Goal: Download file/media

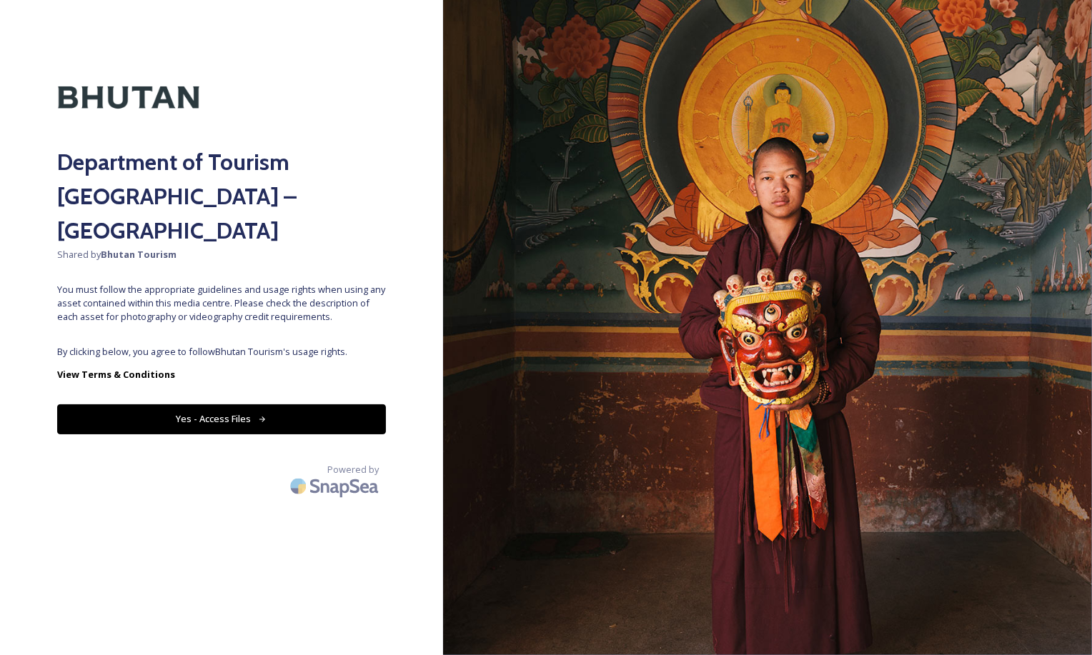
click at [274, 404] on button "Yes - Access Files" at bounding box center [221, 418] width 329 height 29
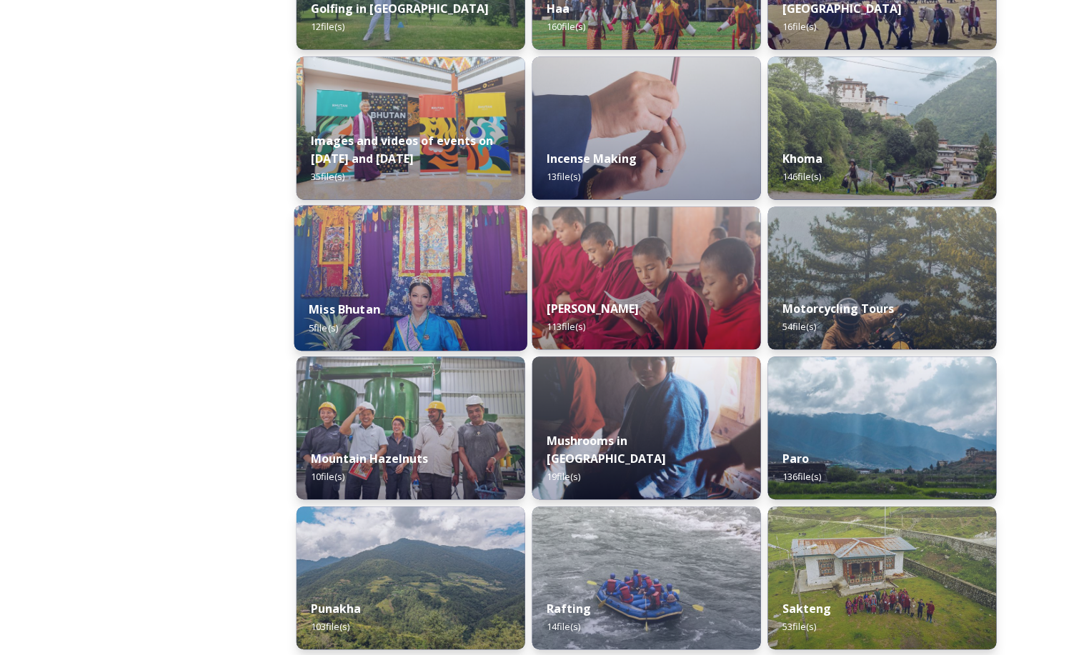
scroll to position [924, 0]
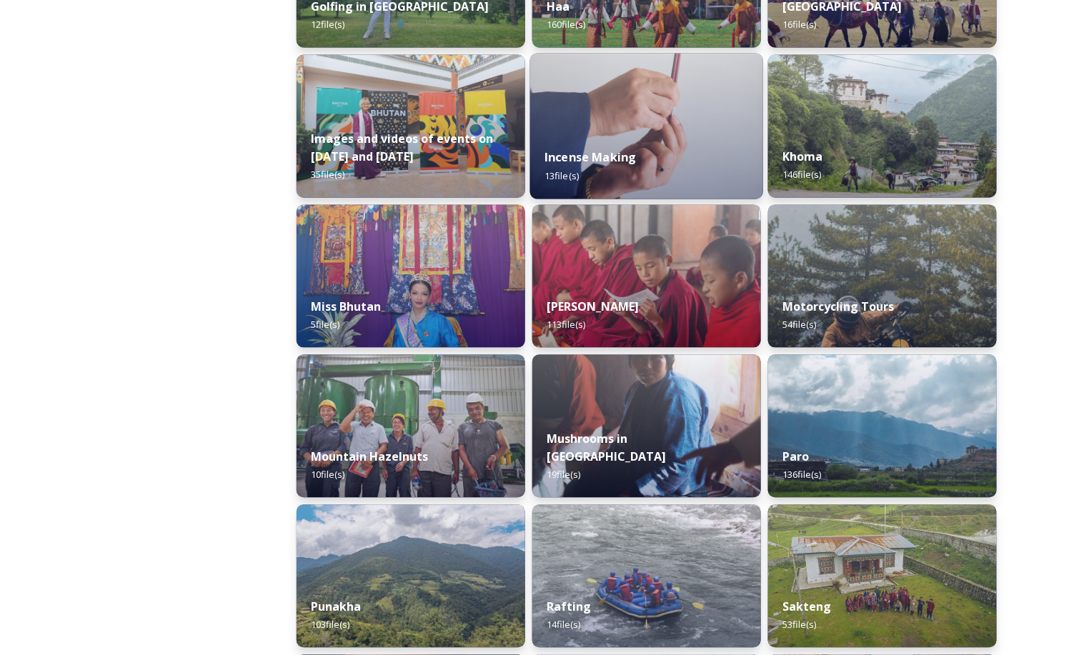
click at [604, 165] on div "Incense Making 13 file(s)" at bounding box center [646, 166] width 233 height 65
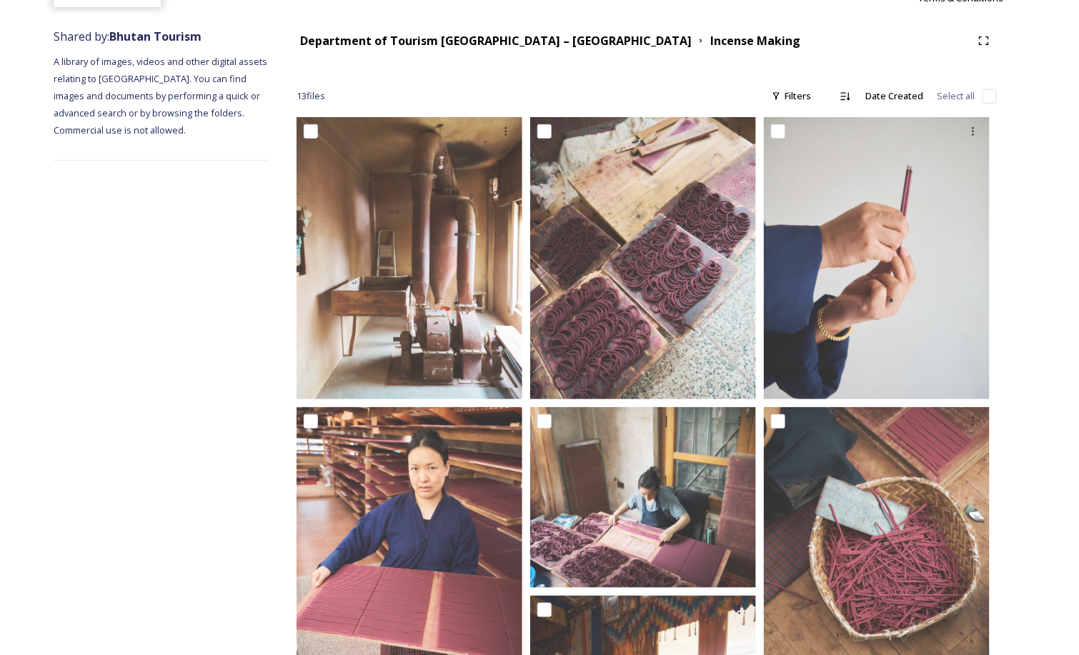
scroll to position [151, 0]
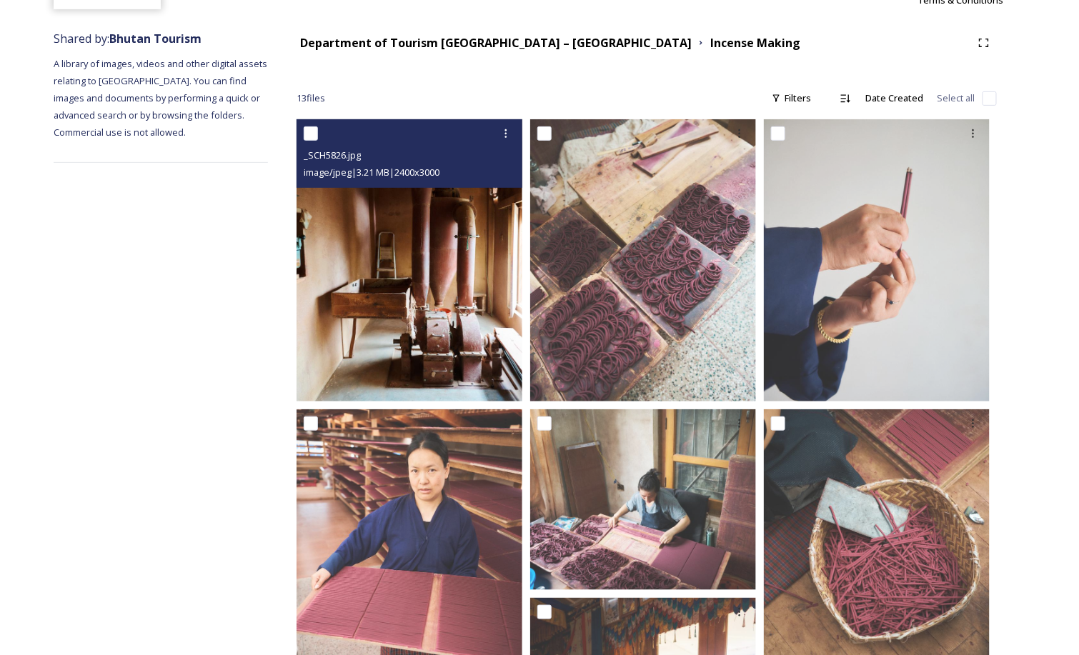
click at [468, 345] on img at bounding box center [409, 260] width 226 height 282
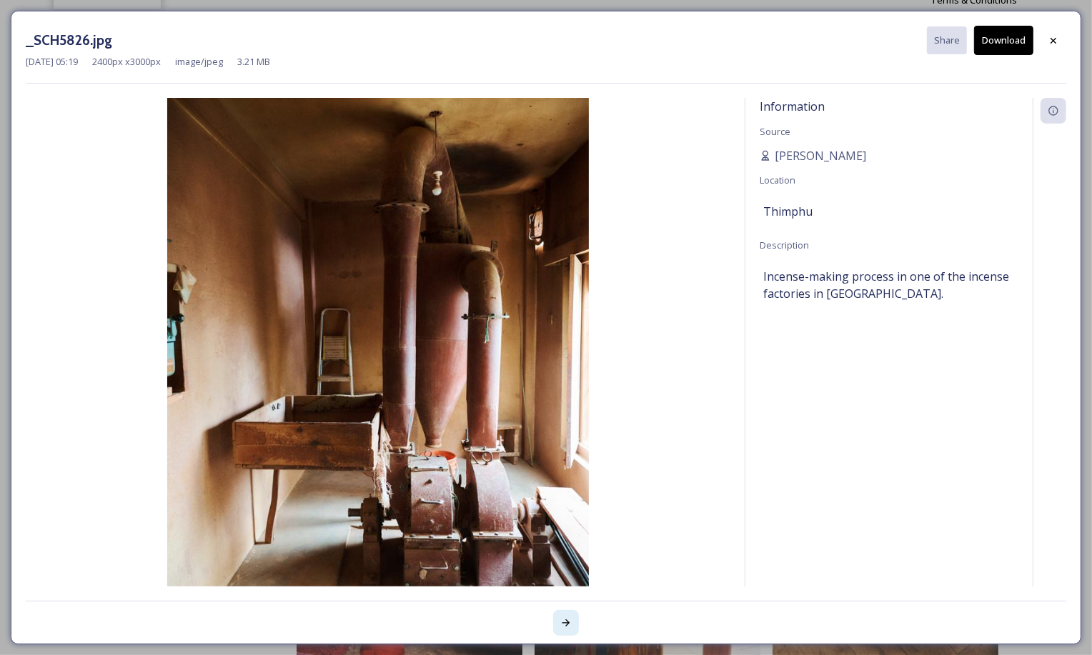
click at [567, 617] on icon at bounding box center [565, 622] width 11 height 11
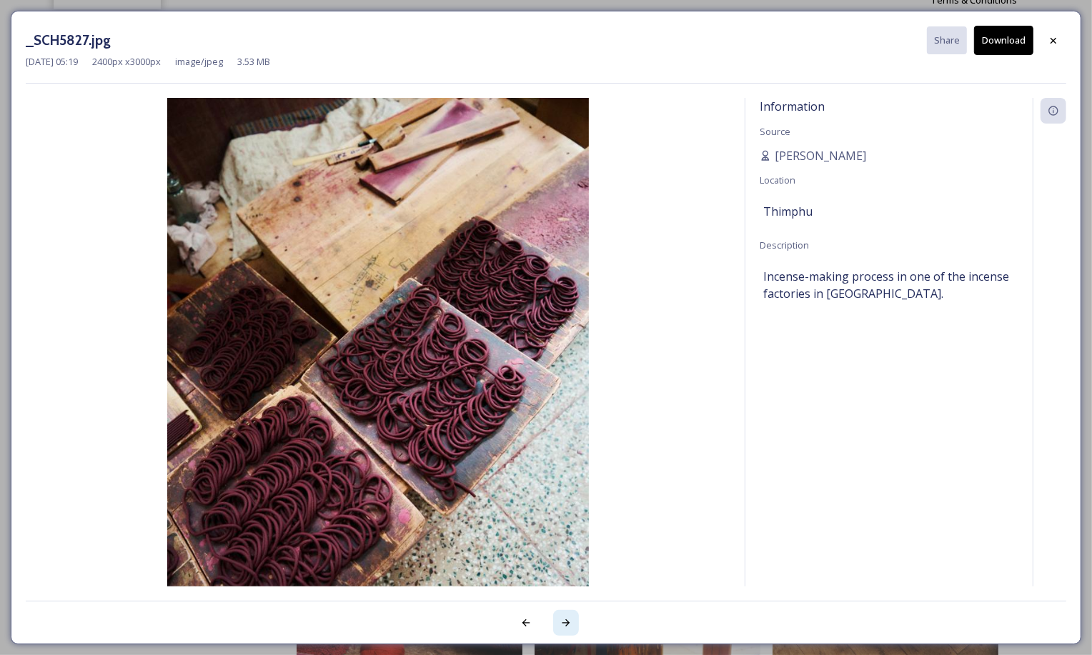
click at [567, 617] on icon at bounding box center [565, 622] width 11 height 11
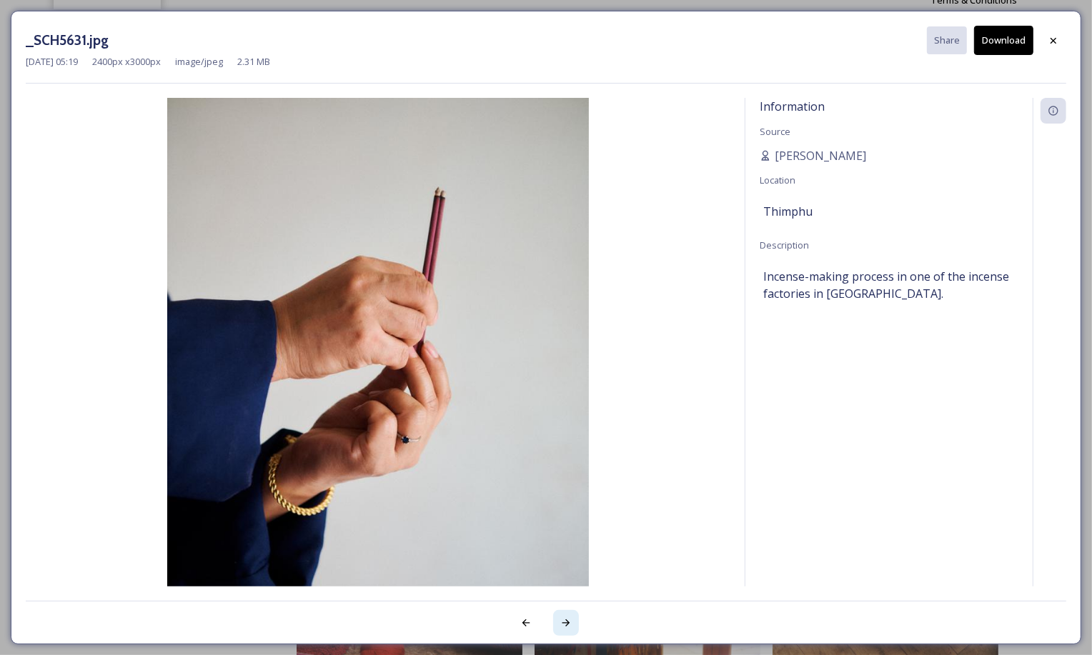
click at [567, 617] on icon at bounding box center [565, 622] width 11 height 11
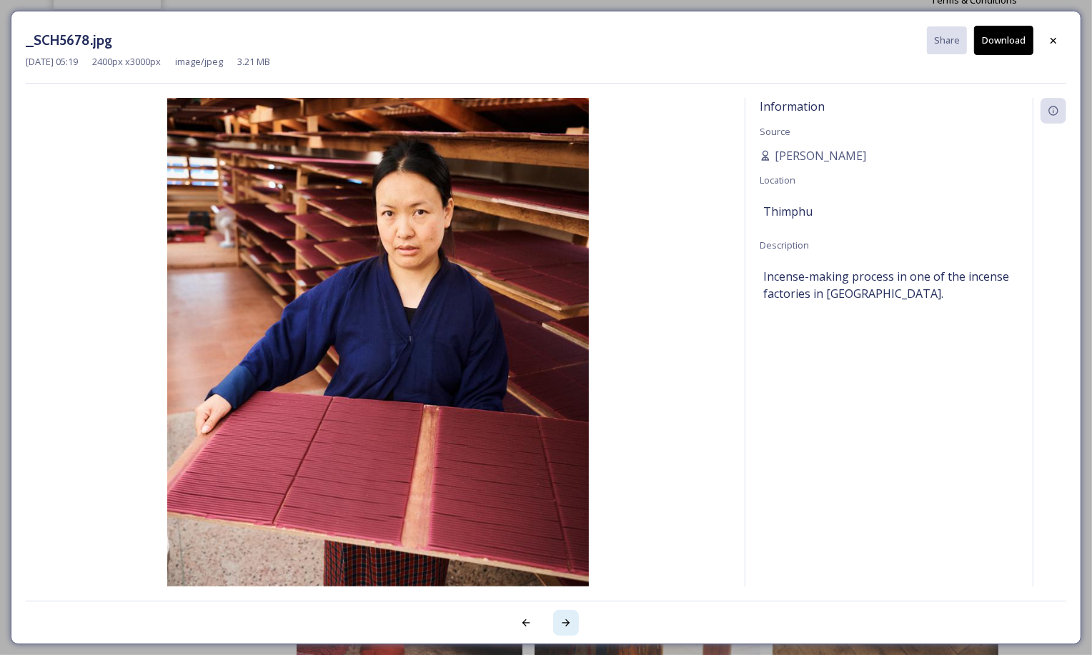
click at [567, 617] on icon at bounding box center [565, 622] width 11 height 11
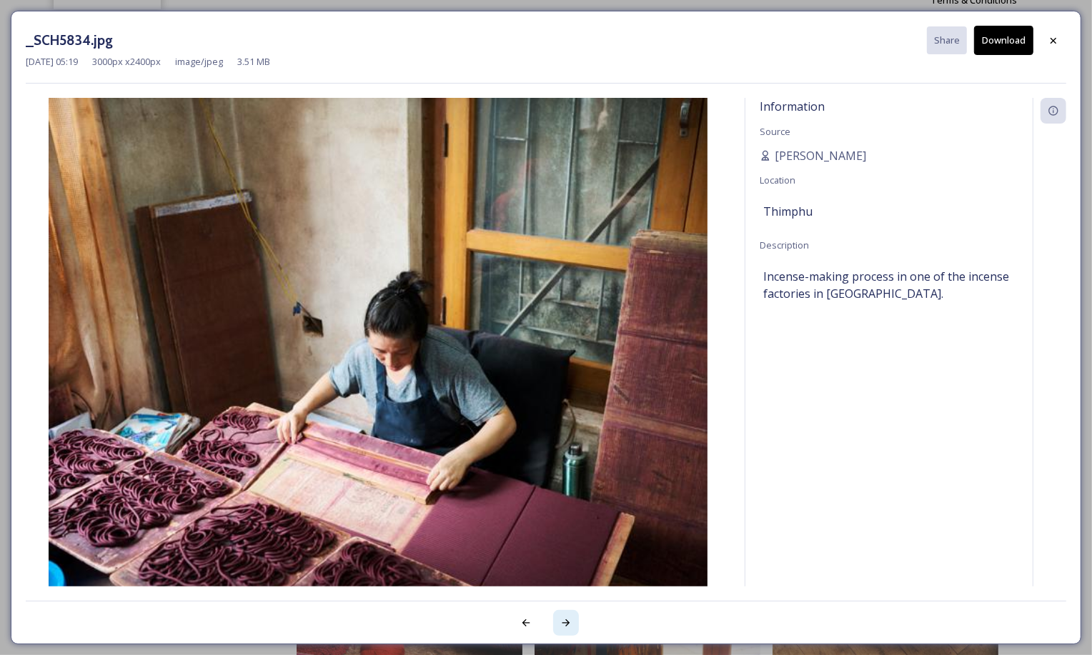
click at [567, 617] on icon at bounding box center [565, 622] width 11 height 11
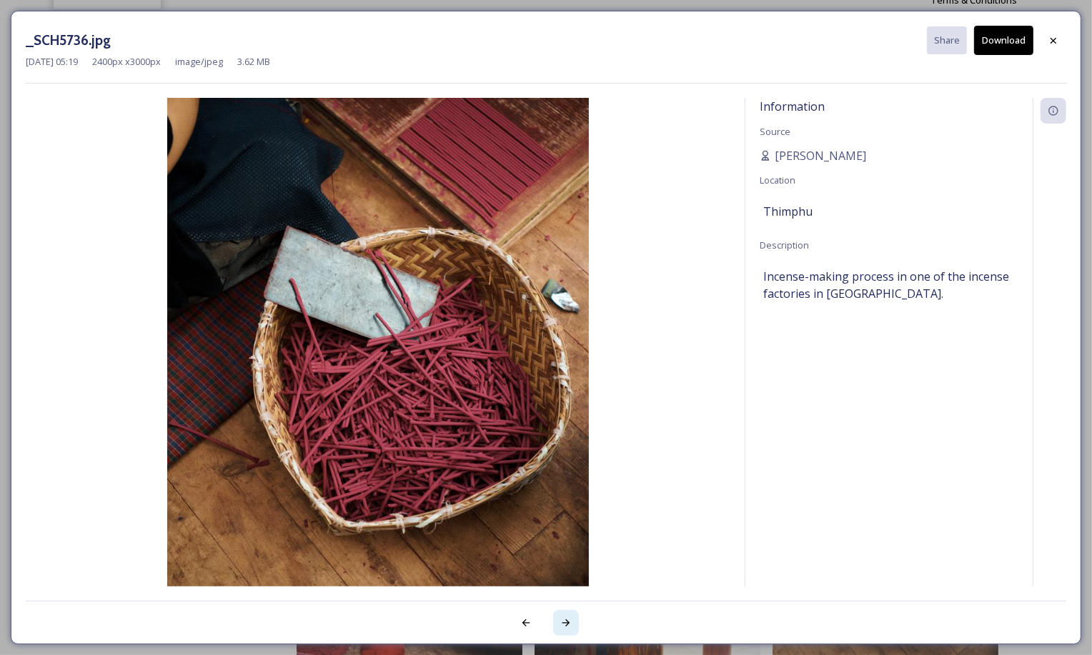
click at [567, 617] on icon at bounding box center [565, 622] width 11 height 11
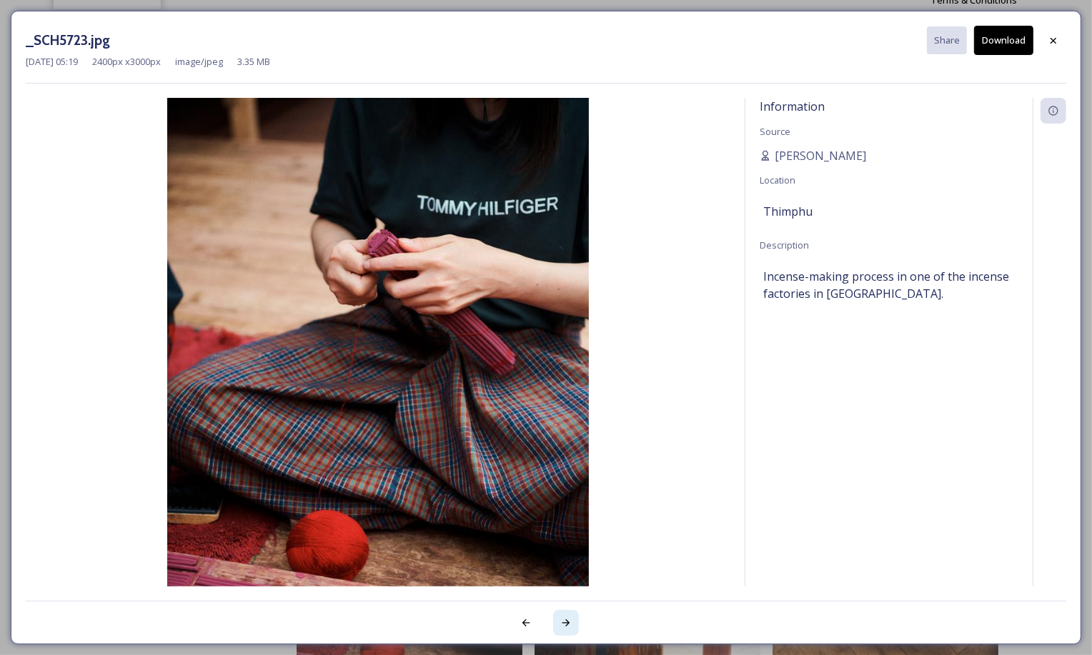
click at [567, 617] on icon at bounding box center [565, 622] width 11 height 11
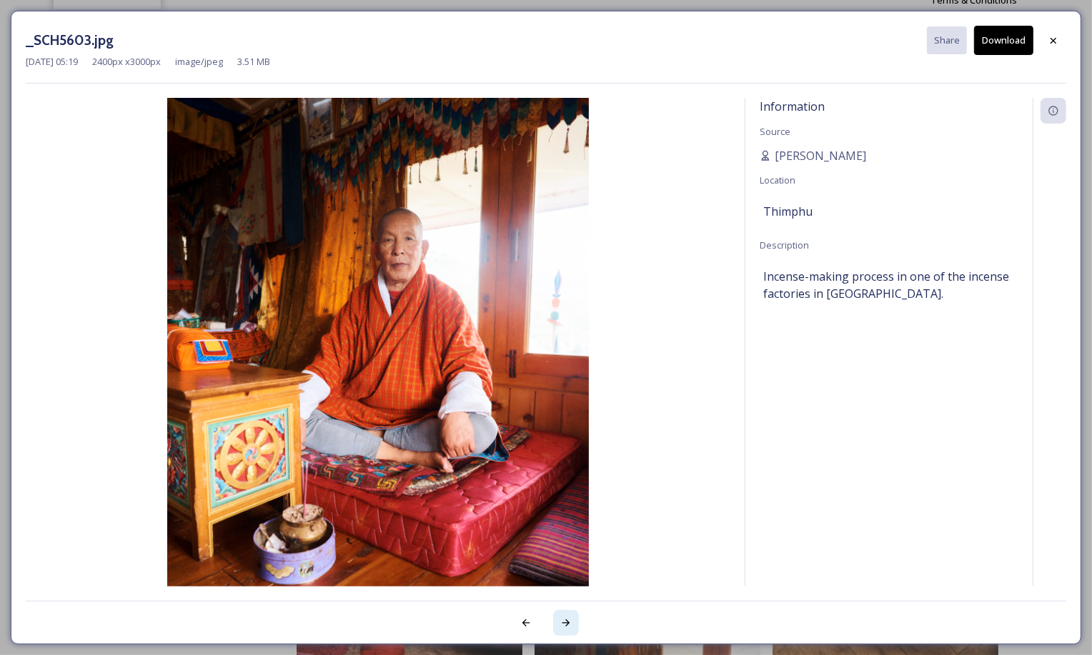
click at [567, 617] on icon at bounding box center [565, 622] width 11 height 11
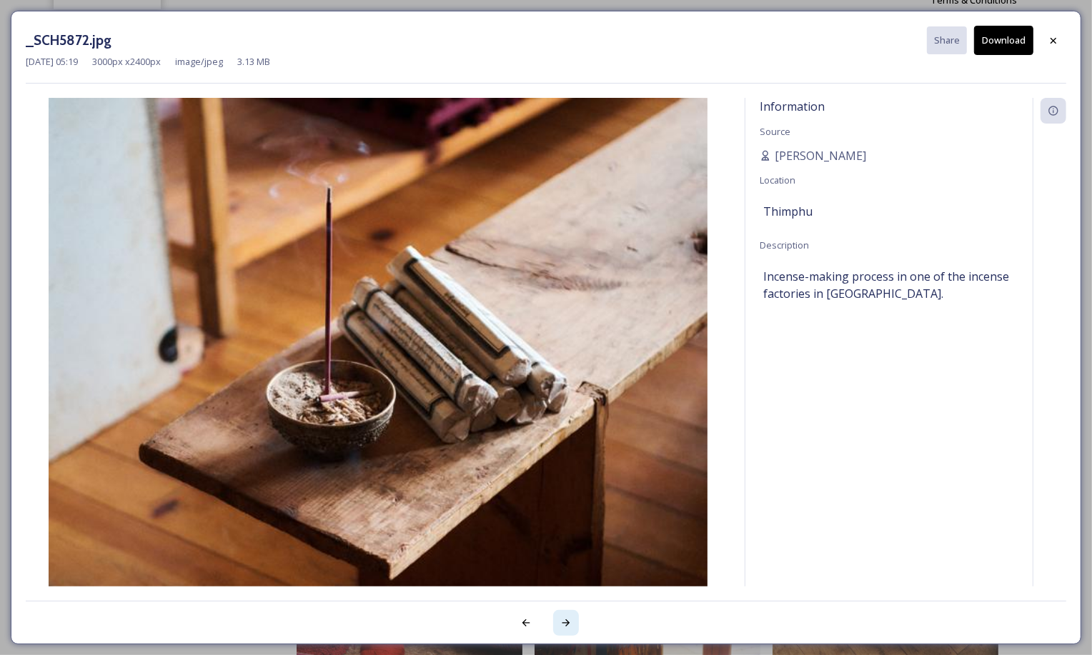
click at [567, 617] on icon at bounding box center [565, 622] width 11 height 11
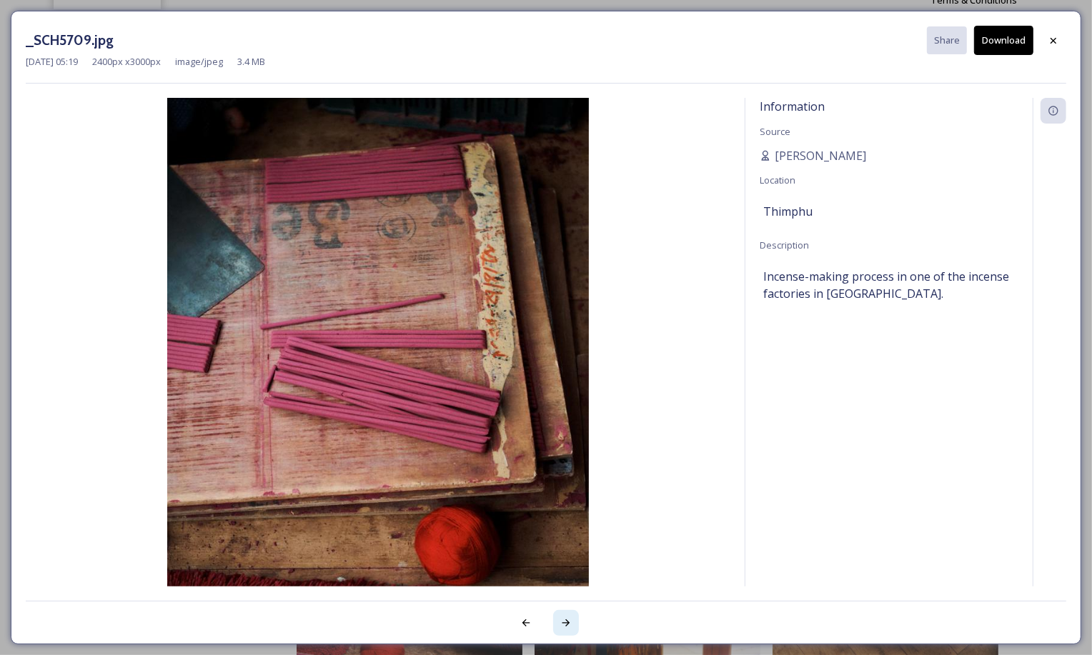
click at [568, 617] on icon at bounding box center [565, 622] width 11 height 11
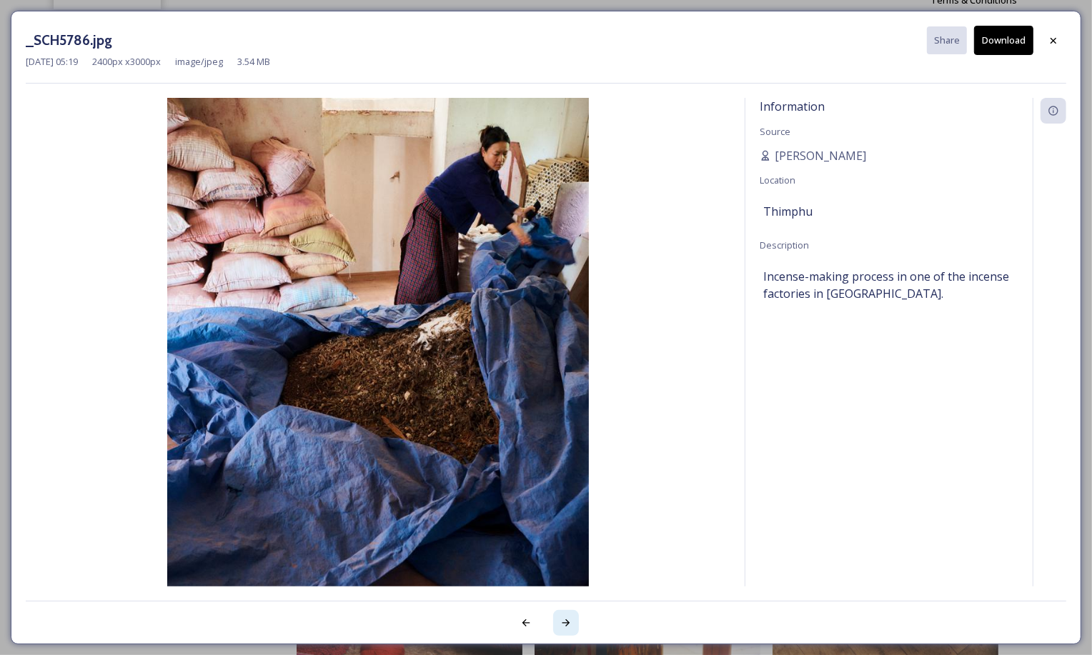
click at [569, 617] on icon at bounding box center [565, 622] width 11 height 11
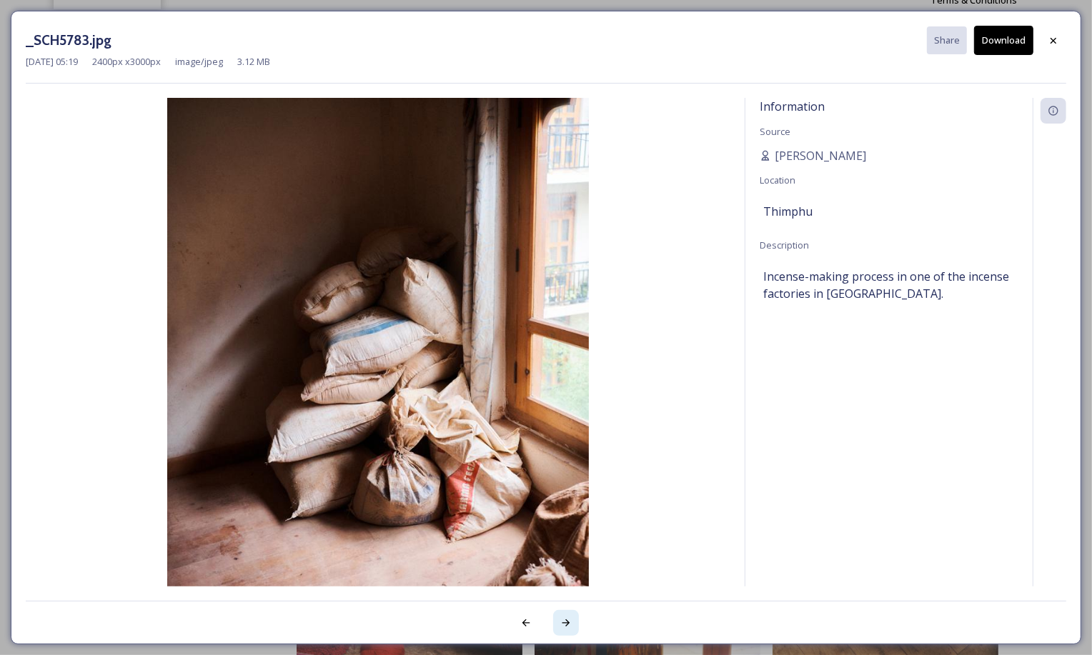
click at [570, 617] on icon at bounding box center [565, 622] width 11 height 11
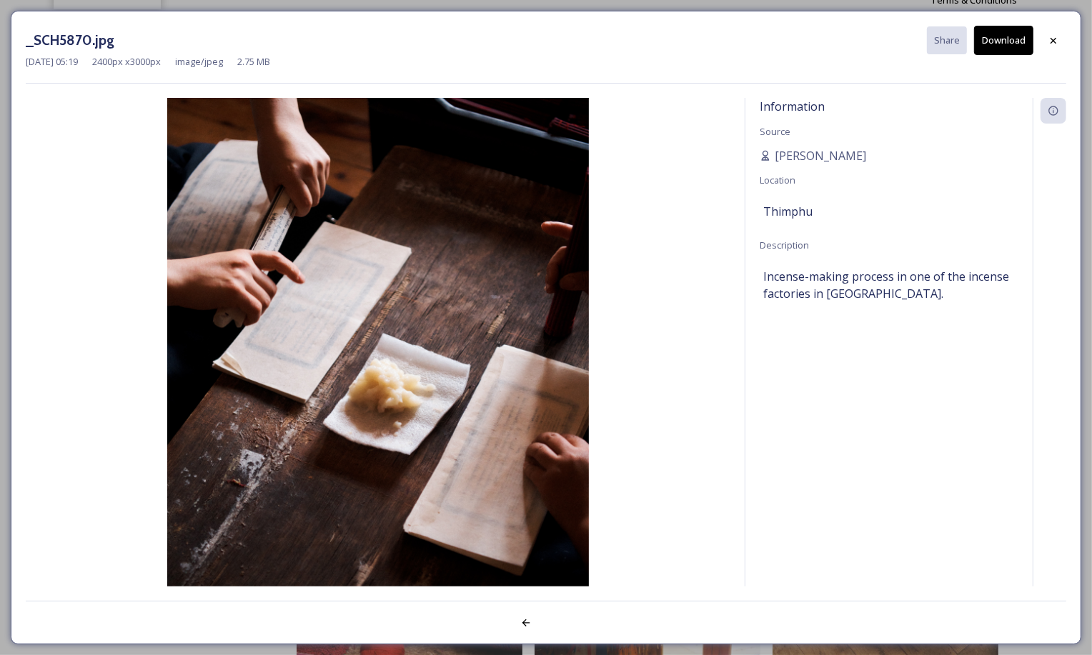
click at [570, 617] on div at bounding box center [546, 615] width 1040 height 29
click at [1055, 41] on icon at bounding box center [1053, 40] width 6 height 6
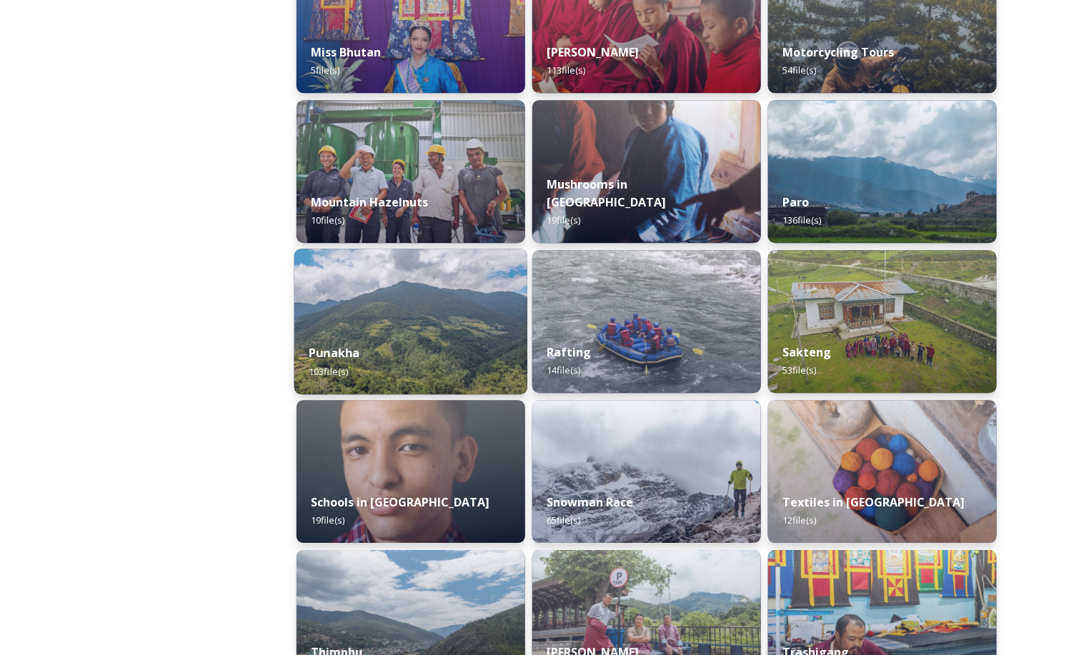
scroll to position [1182, 0]
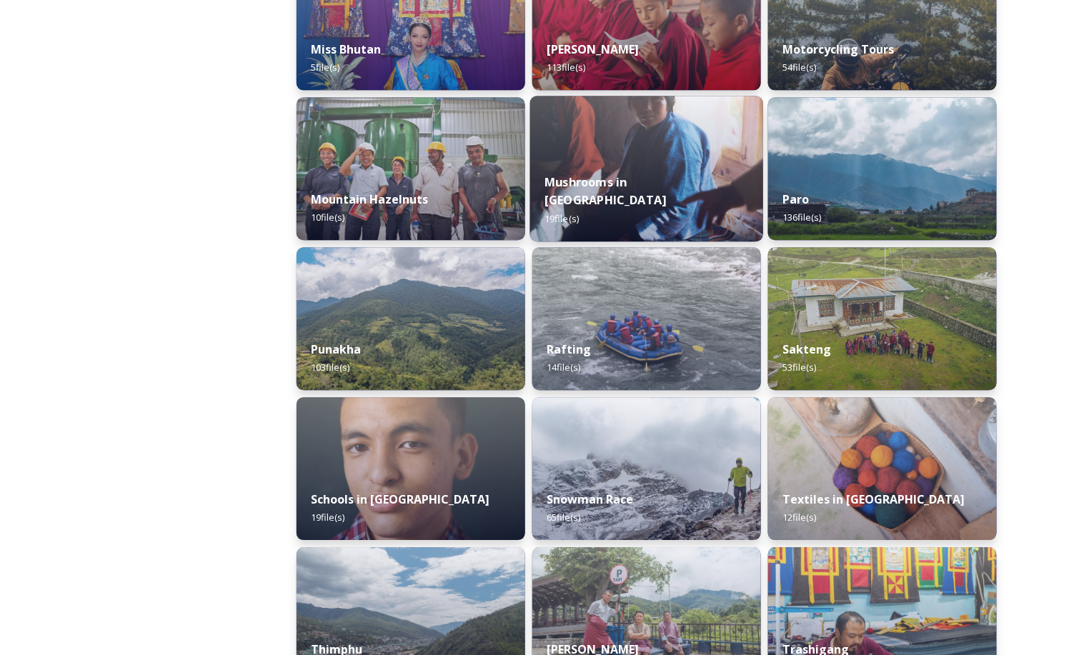
click at [656, 177] on img at bounding box center [646, 169] width 233 height 146
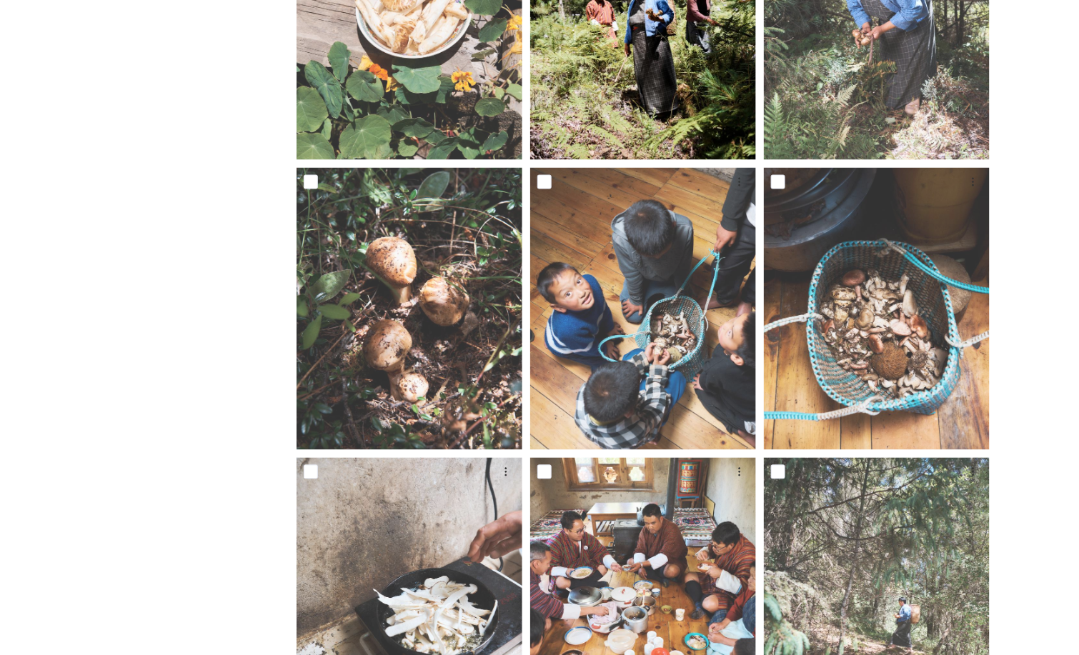
scroll to position [694, 0]
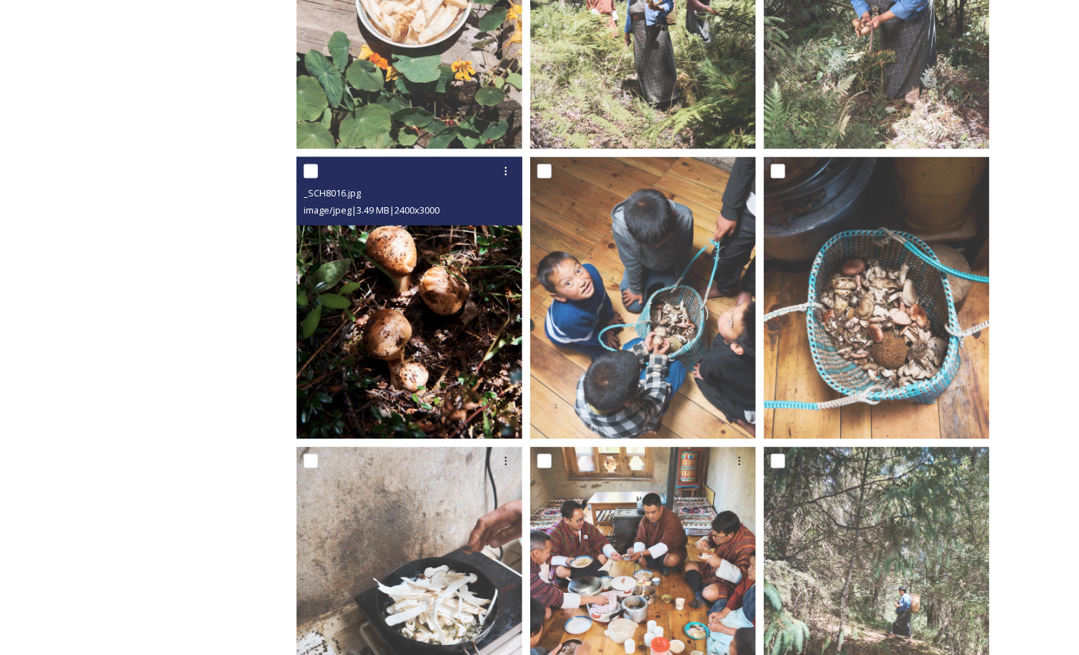
click at [458, 306] on img at bounding box center [409, 298] width 226 height 282
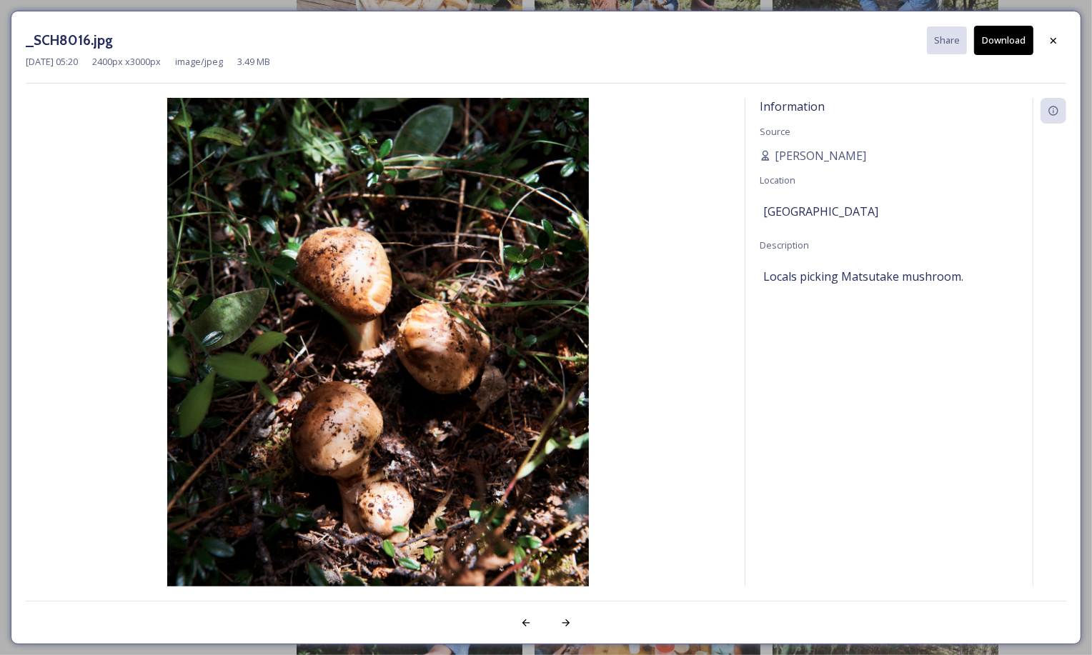
click at [989, 36] on button "Download" at bounding box center [1003, 40] width 59 height 29
click at [1058, 35] on icon at bounding box center [1052, 40] width 11 height 11
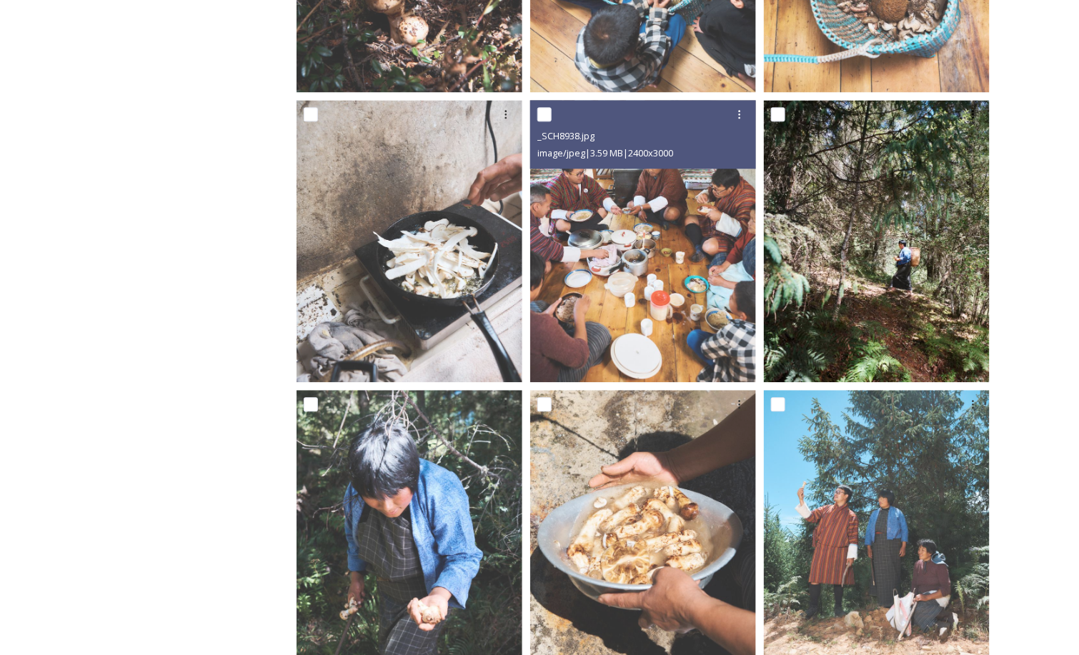
scroll to position [1044, 0]
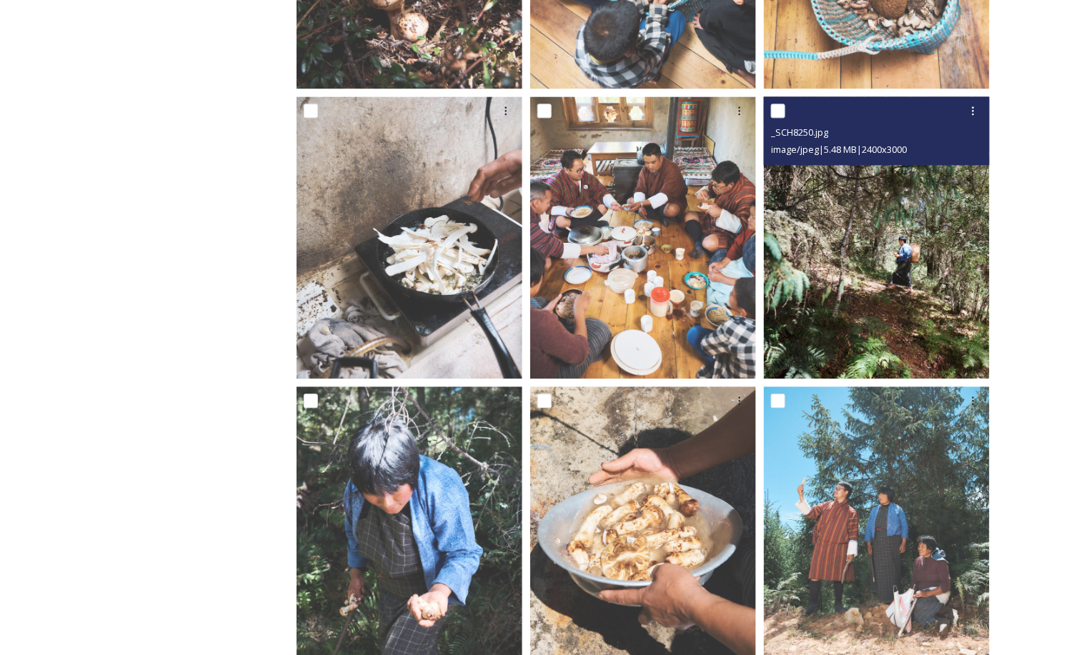
click at [894, 256] on img at bounding box center [877, 237] width 226 height 282
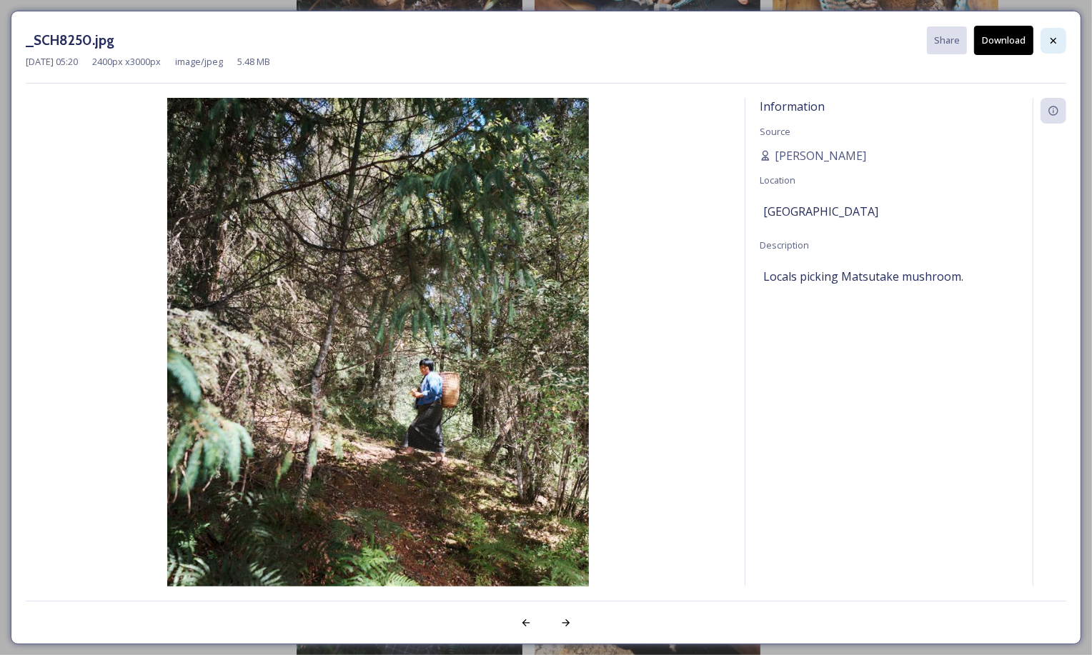
click at [1052, 42] on icon at bounding box center [1052, 40] width 11 height 11
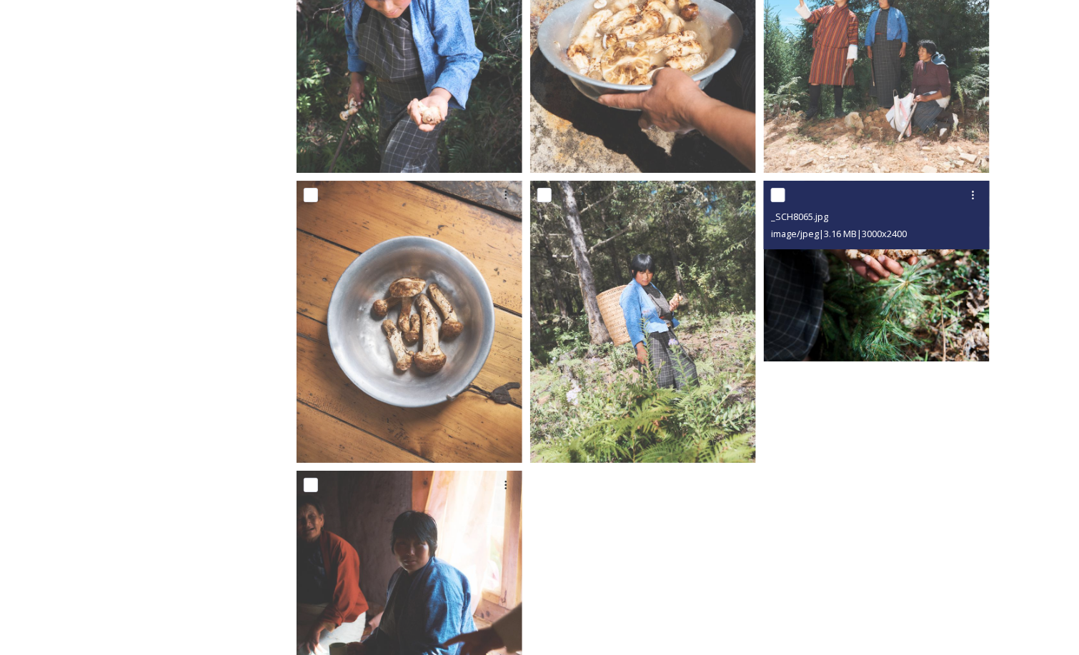
scroll to position [1548, 0]
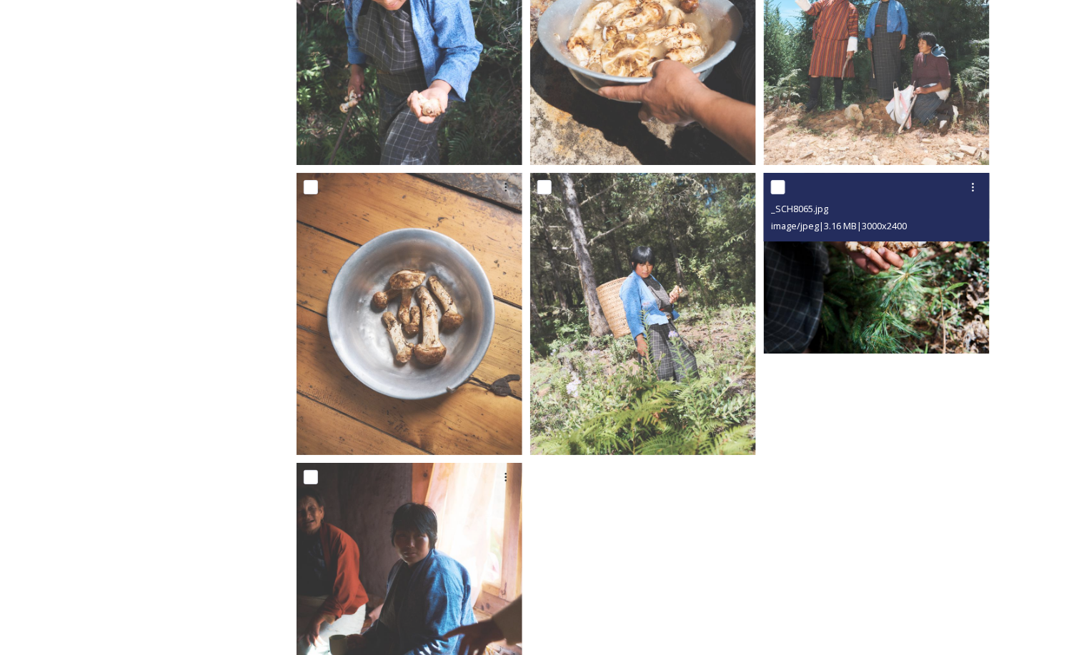
click at [871, 329] on img at bounding box center [877, 263] width 226 height 181
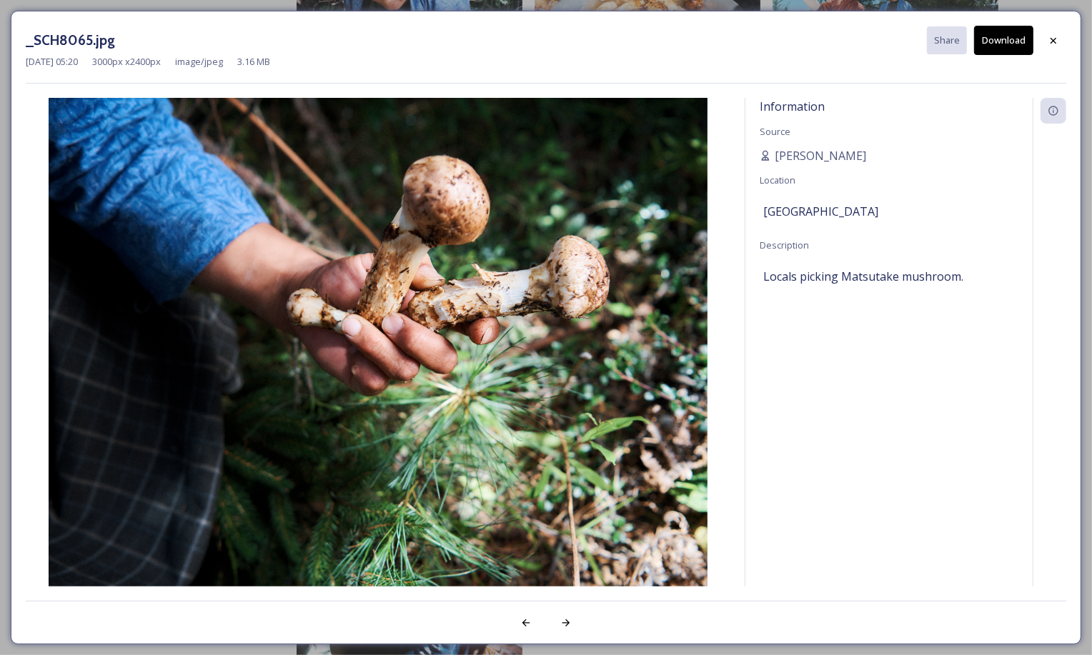
click at [989, 46] on button "Download" at bounding box center [1003, 40] width 59 height 29
click at [1047, 36] on icon at bounding box center [1052, 40] width 11 height 11
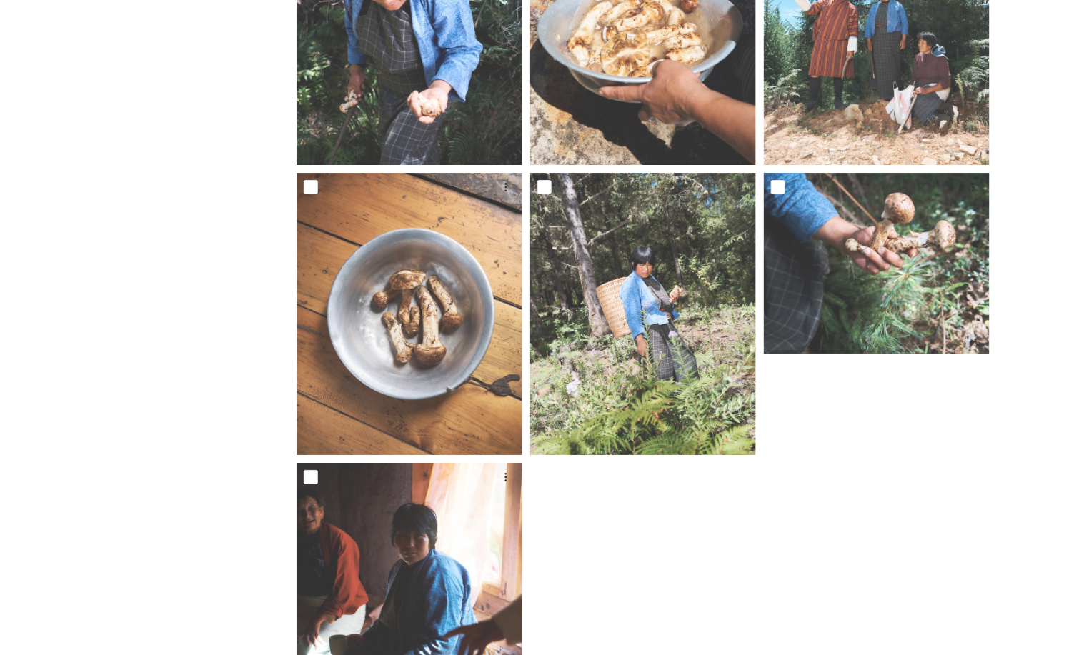
scroll to position [0, 0]
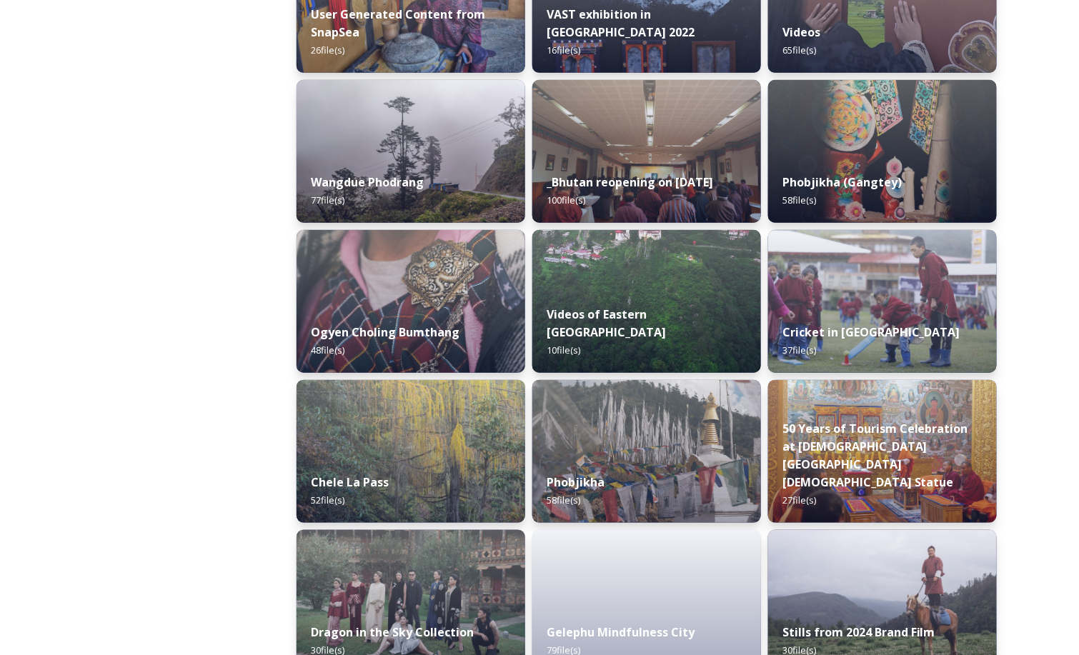
scroll to position [2100, 0]
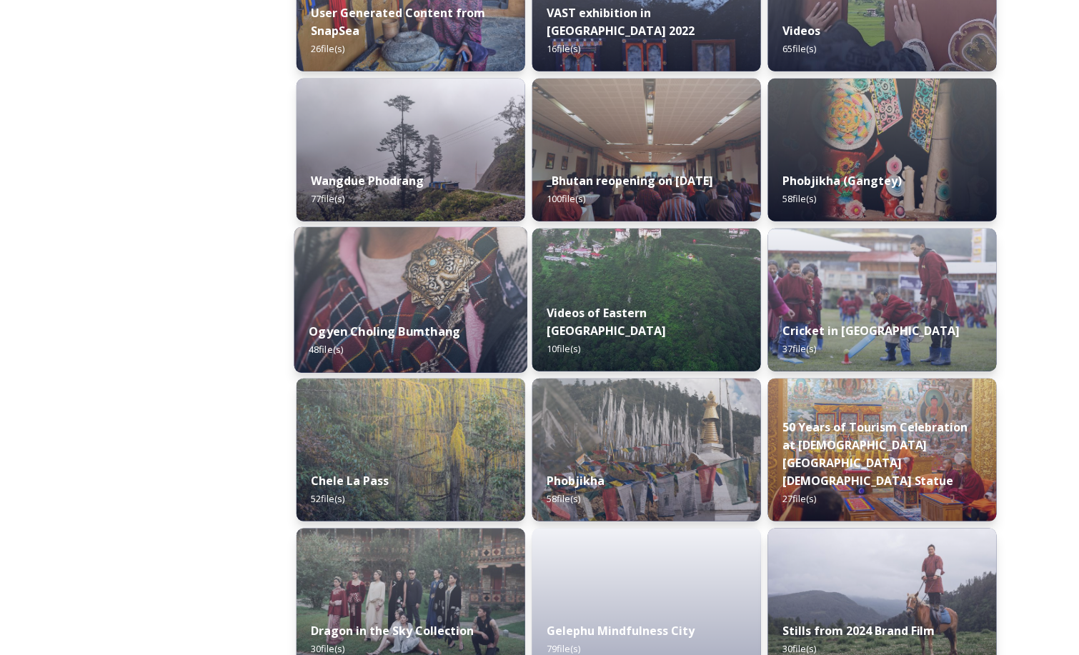
click at [342, 341] on div "Ogyen Choling Bumthang 48 file(s)" at bounding box center [410, 340] width 233 height 65
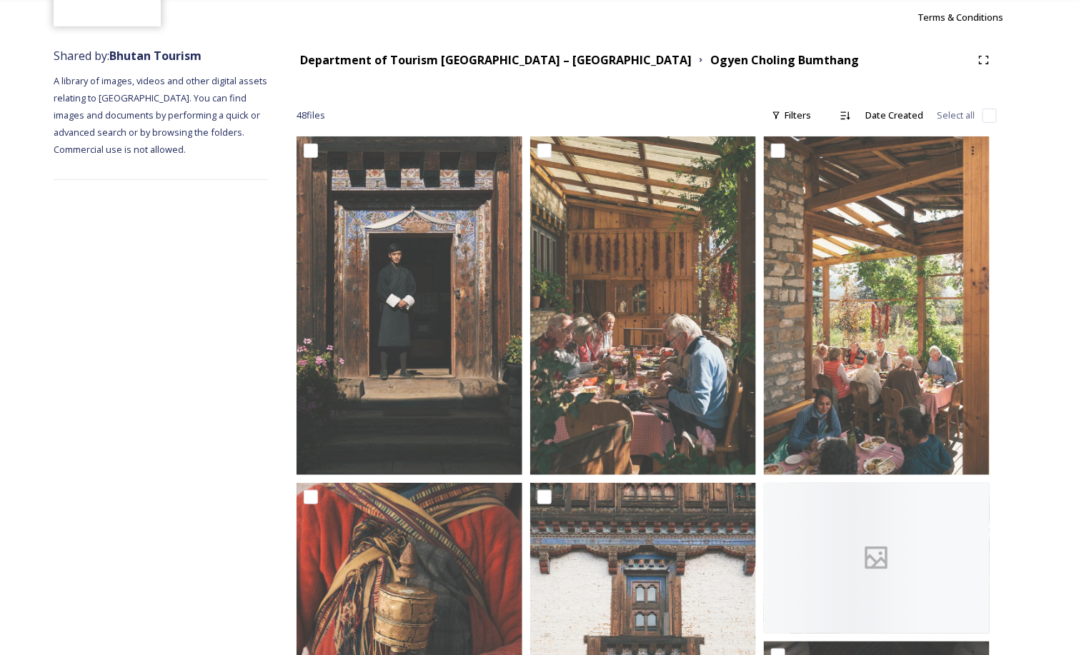
scroll to position [135, 0]
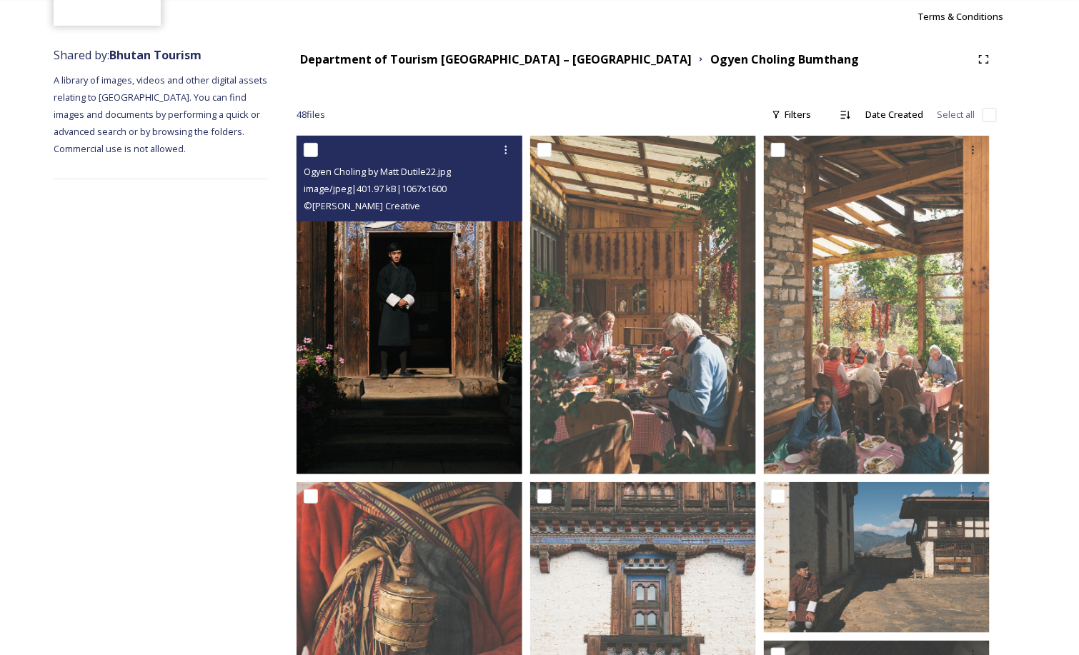
click at [470, 363] on img at bounding box center [409, 305] width 226 height 339
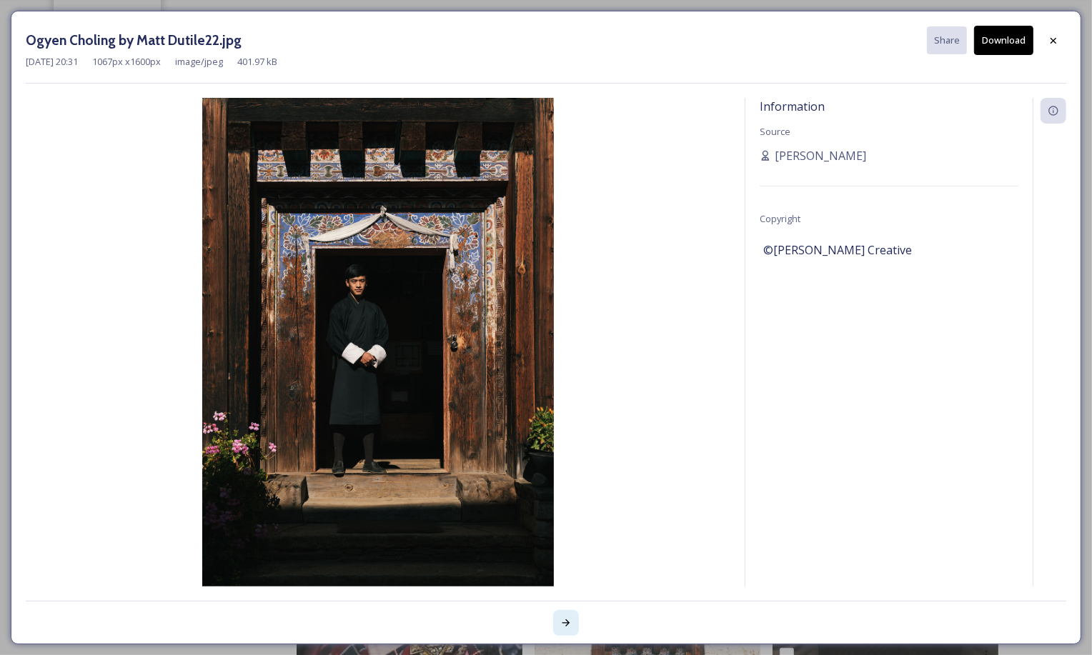
click at [573, 627] on div at bounding box center [566, 623] width 26 height 26
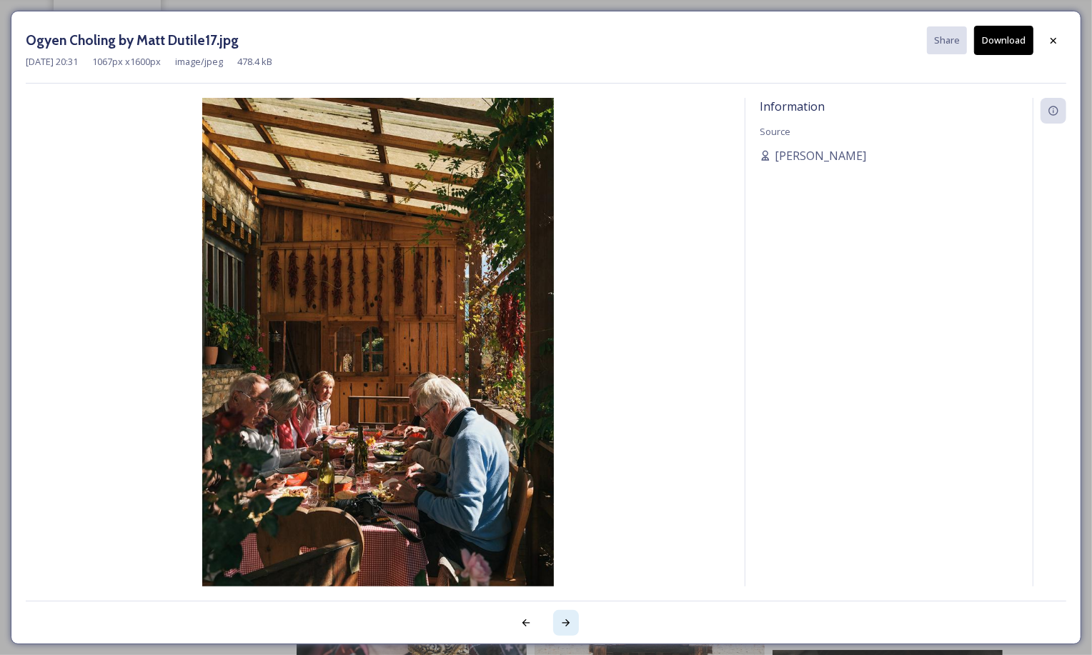
click at [572, 627] on div at bounding box center [566, 623] width 26 height 26
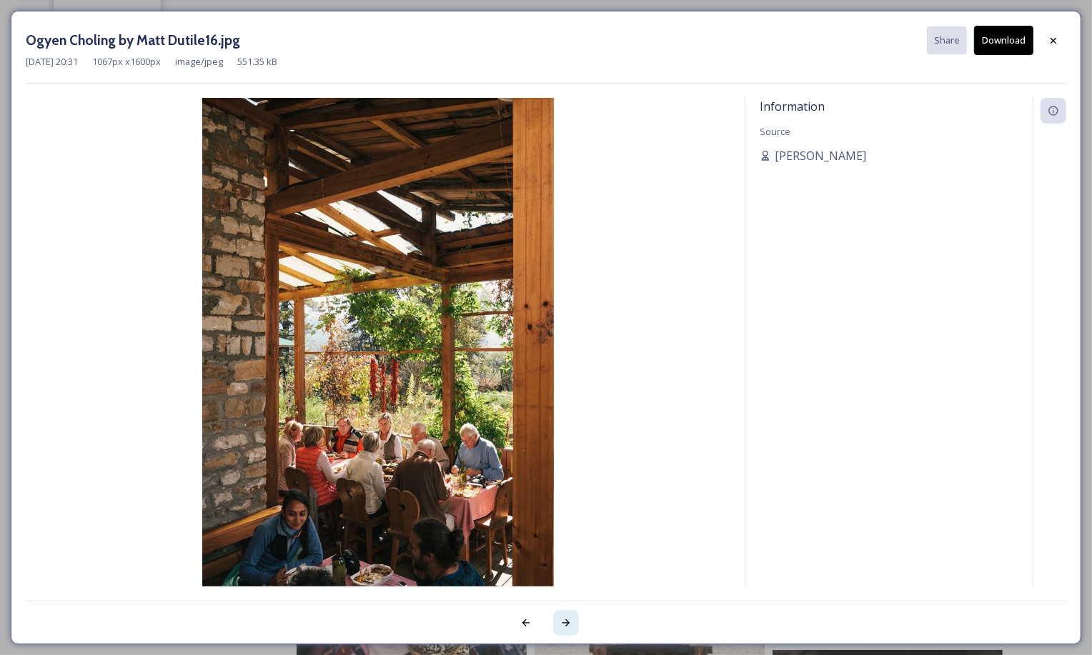
click at [572, 627] on div at bounding box center [566, 623] width 26 height 26
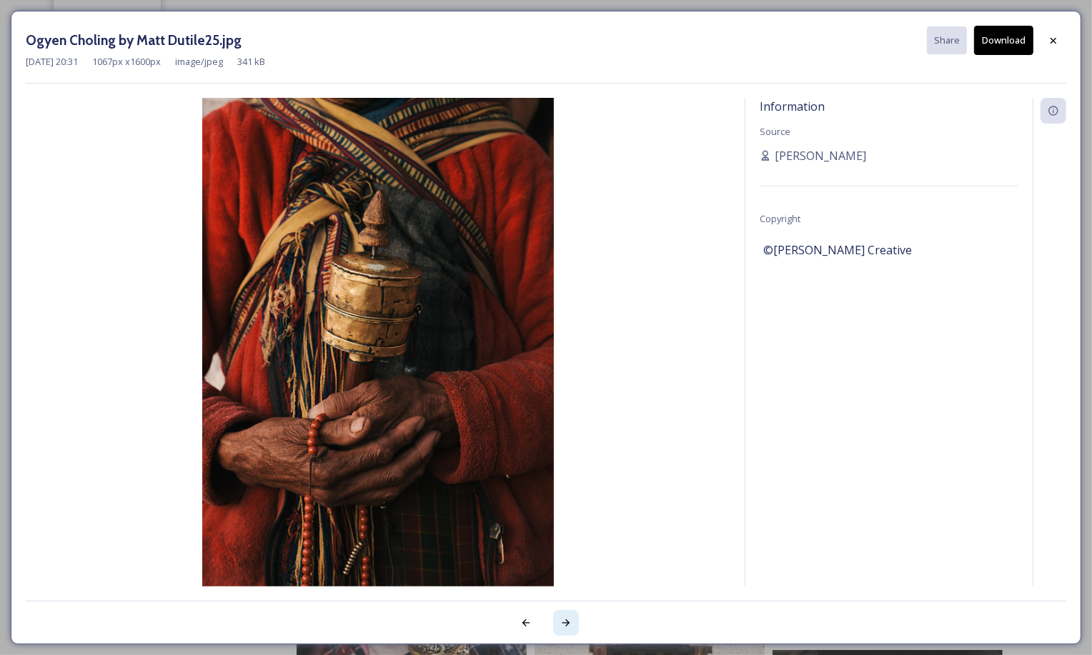
click at [572, 627] on div at bounding box center [566, 623] width 26 height 26
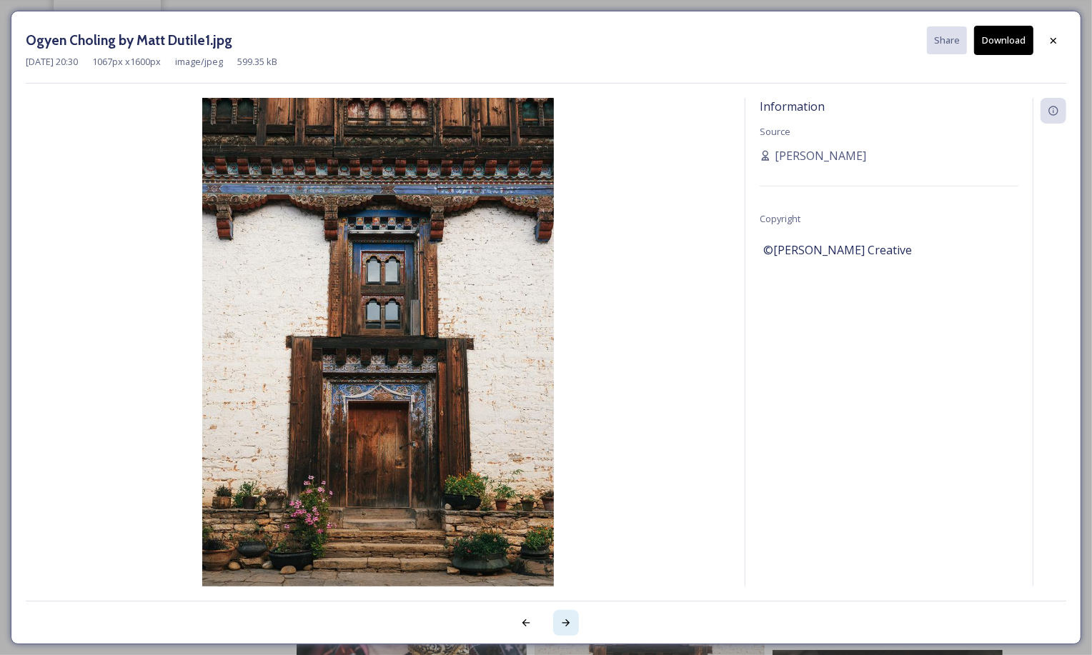
click at [572, 627] on div at bounding box center [566, 623] width 26 height 26
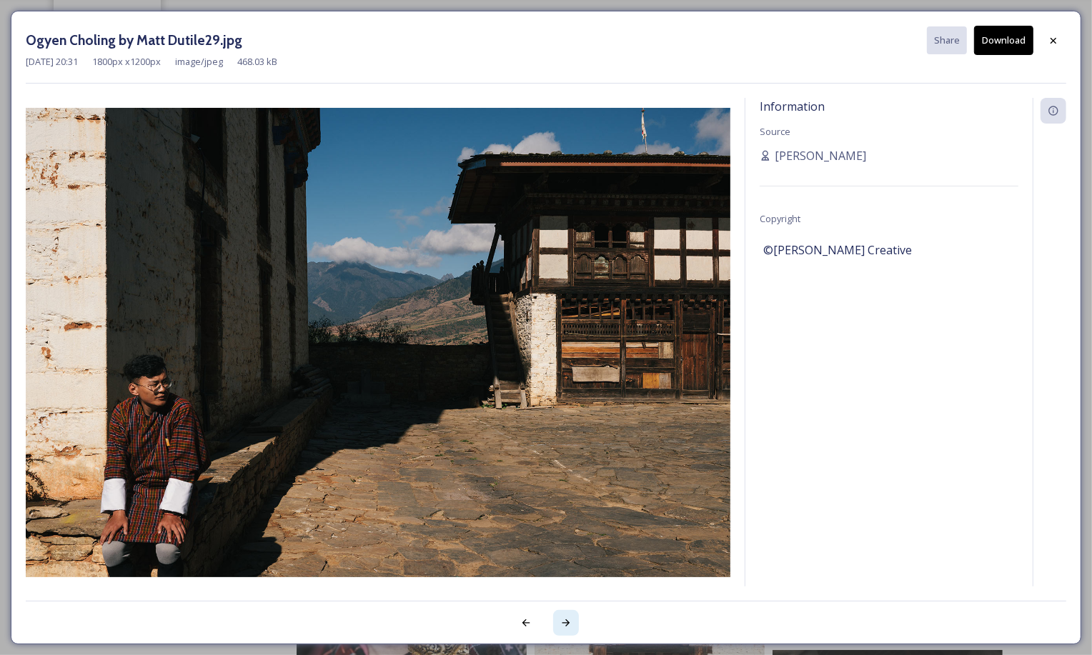
click at [572, 627] on div at bounding box center [566, 623] width 26 height 26
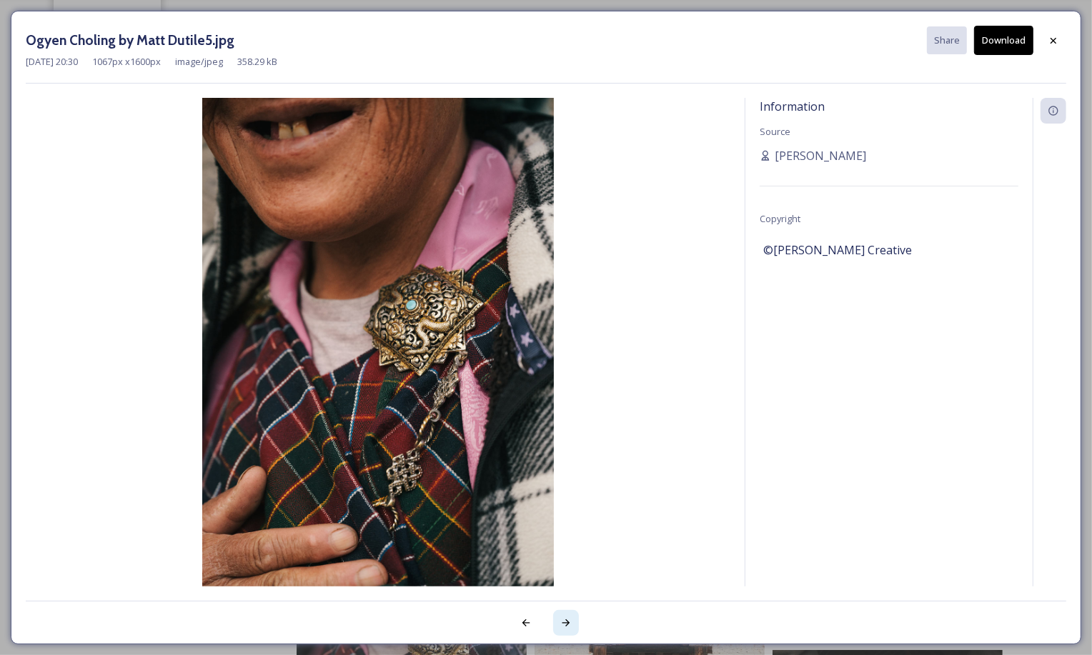
click at [572, 627] on div at bounding box center [566, 623] width 26 height 26
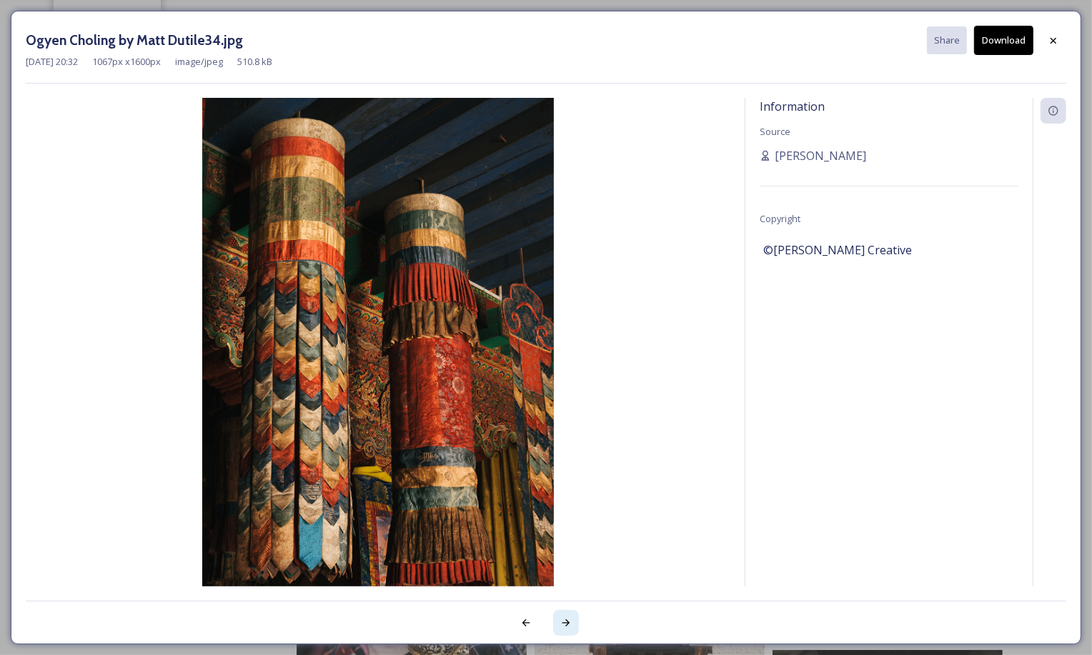
click at [572, 627] on div at bounding box center [566, 623] width 26 height 26
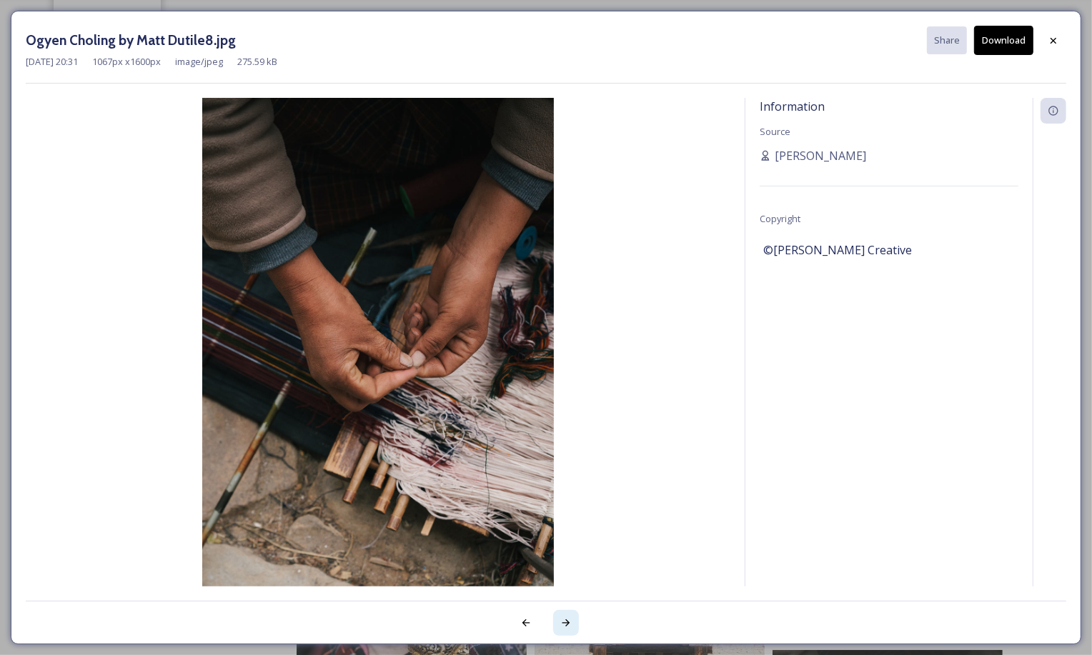
click at [572, 627] on div at bounding box center [566, 623] width 26 height 26
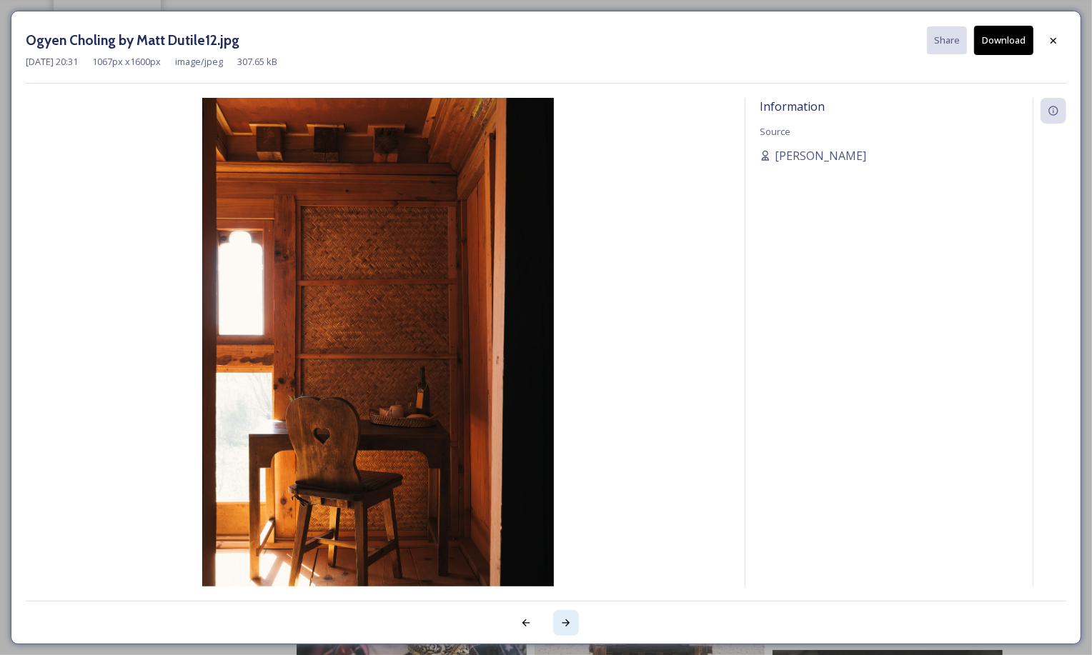
click at [572, 627] on div at bounding box center [566, 623] width 26 height 26
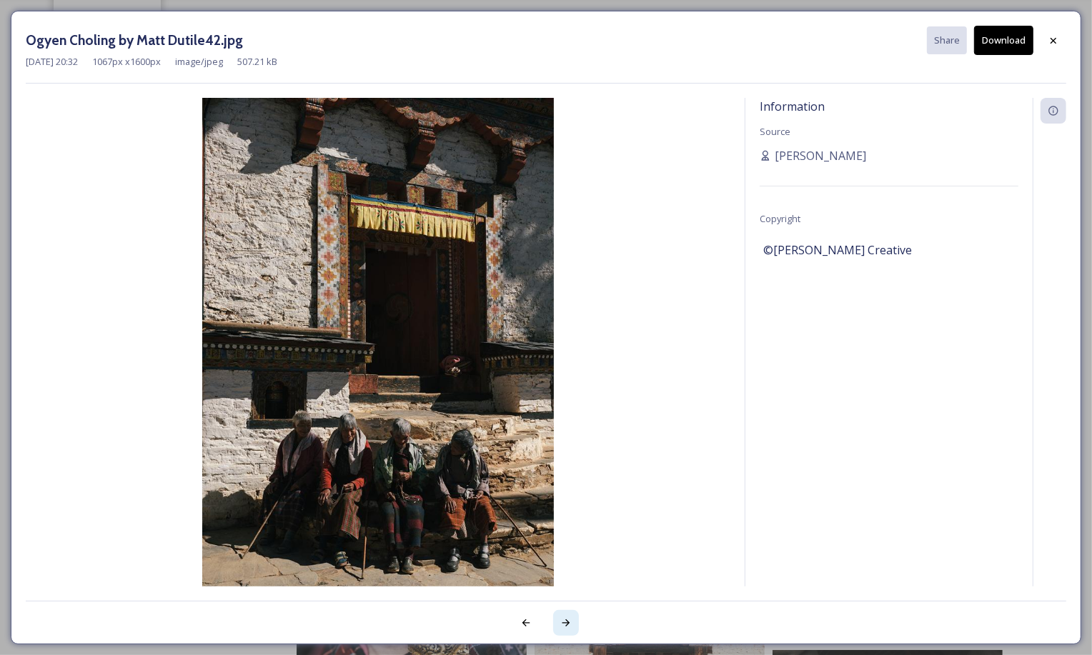
click at [572, 627] on div at bounding box center [566, 623] width 26 height 26
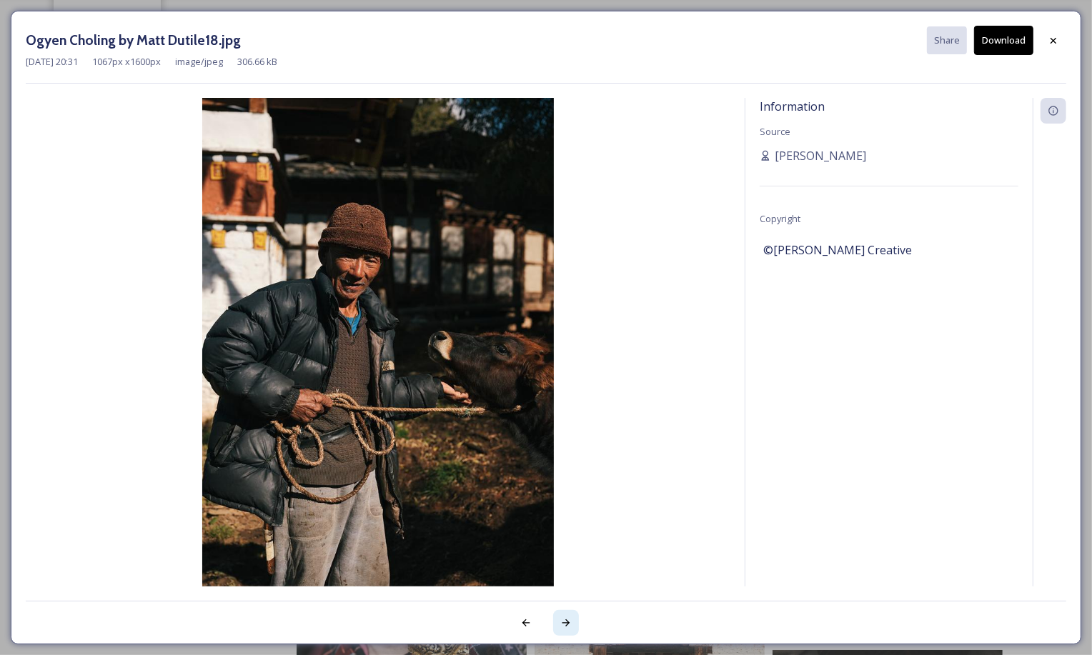
click at [572, 627] on div at bounding box center [566, 623] width 26 height 26
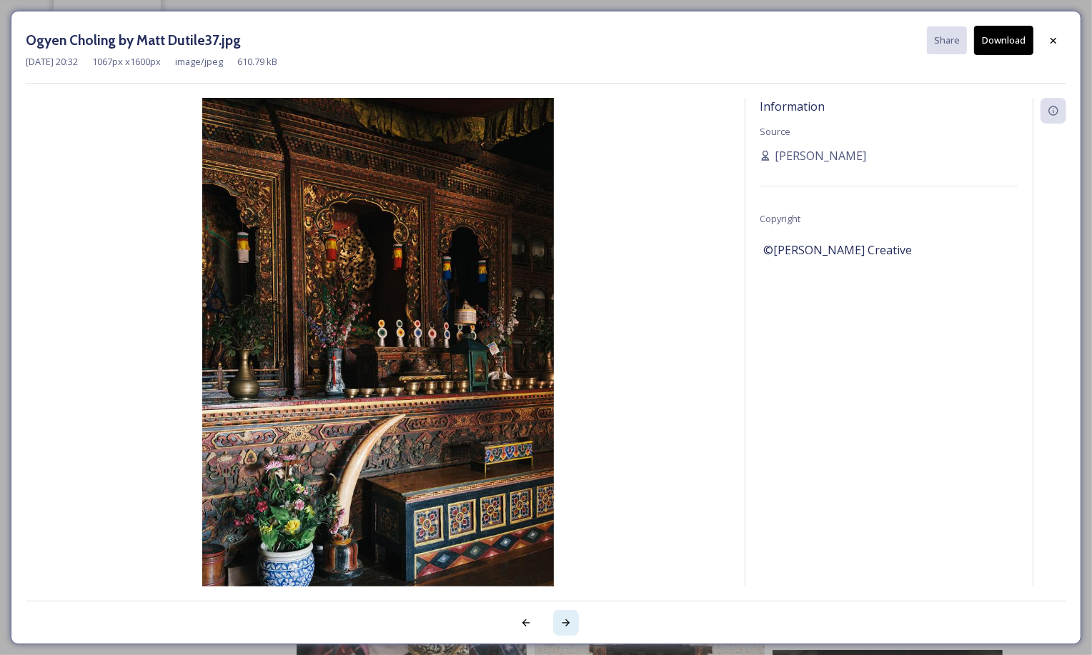
click at [572, 627] on div at bounding box center [566, 623] width 26 height 26
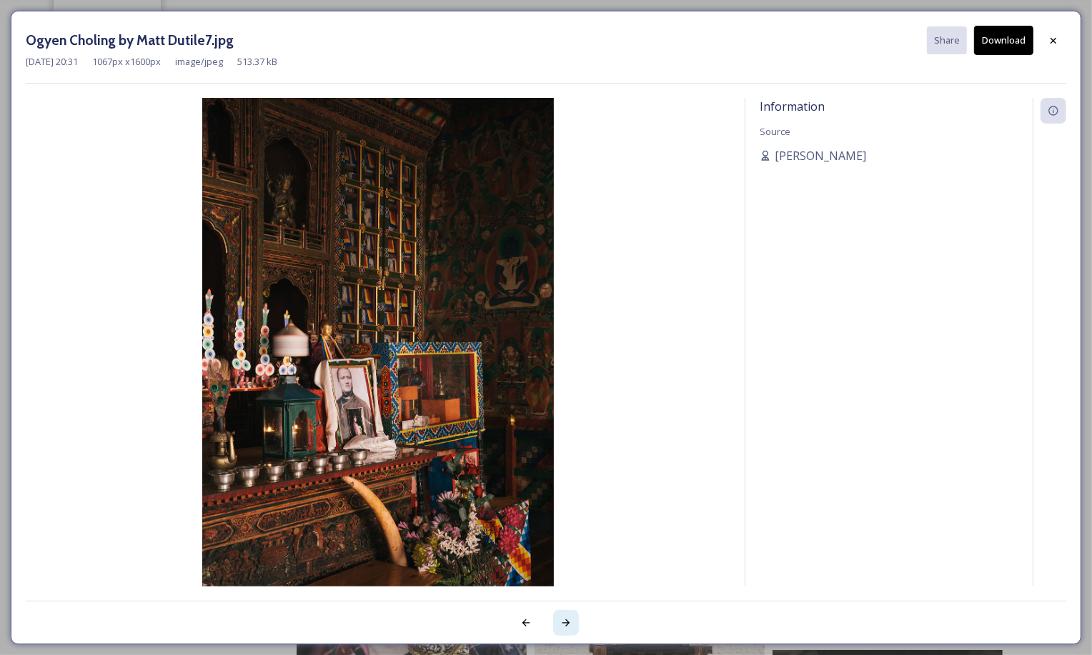
click at [572, 627] on div at bounding box center [566, 623] width 26 height 26
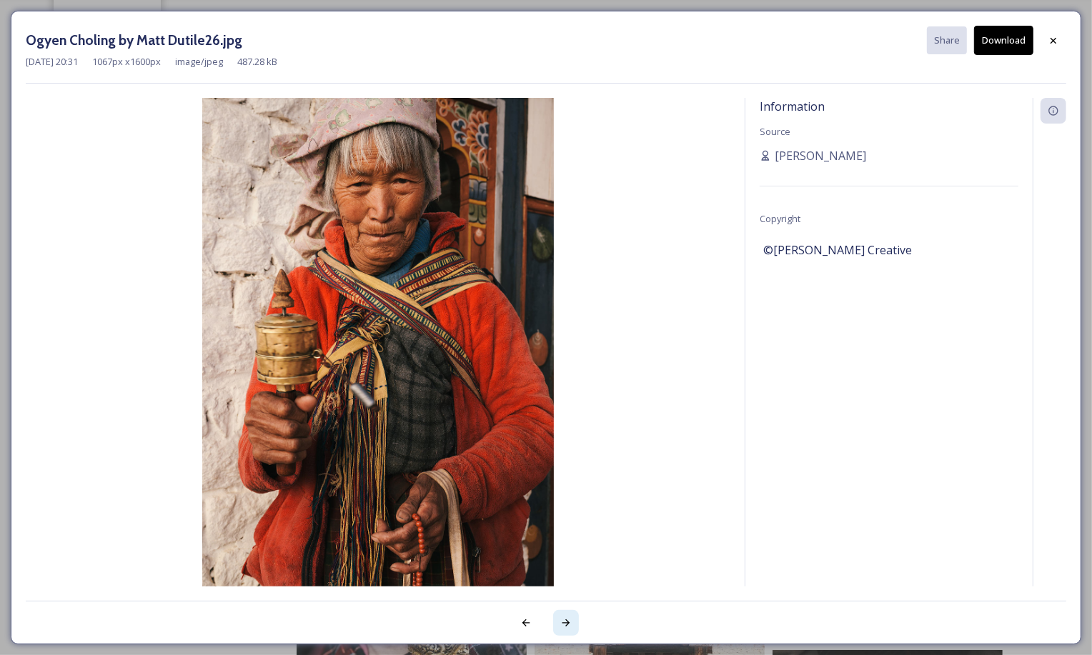
click at [572, 627] on div at bounding box center [566, 623] width 26 height 26
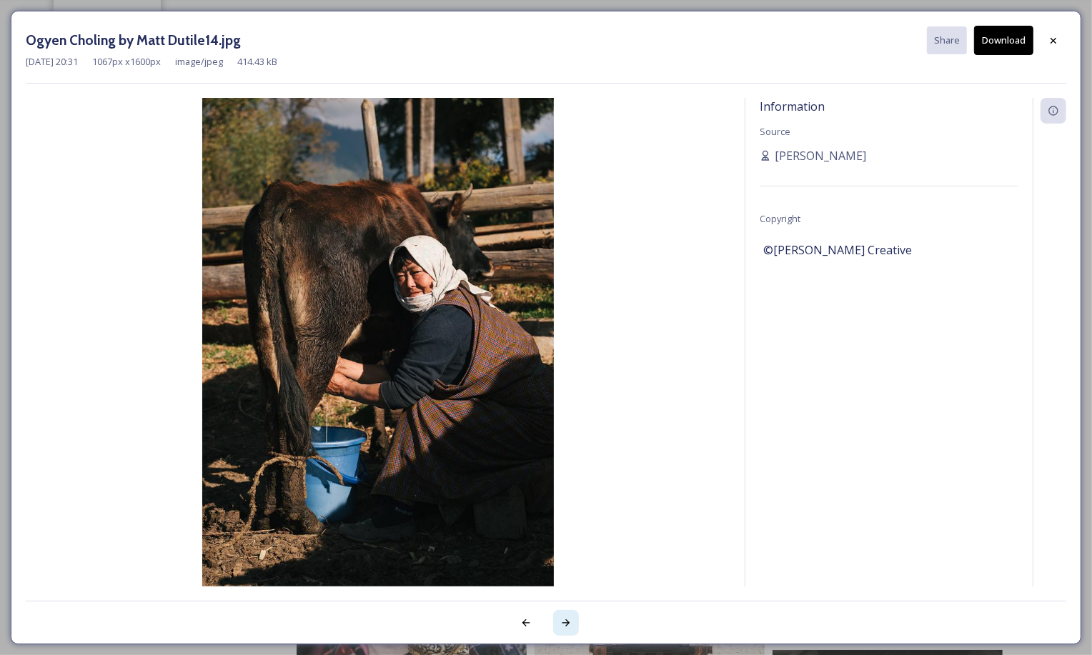
click at [572, 627] on div at bounding box center [566, 623] width 26 height 26
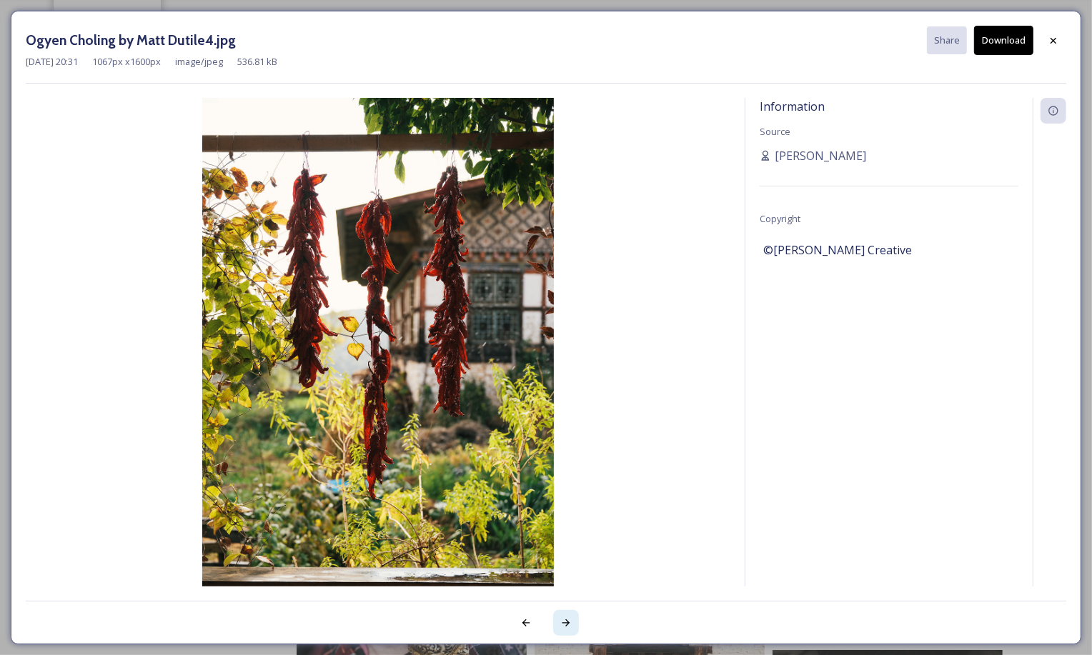
click at [573, 627] on div at bounding box center [566, 623] width 26 height 26
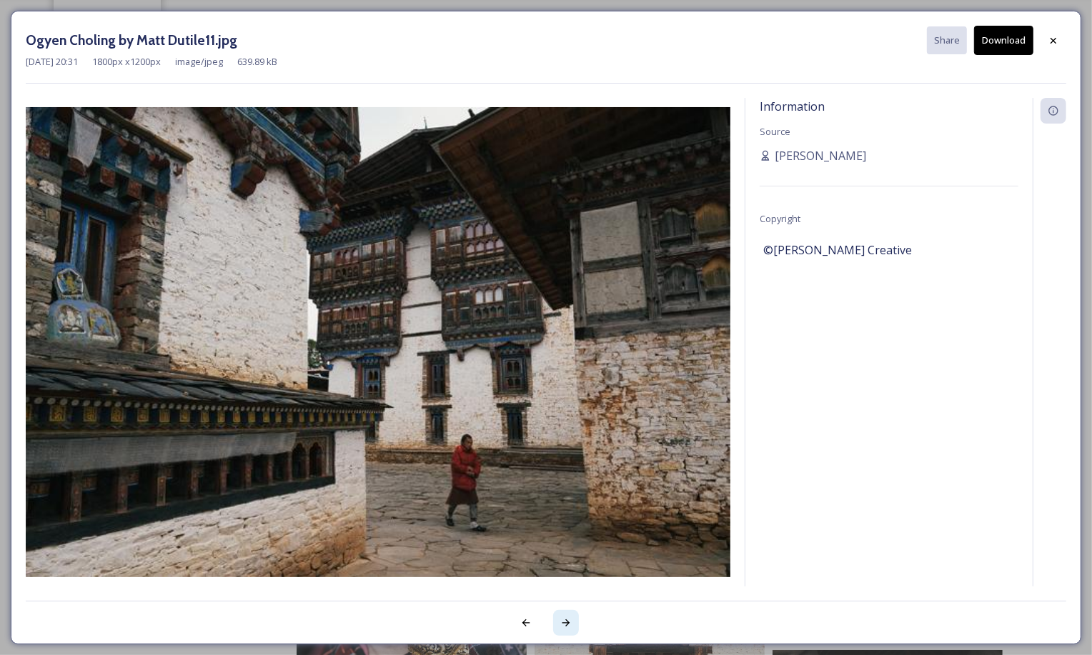
click at [573, 627] on div at bounding box center [566, 623] width 26 height 26
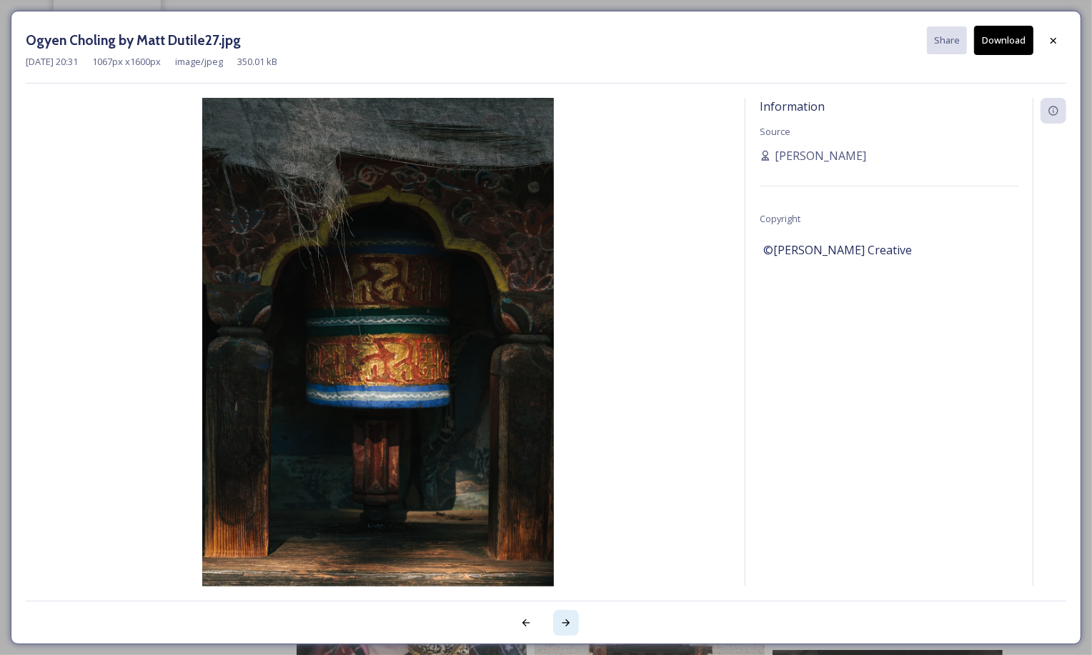
click at [572, 627] on div at bounding box center [566, 623] width 26 height 26
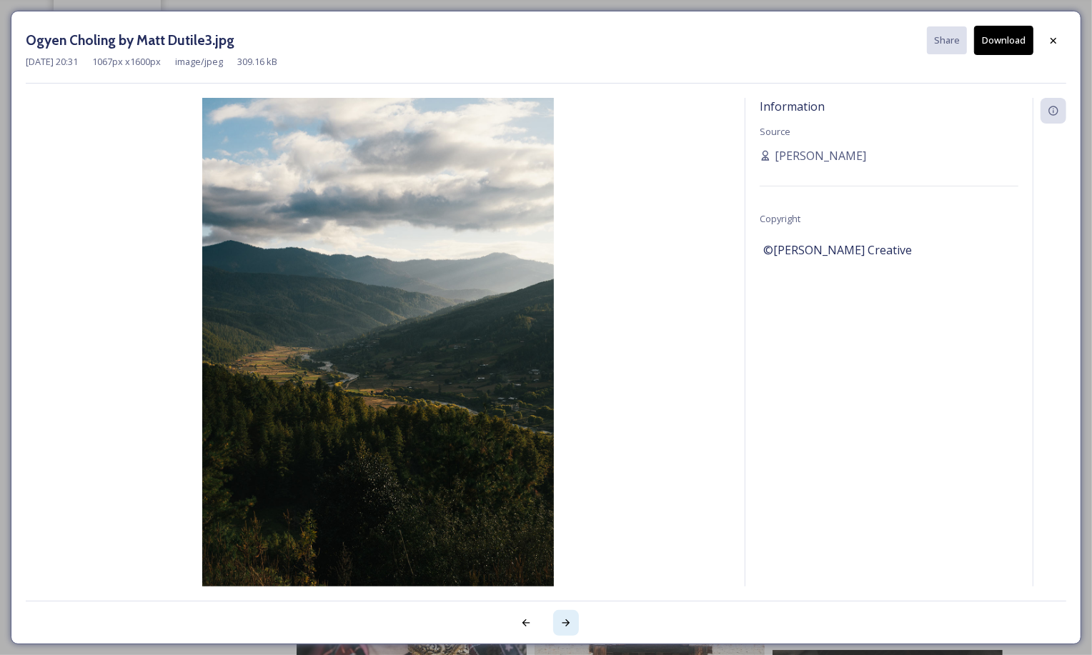
click at [572, 627] on div at bounding box center [566, 623] width 26 height 26
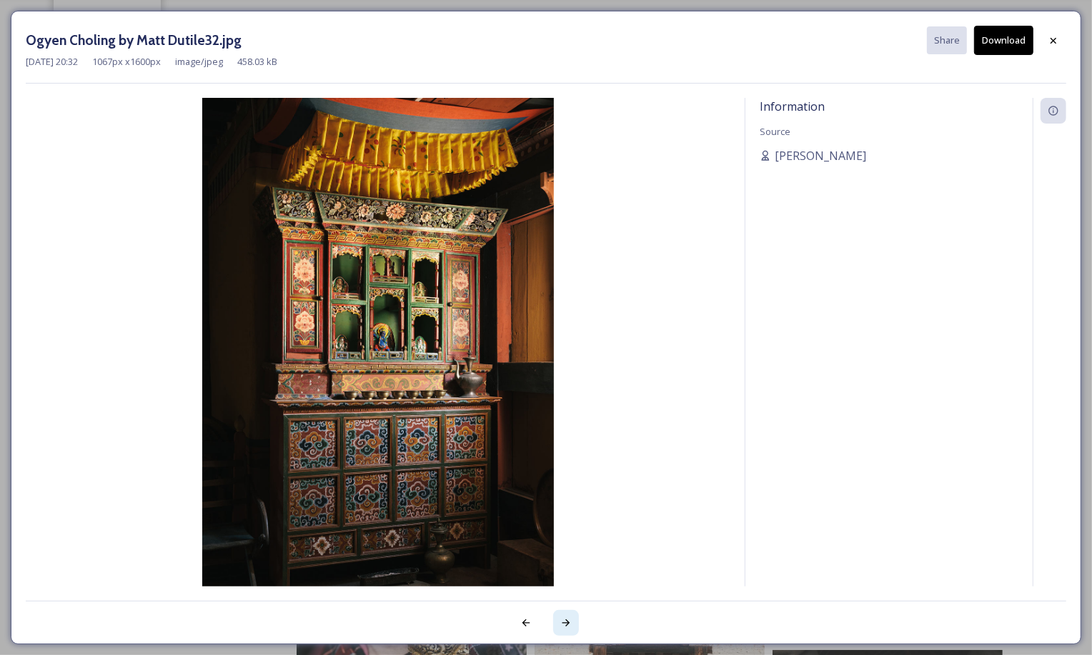
click at [571, 627] on icon at bounding box center [565, 622] width 11 height 11
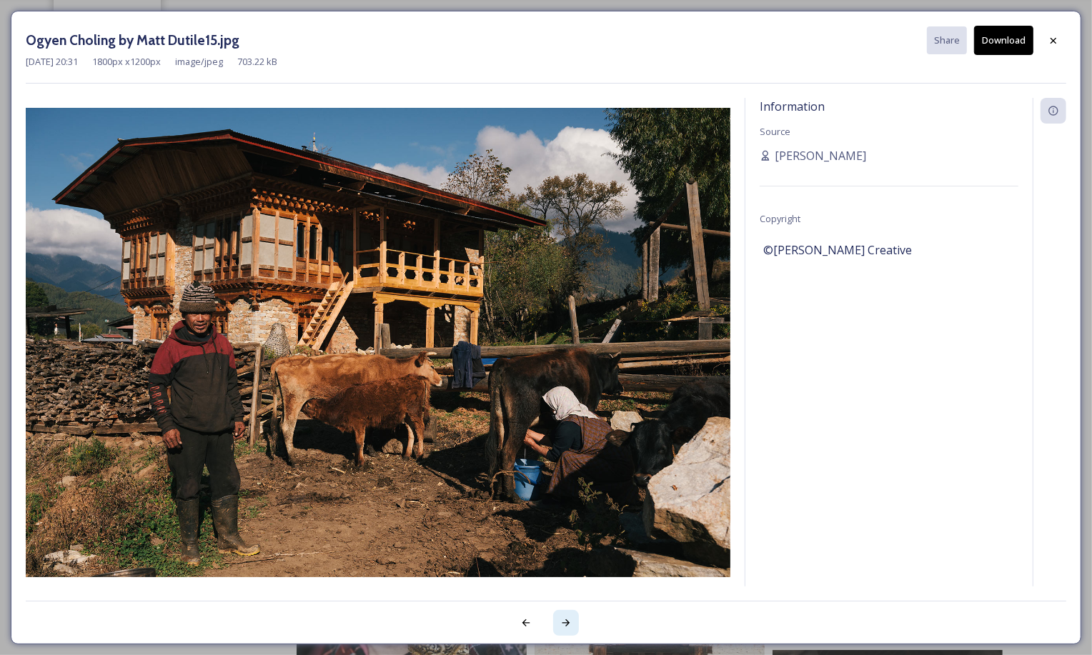
click at [571, 627] on icon at bounding box center [565, 622] width 11 height 11
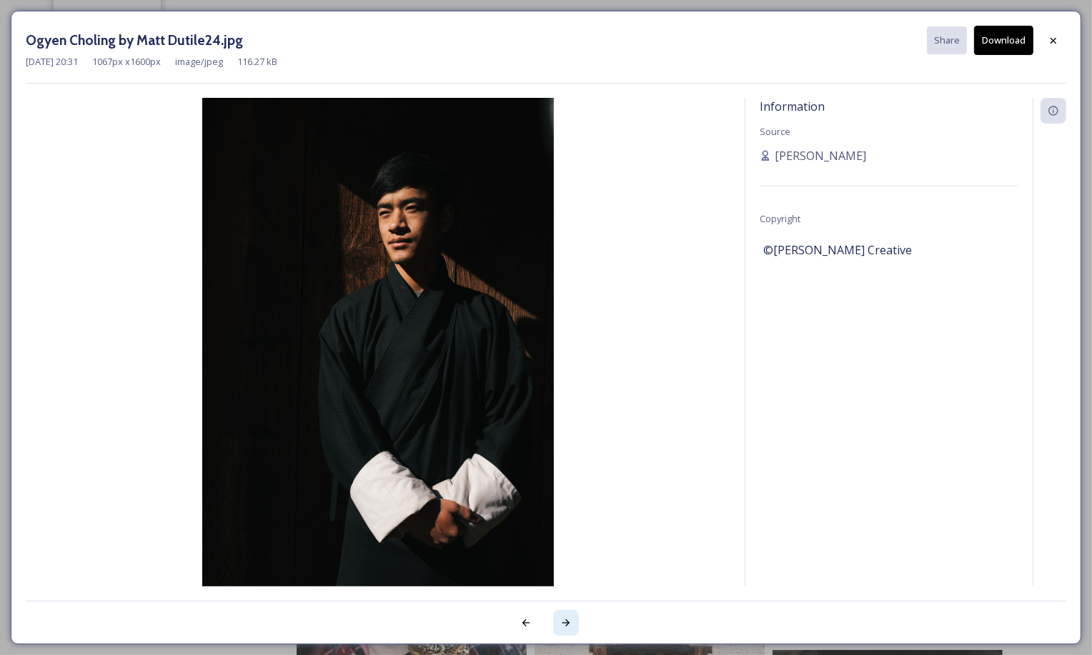
click at [571, 627] on icon at bounding box center [565, 622] width 11 height 11
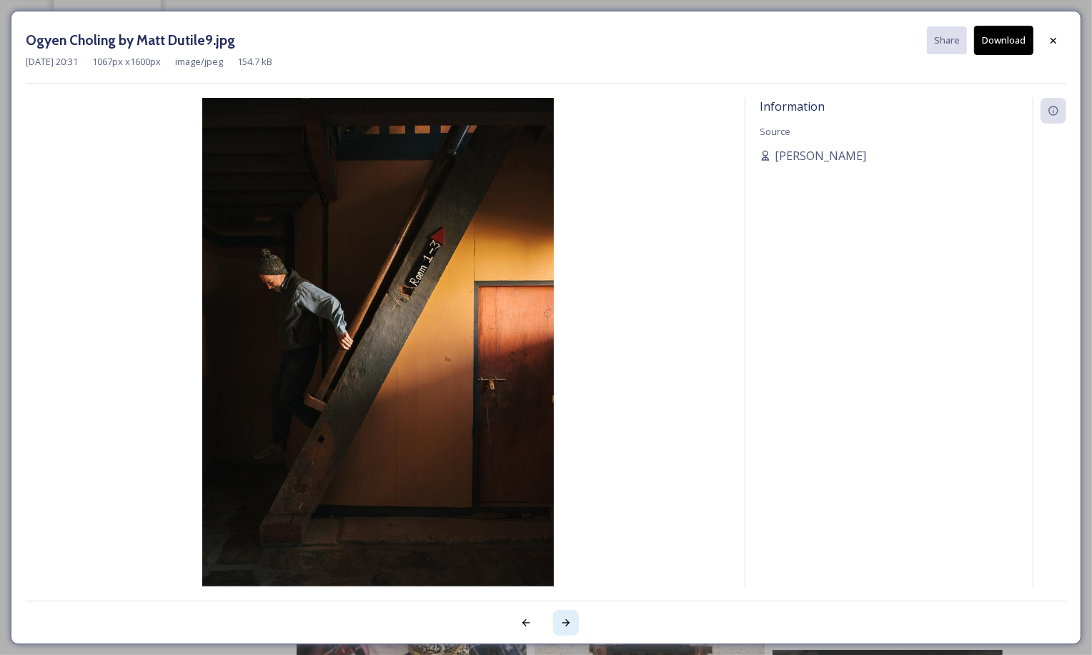
click at [571, 627] on icon at bounding box center [565, 622] width 11 height 11
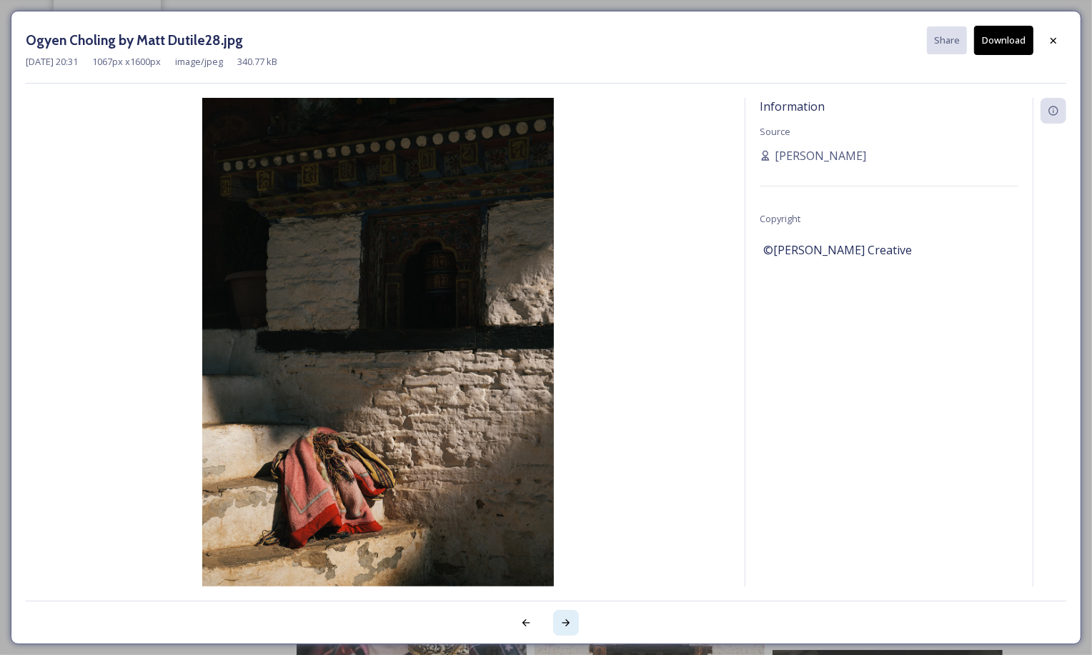
click at [571, 627] on icon at bounding box center [565, 622] width 11 height 11
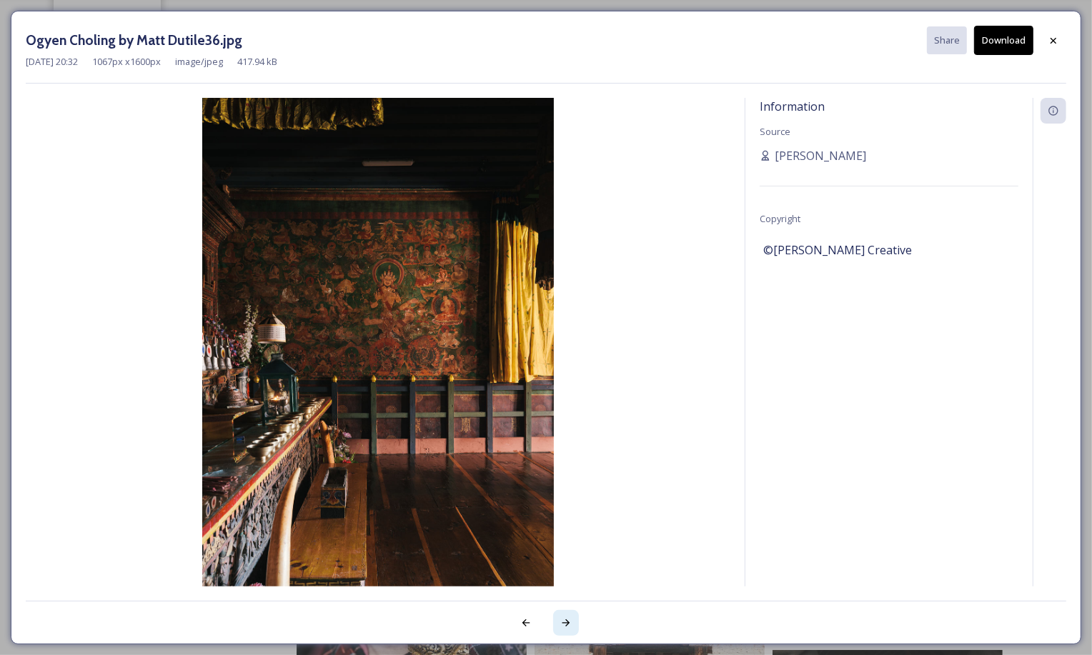
click at [571, 627] on icon at bounding box center [565, 622] width 11 height 11
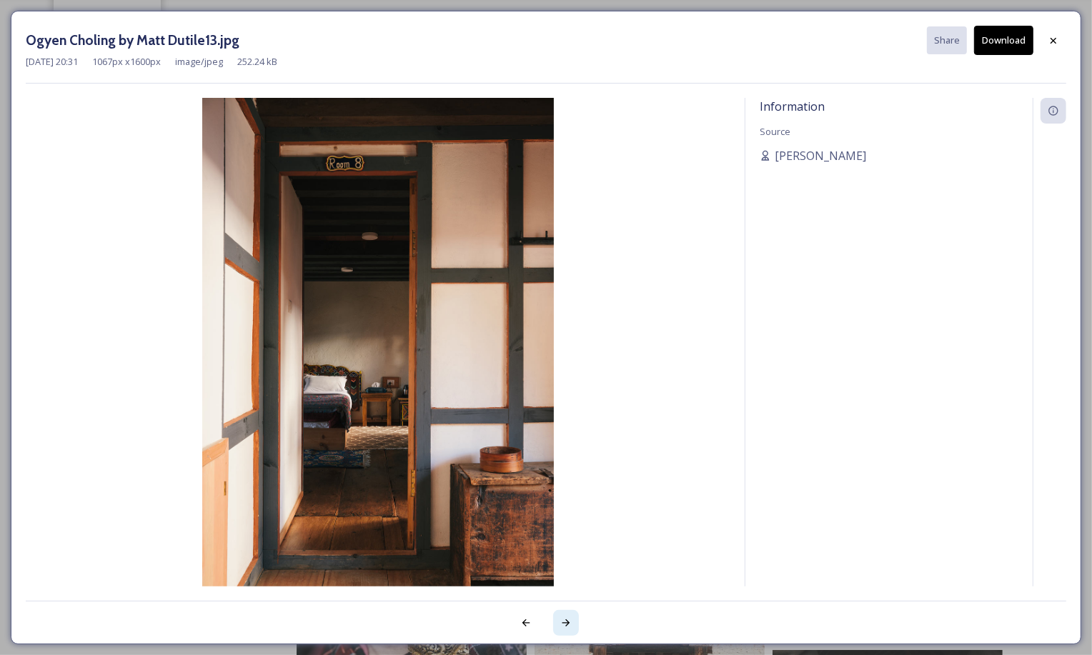
click at [571, 627] on icon at bounding box center [565, 622] width 11 height 11
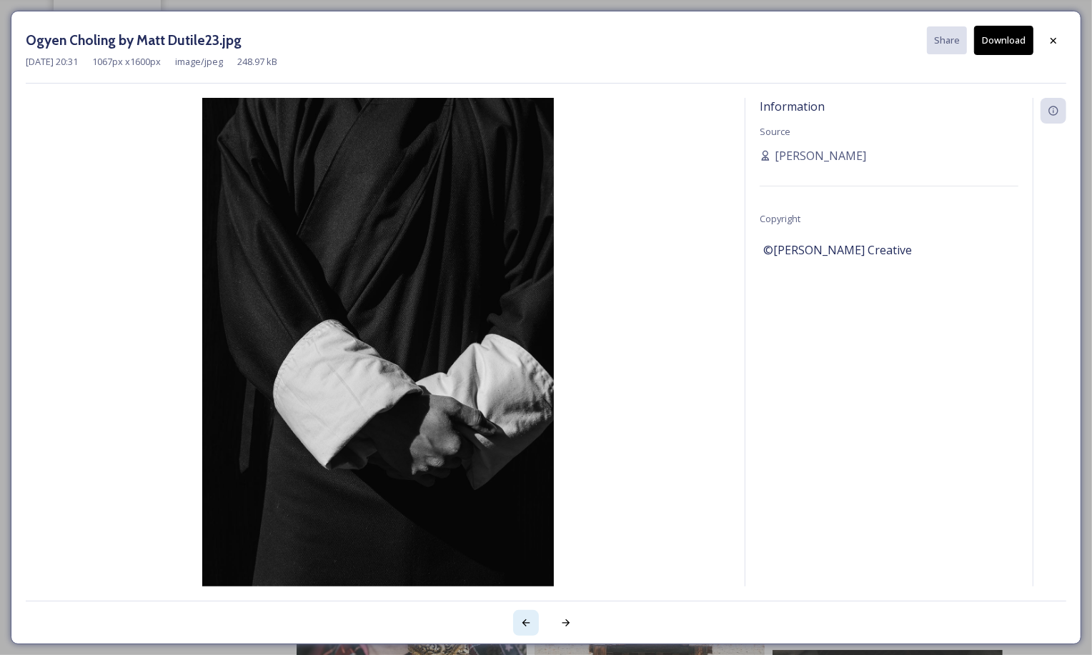
click at [530, 628] on icon at bounding box center [525, 622] width 11 height 11
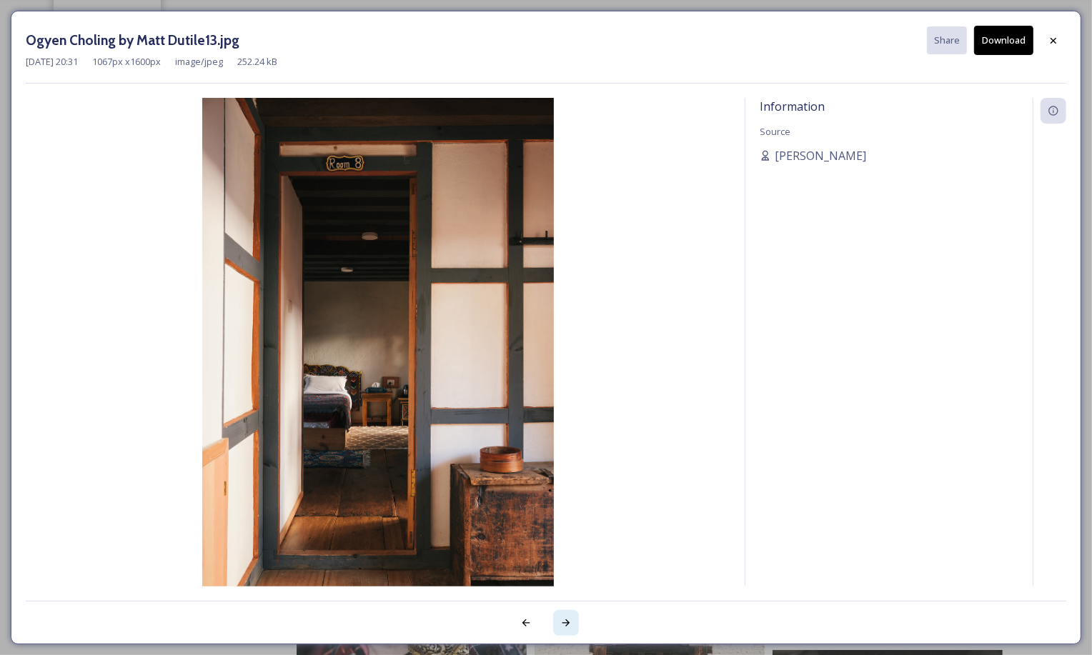
click at [564, 627] on icon at bounding box center [565, 622] width 11 height 11
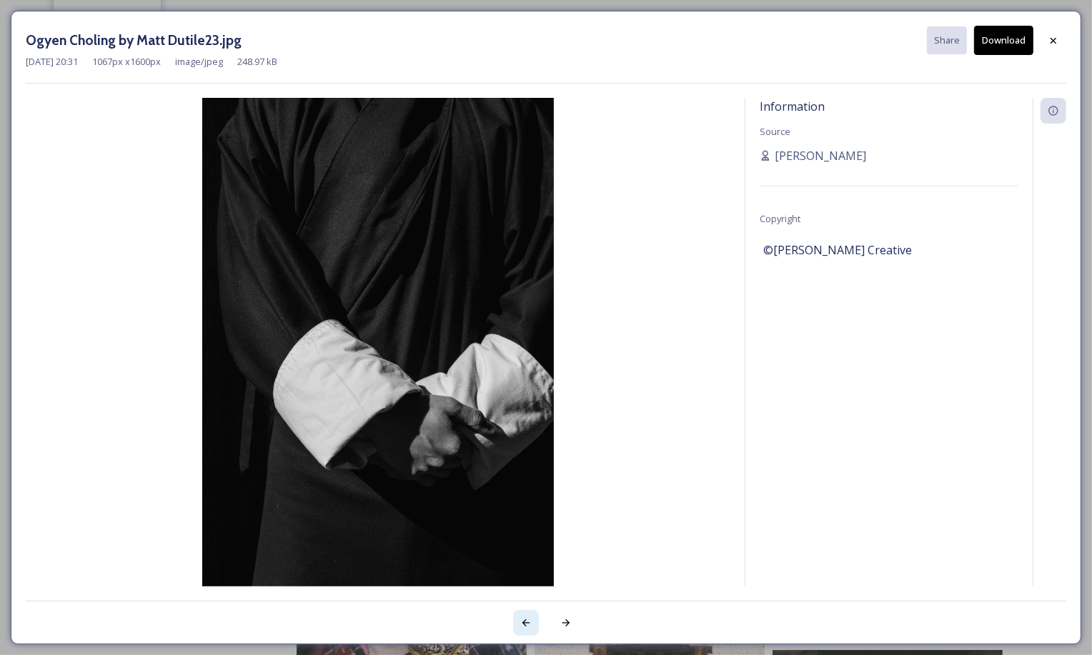
click at [531, 625] on icon at bounding box center [525, 622] width 11 height 11
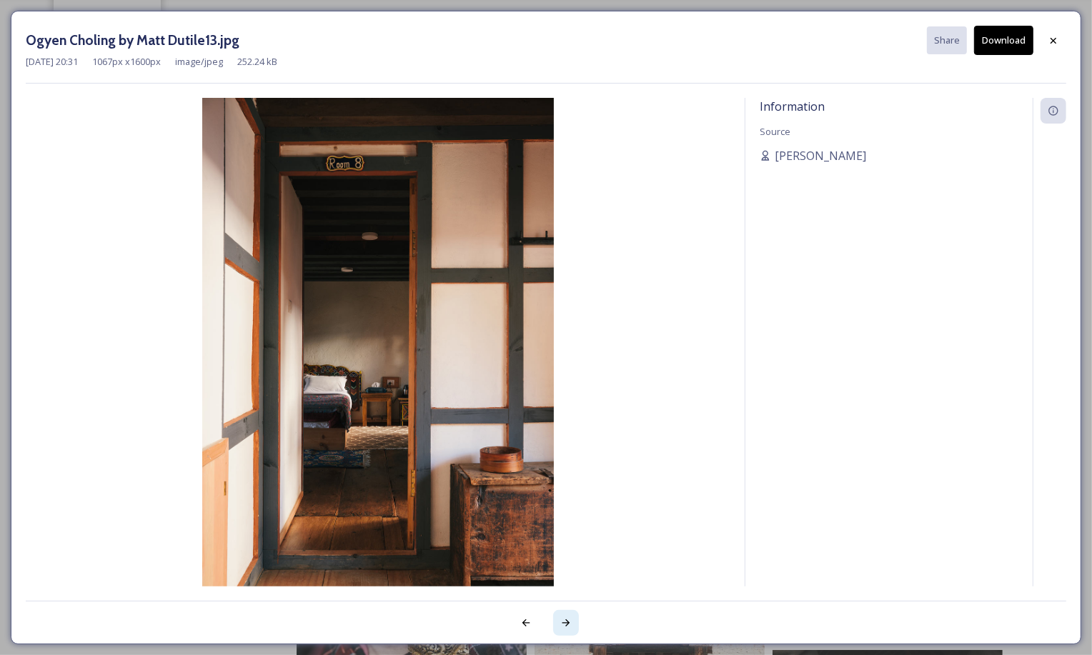
click at [563, 619] on icon at bounding box center [565, 622] width 11 height 11
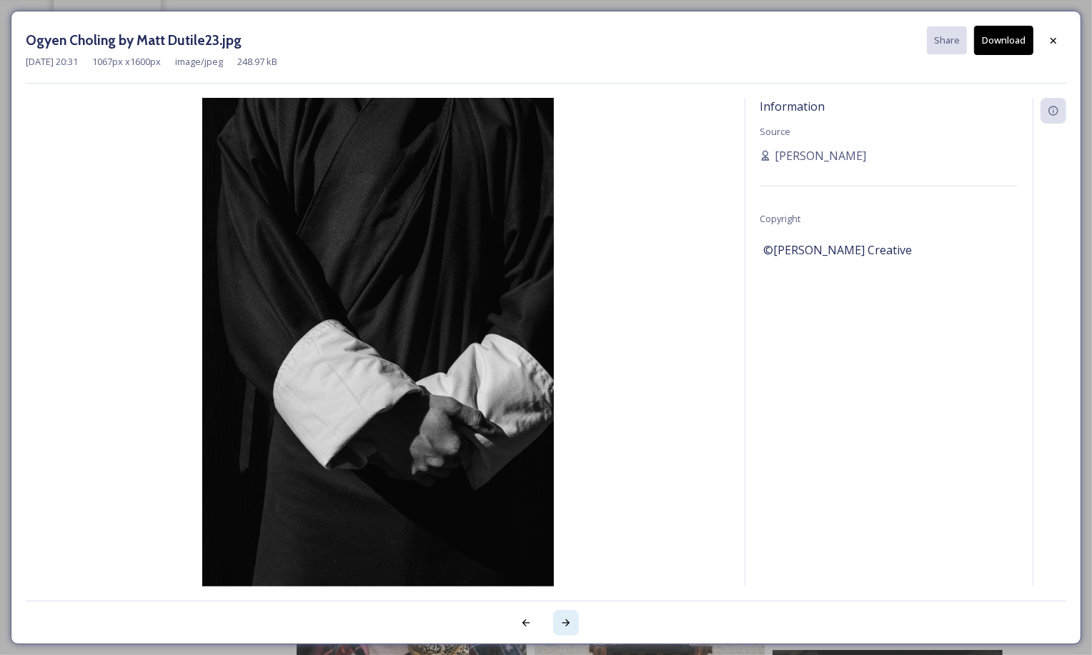
click at [563, 619] on icon at bounding box center [565, 622] width 11 height 11
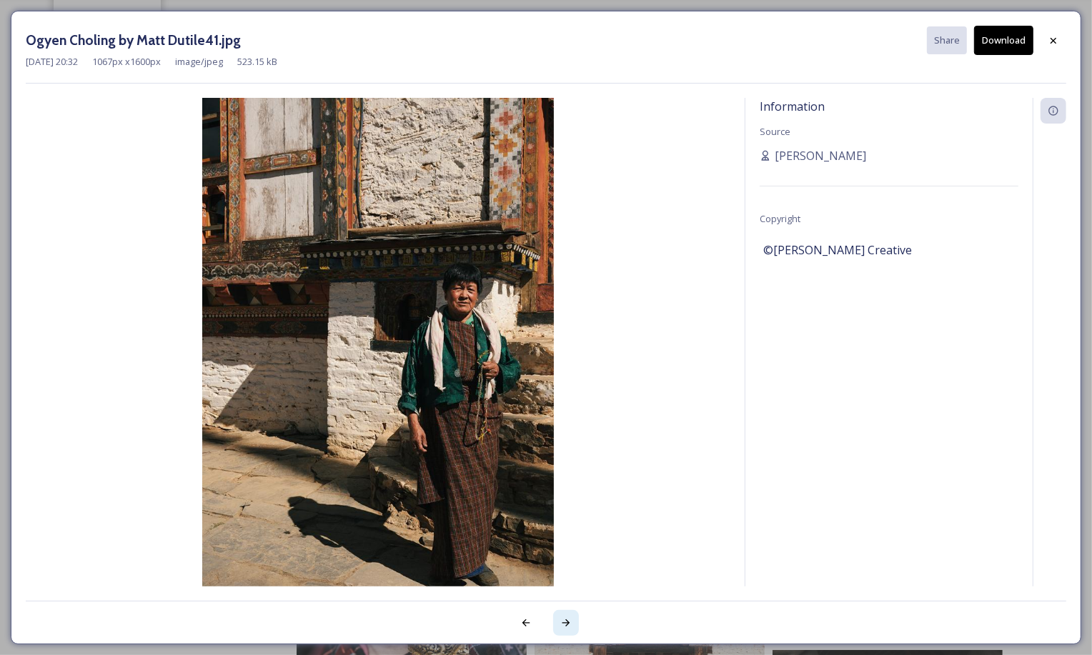
click at [563, 619] on icon at bounding box center [565, 622] width 11 height 11
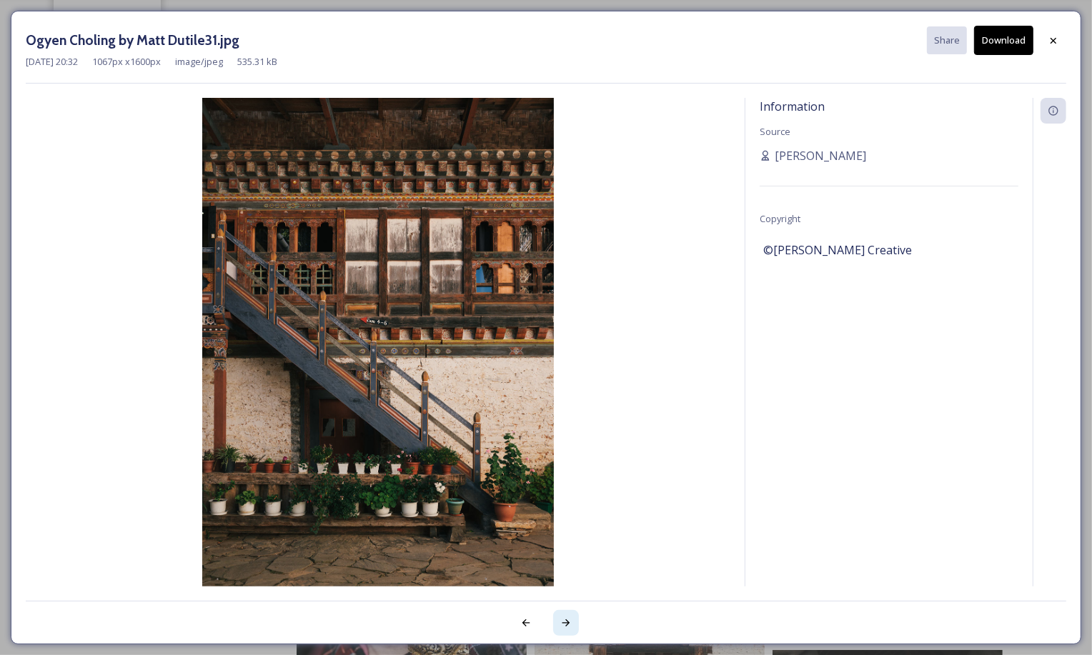
click at [563, 619] on icon at bounding box center [565, 622] width 11 height 11
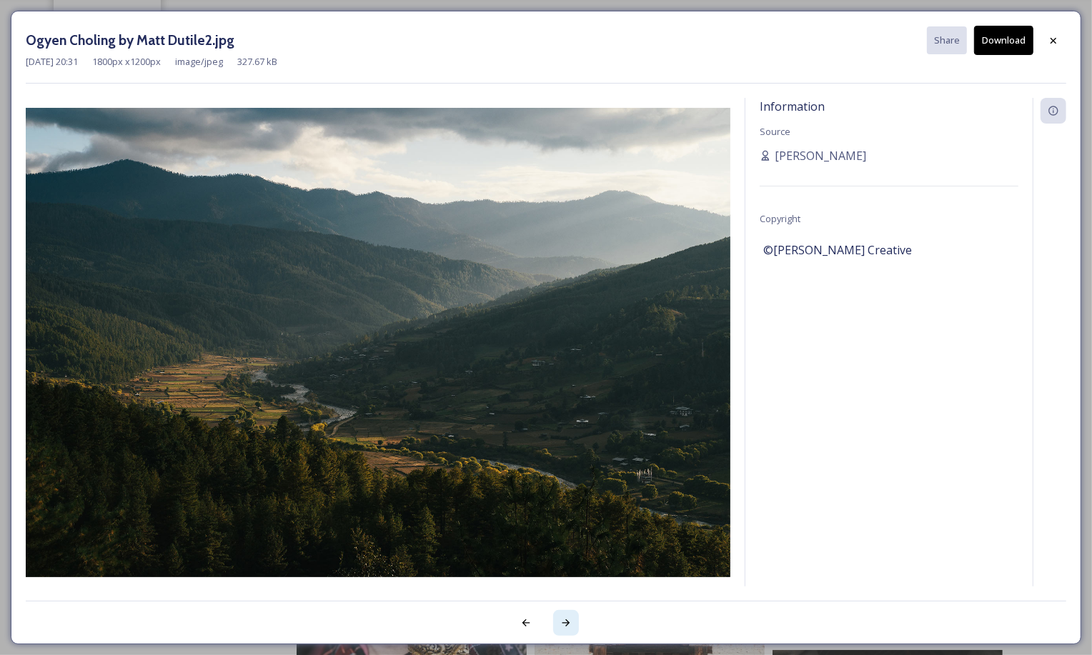
click at [563, 619] on icon at bounding box center [565, 622] width 11 height 11
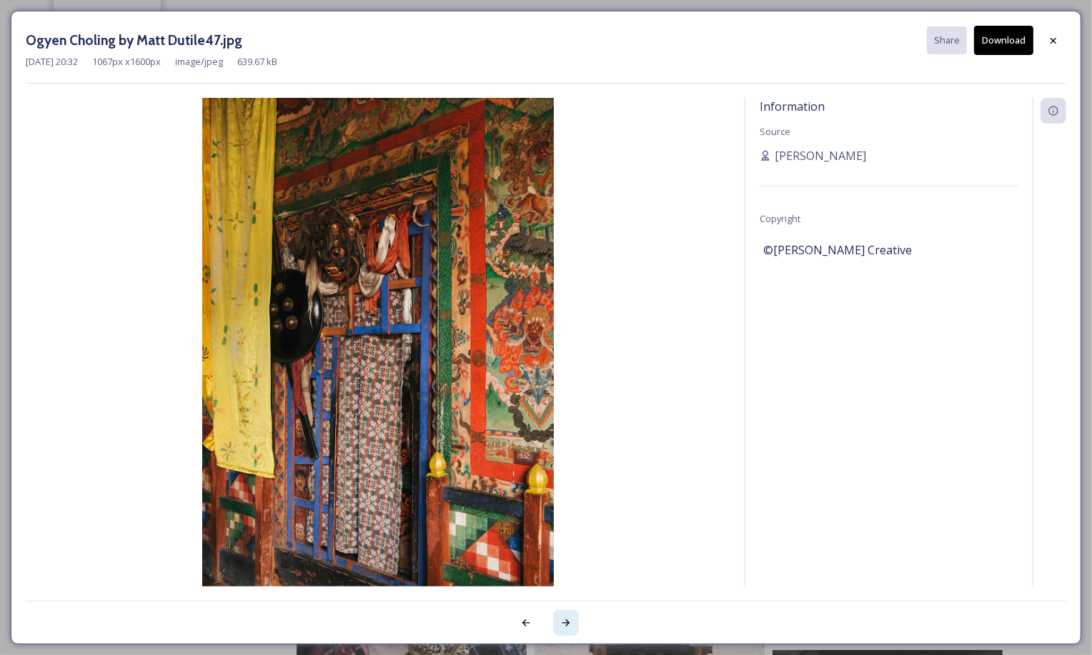
click at [563, 619] on icon at bounding box center [565, 622] width 11 height 11
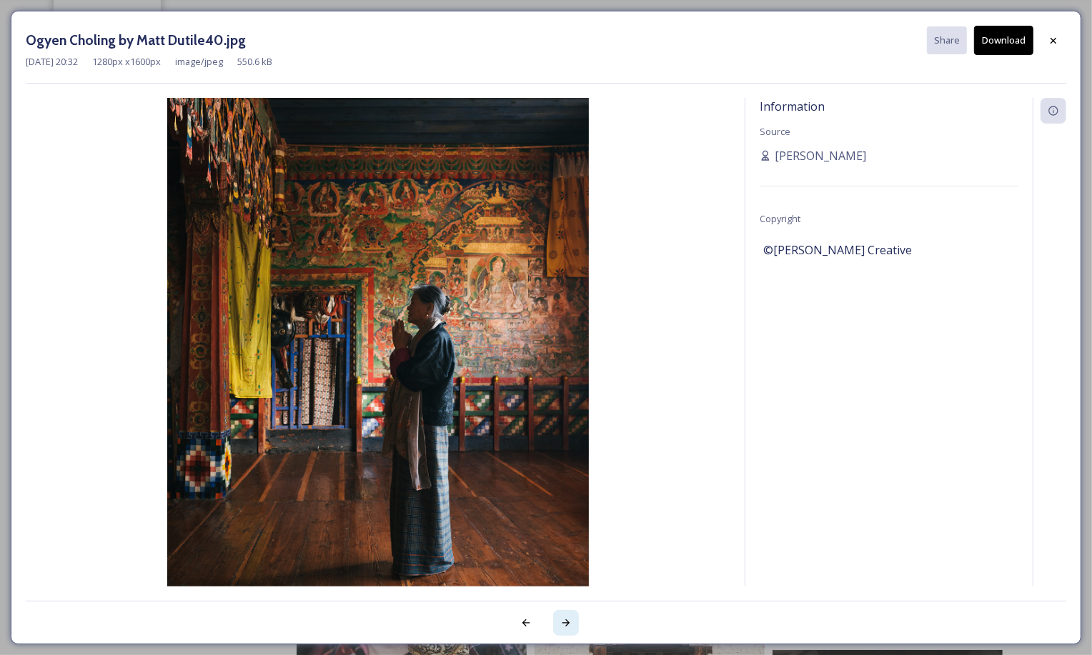
click at [563, 619] on icon at bounding box center [565, 622] width 11 height 11
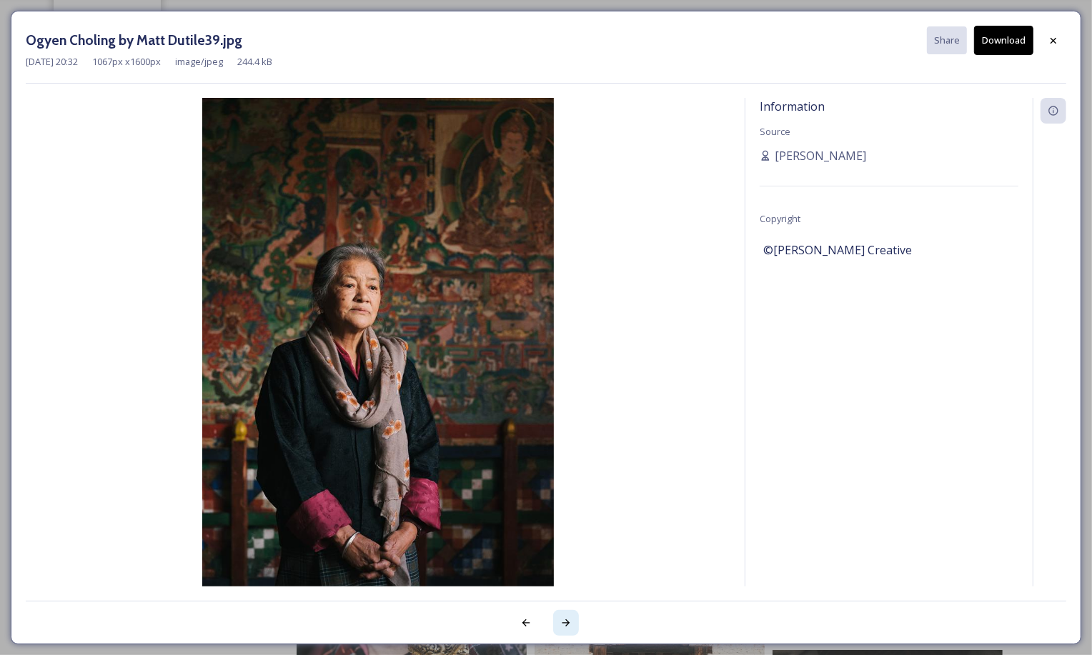
click at [563, 619] on icon at bounding box center [565, 622] width 11 height 11
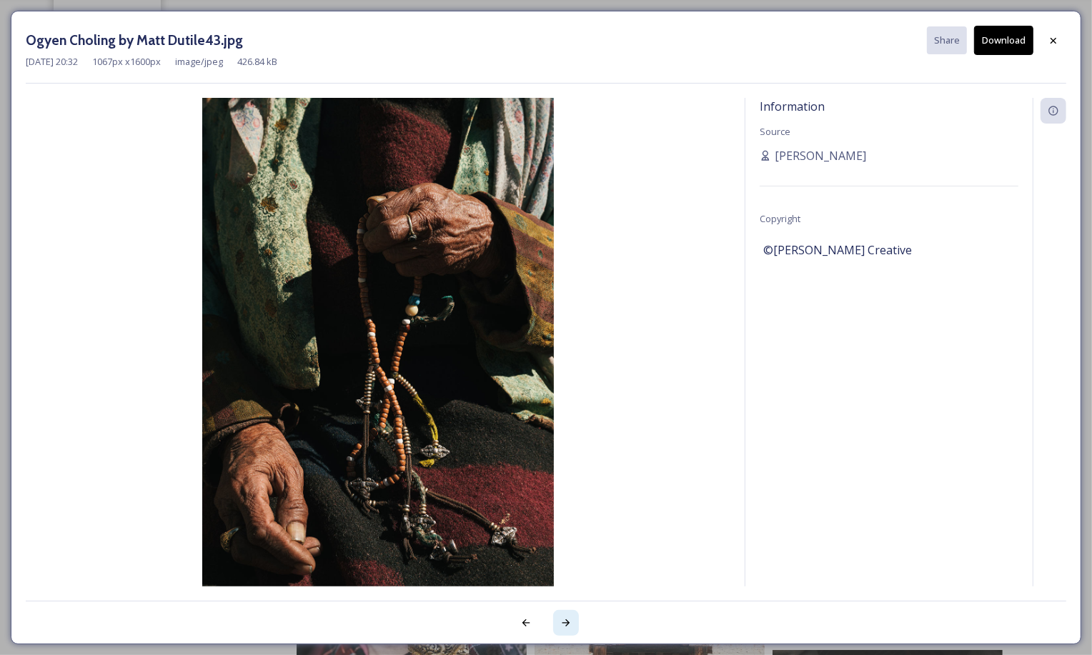
click at [563, 619] on icon at bounding box center [565, 622] width 11 height 11
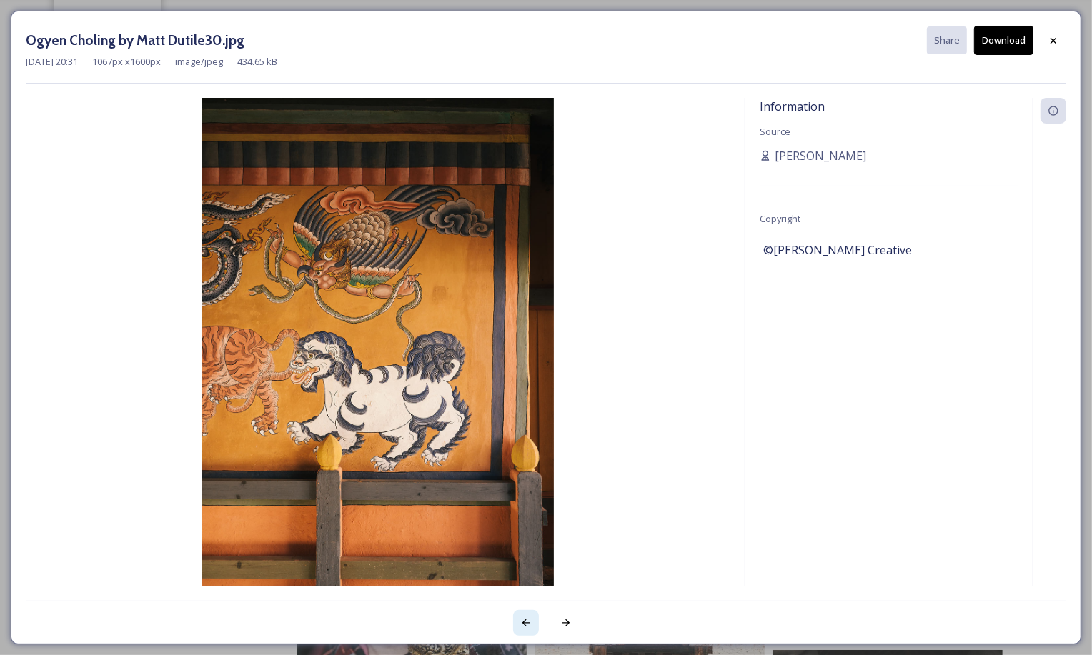
click at [518, 623] on div at bounding box center [526, 623] width 26 height 26
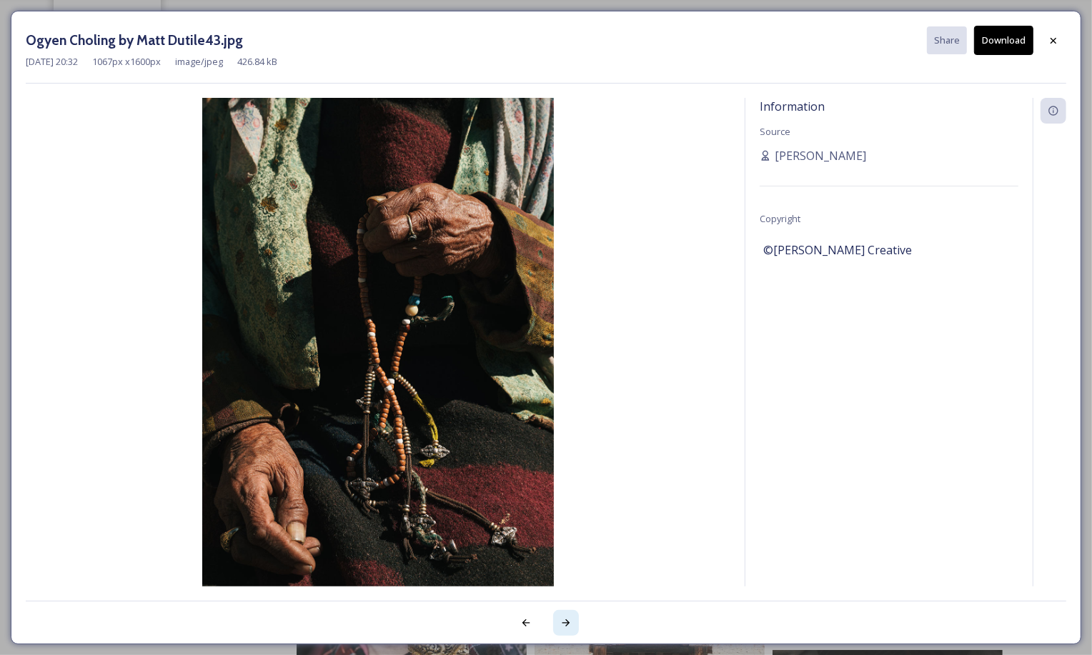
click at [564, 624] on icon at bounding box center [565, 622] width 11 height 11
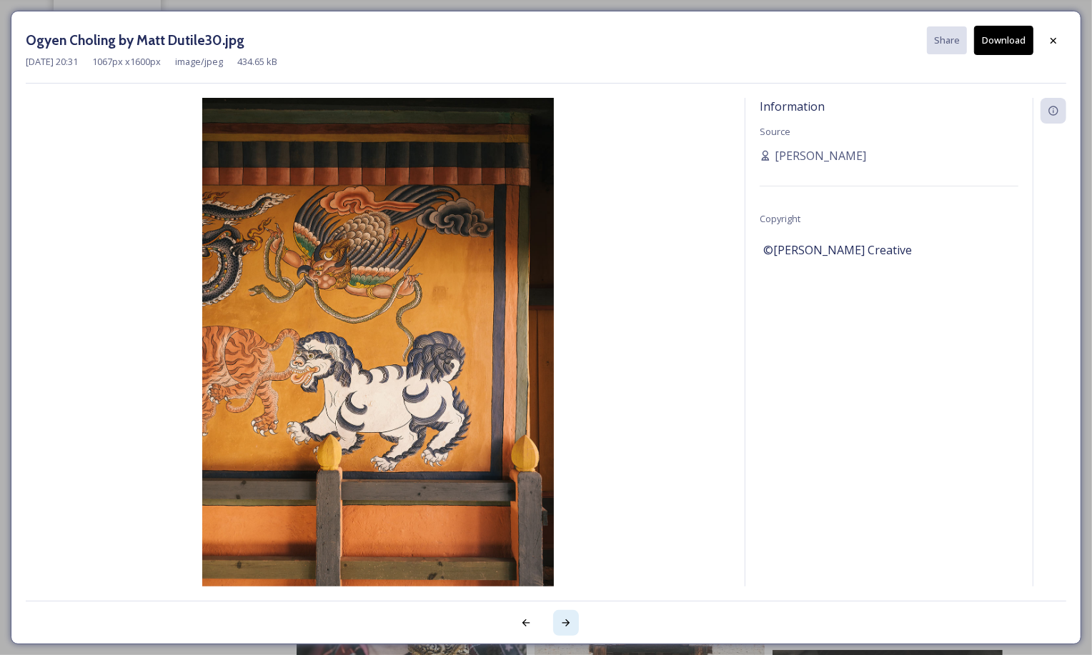
click at [563, 621] on icon at bounding box center [565, 622] width 11 height 11
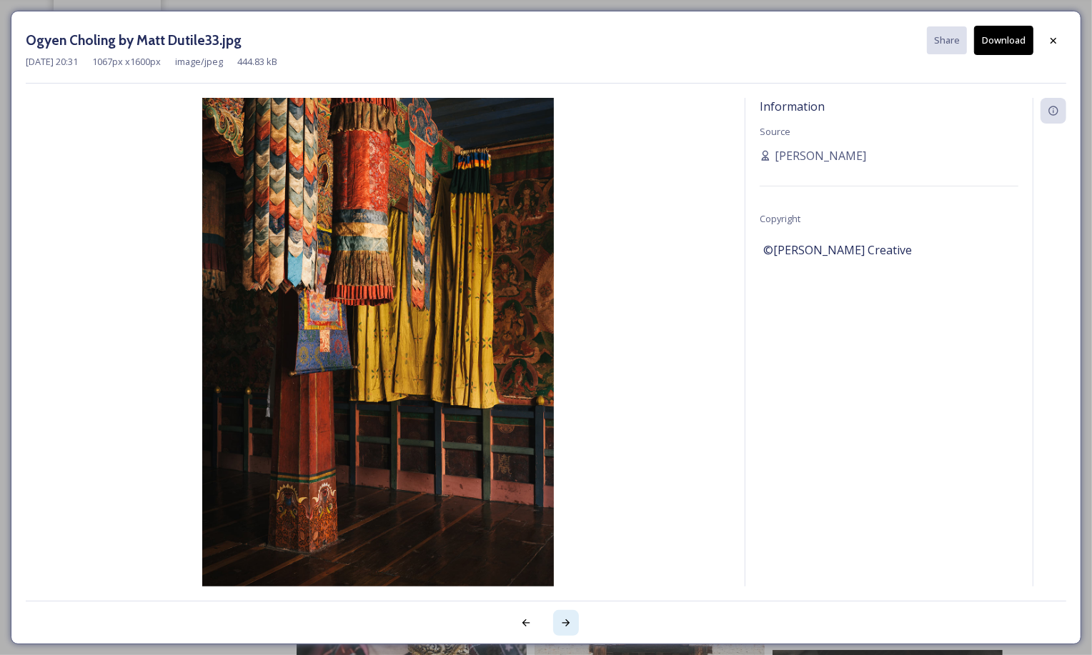
click at [570, 616] on div at bounding box center [566, 623] width 26 height 26
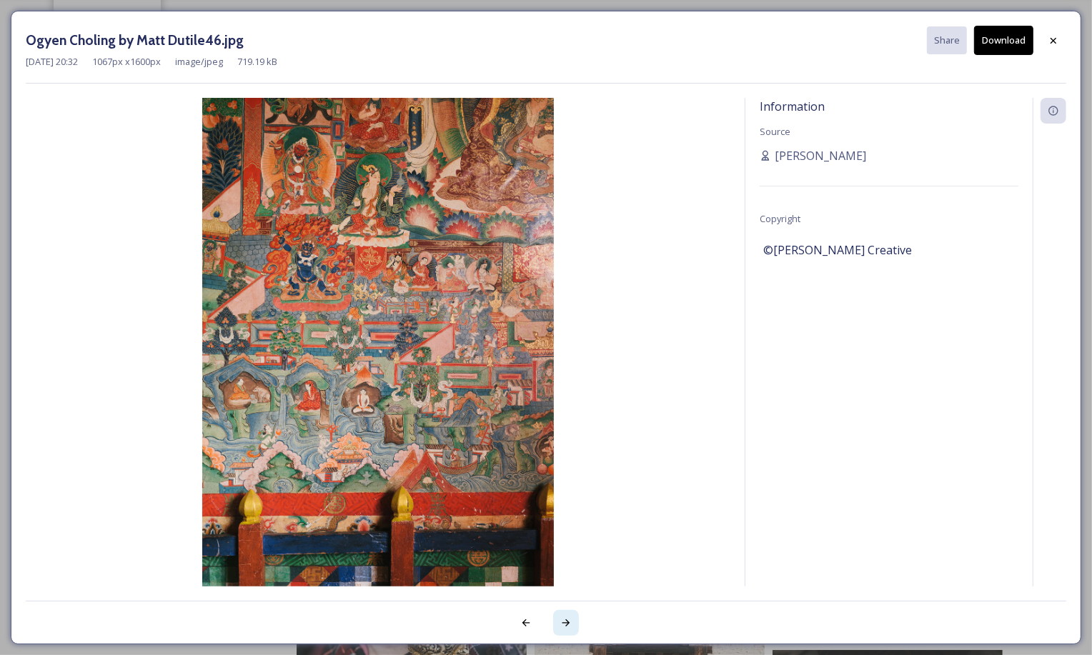
click at [570, 616] on div at bounding box center [566, 623] width 26 height 26
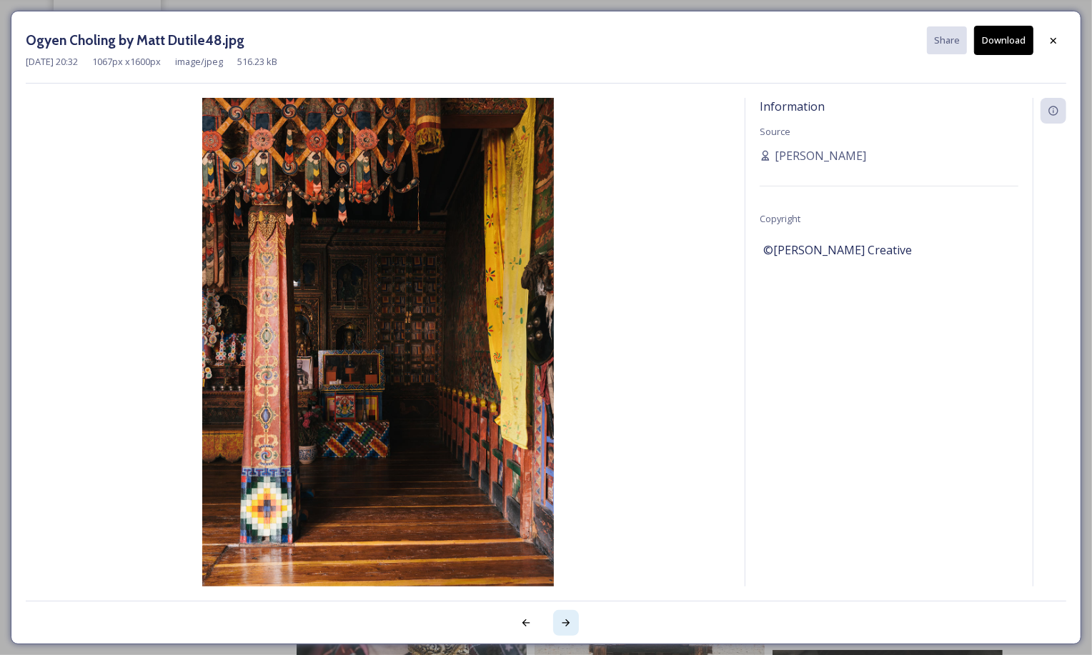
click at [570, 616] on div at bounding box center [566, 623] width 26 height 26
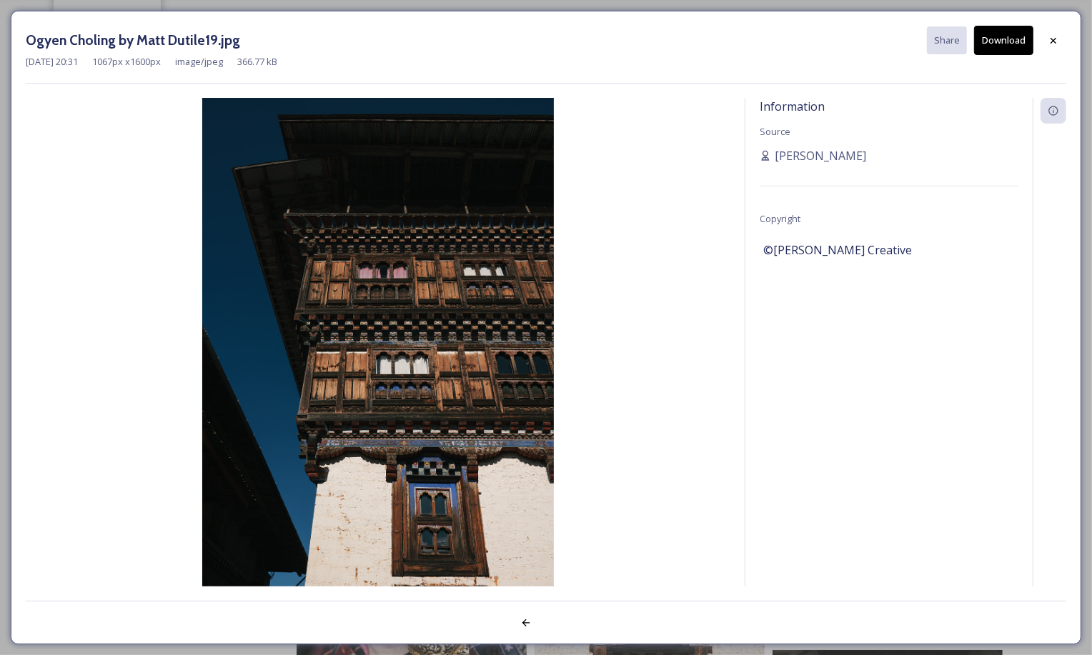
click at [570, 616] on div at bounding box center [546, 615] width 1040 height 29
click at [1045, 41] on div at bounding box center [1053, 41] width 26 height 26
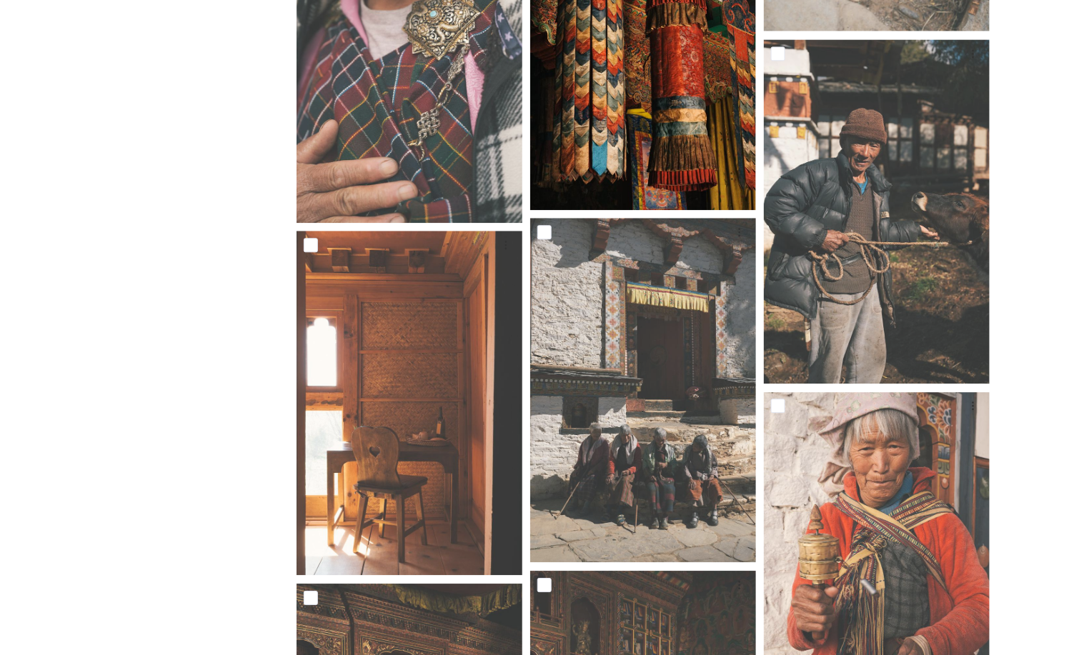
scroll to position [1118, 0]
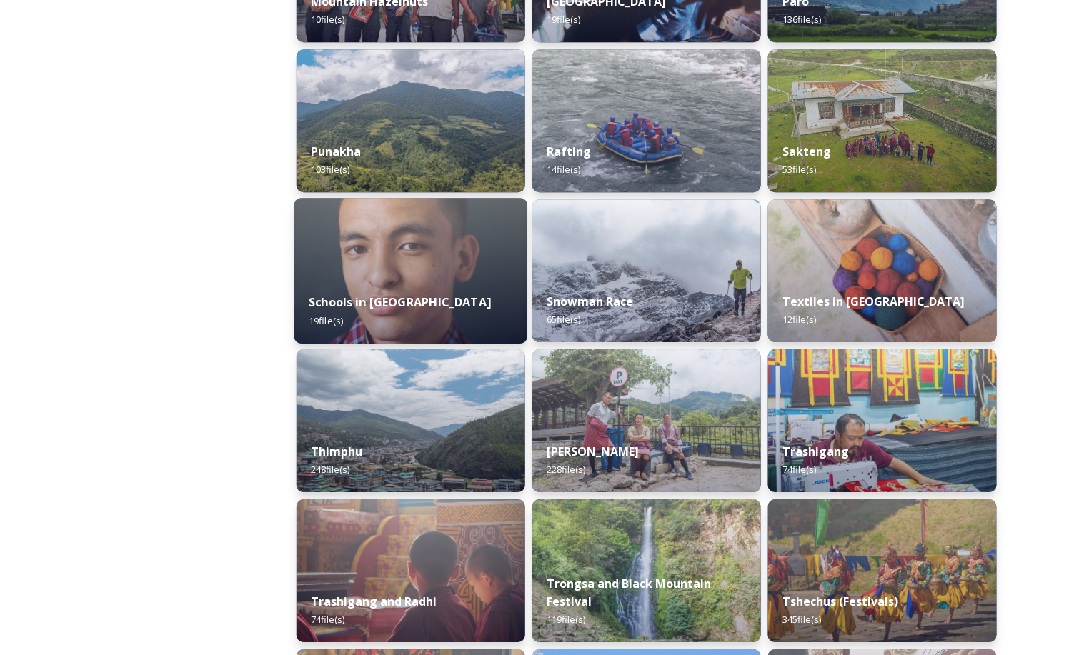
scroll to position [1515, 0]
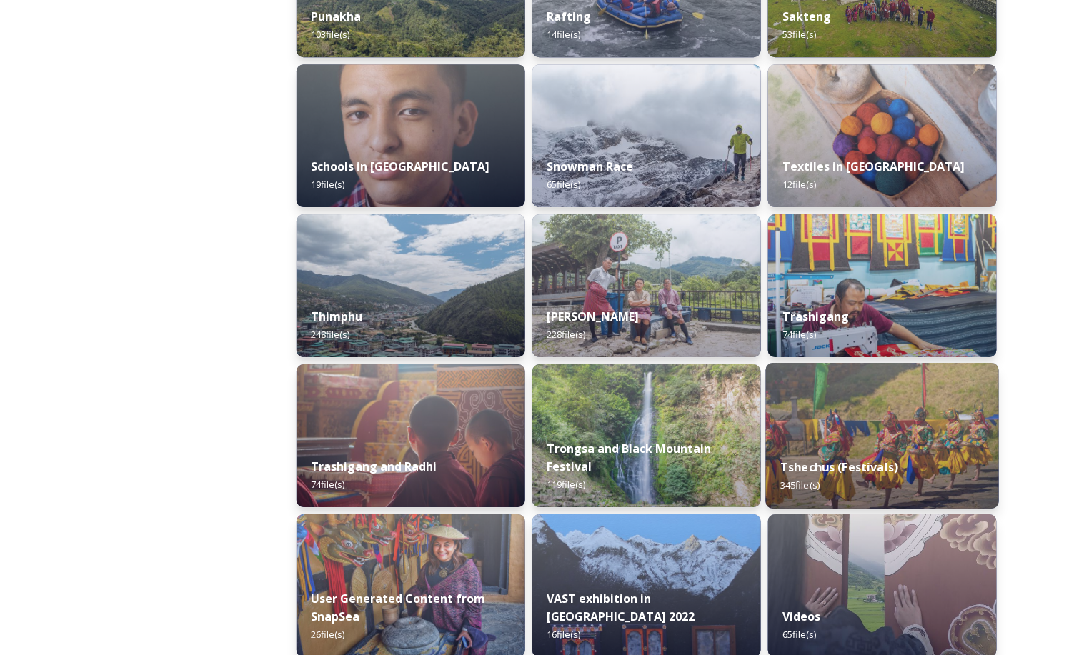
click at [855, 450] on div "Tshechus (Festivals) 345 file(s)" at bounding box center [882, 476] width 233 height 65
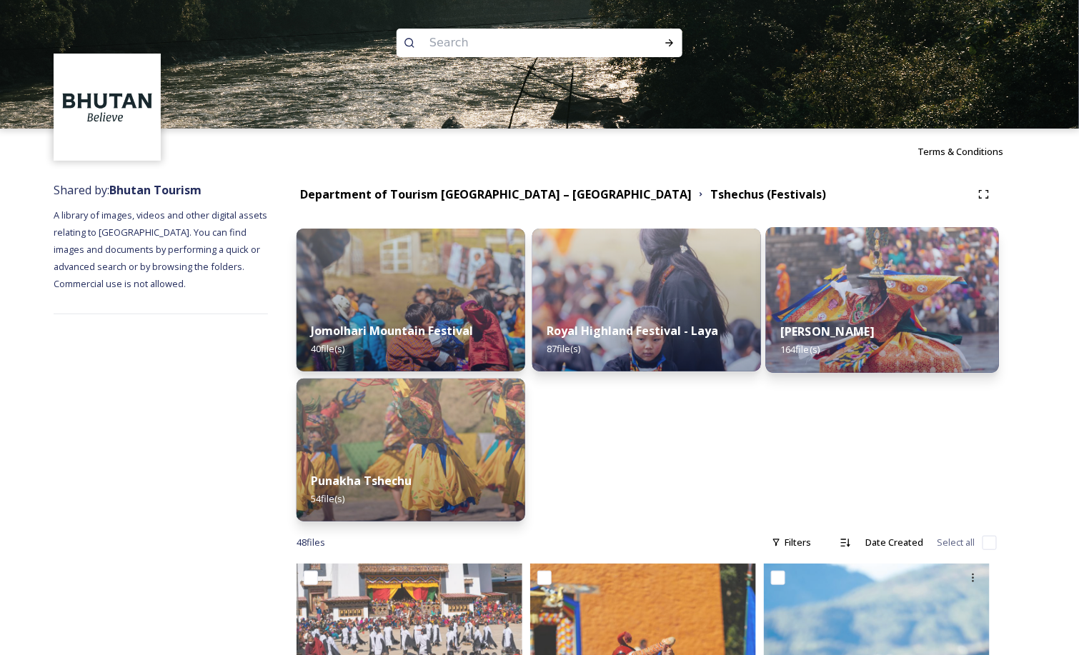
click at [856, 308] on img at bounding box center [882, 300] width 233 height 146
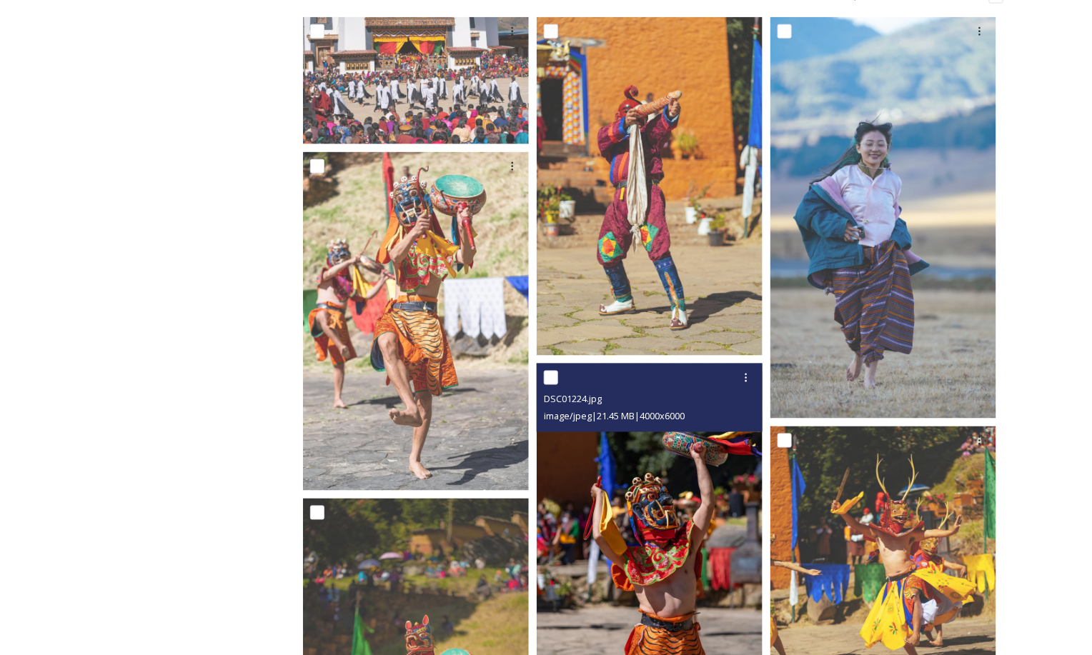
scroll to position [510, 0]
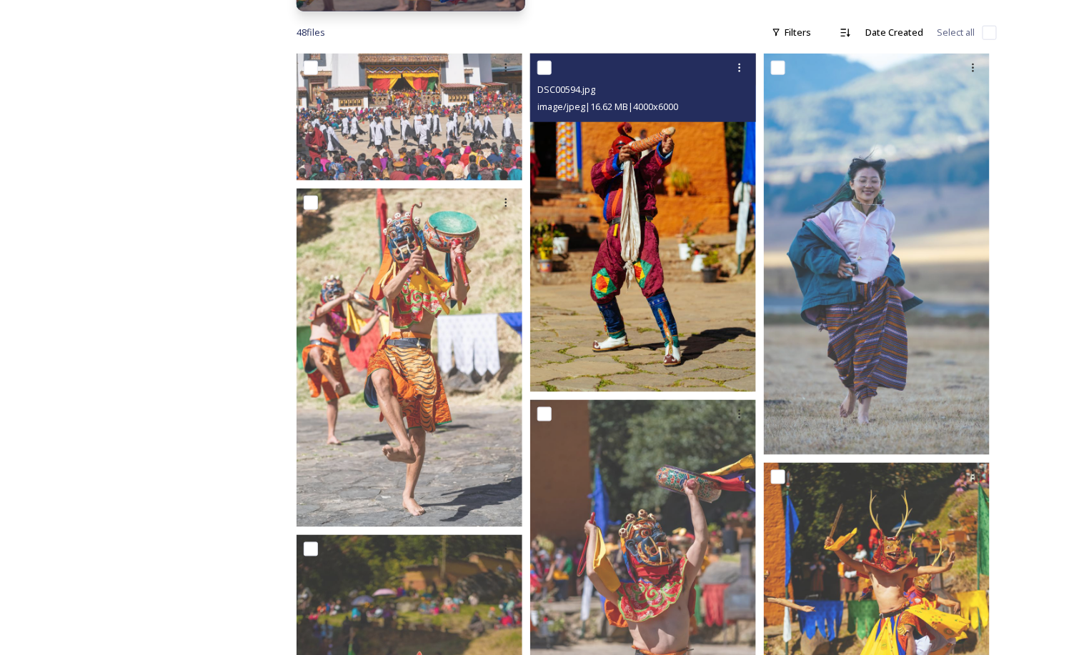
click at [611, 314] on img at bounding box center [643, 223] width 226 height 339
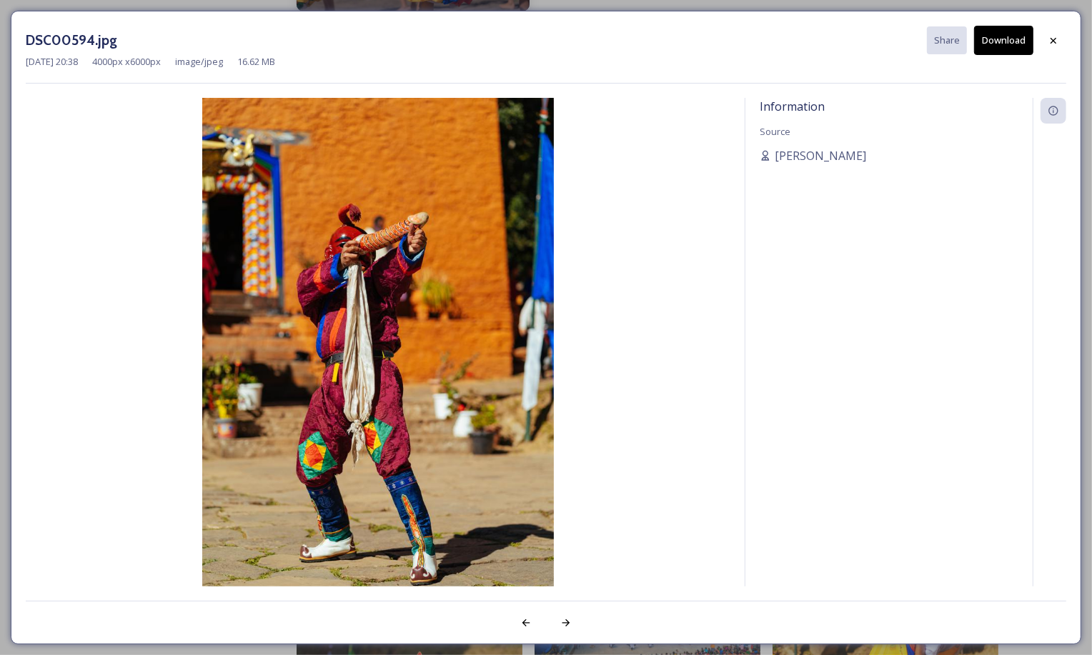
click at [1007, 44] on button "Download" at bounding box center [1003, 40] width 59 height 29
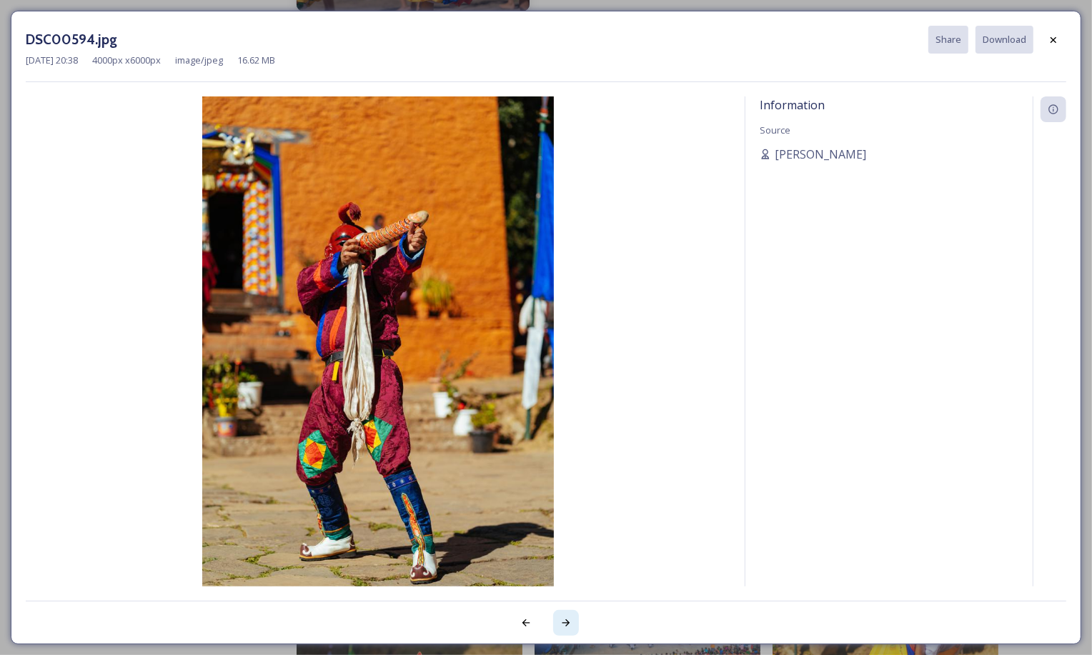
click at [565, 618] on icon at bounding box center [565, 622] width 11 height 11
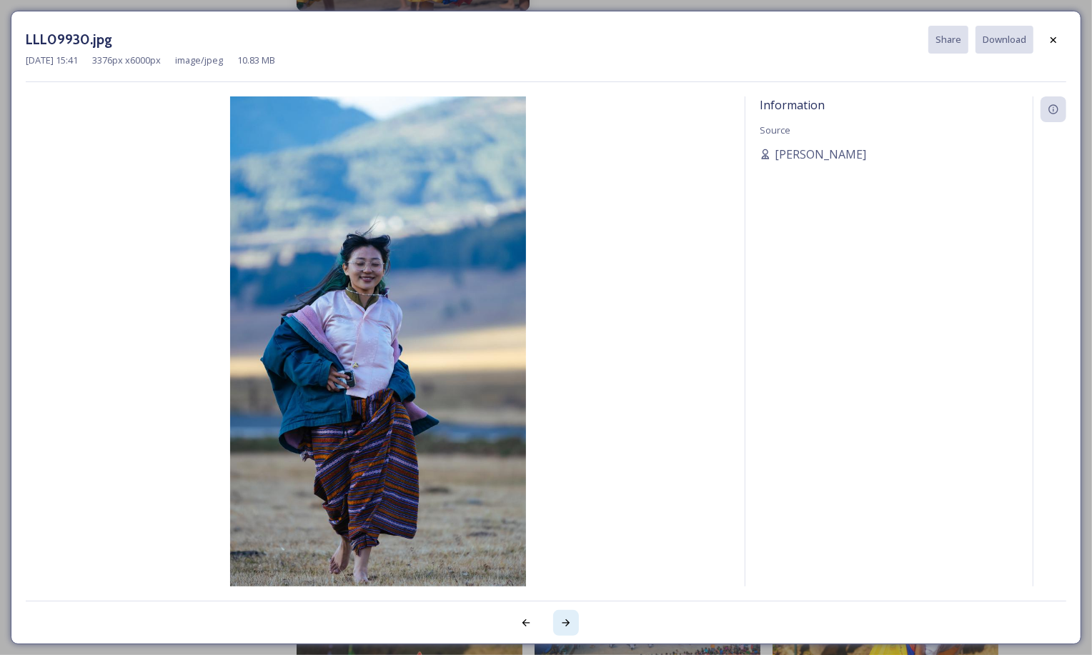
click at [565, 618] on icon at bounding box center [565, 622] width 11 height 11
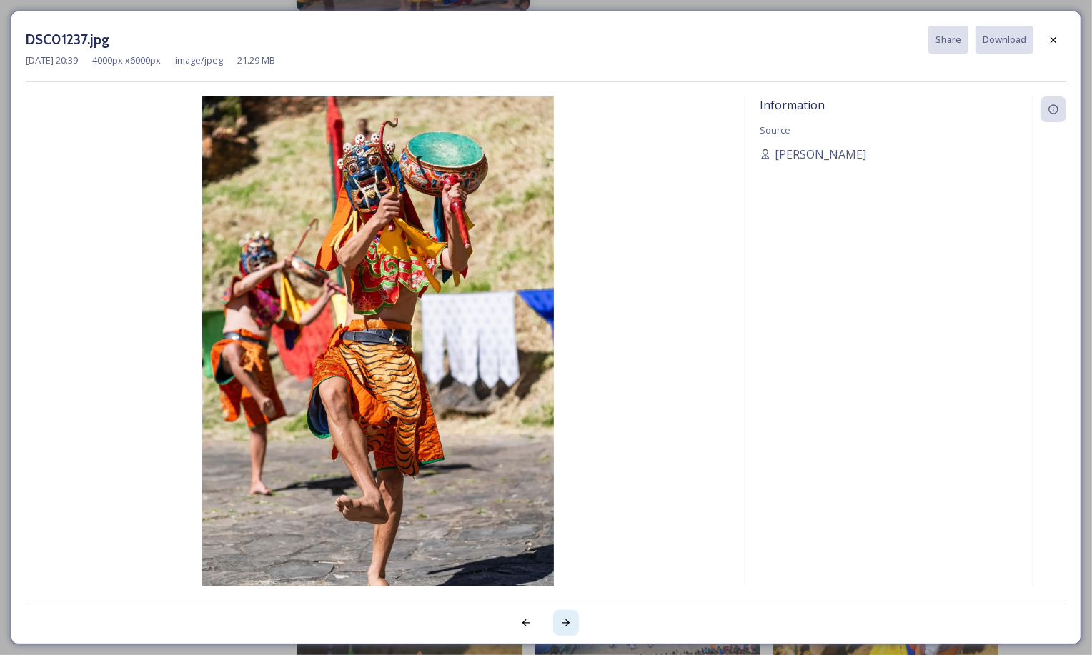
click at [562, 627] on icon at bounding box center [565, 622] width 11 height 11
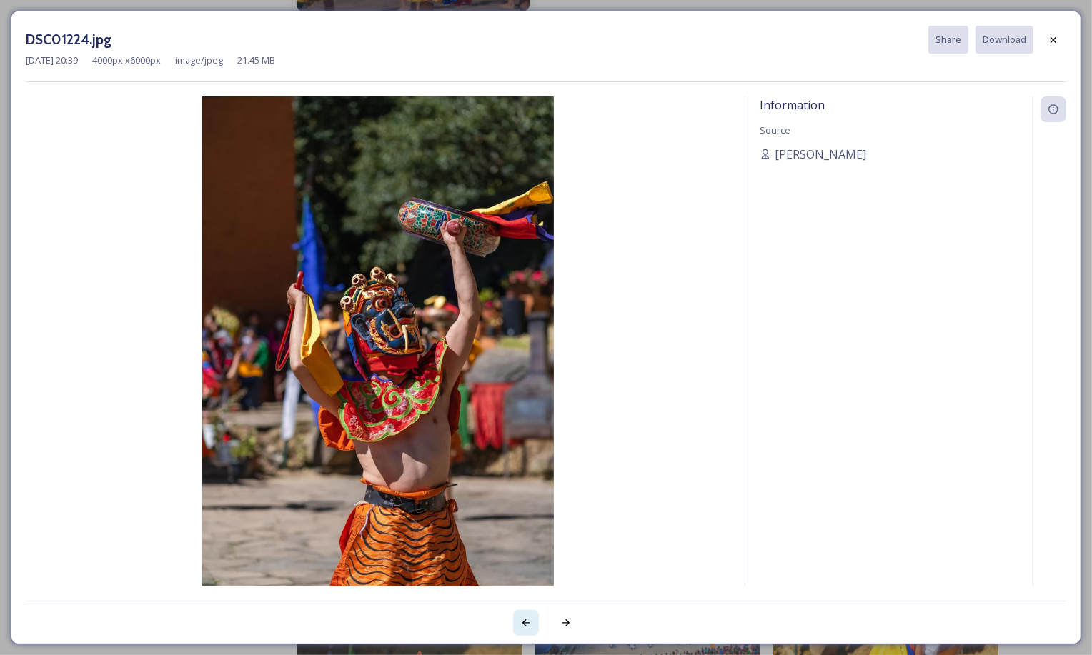
click at [526, 629] on div at bounding box center [526, 623] width 26 height 26
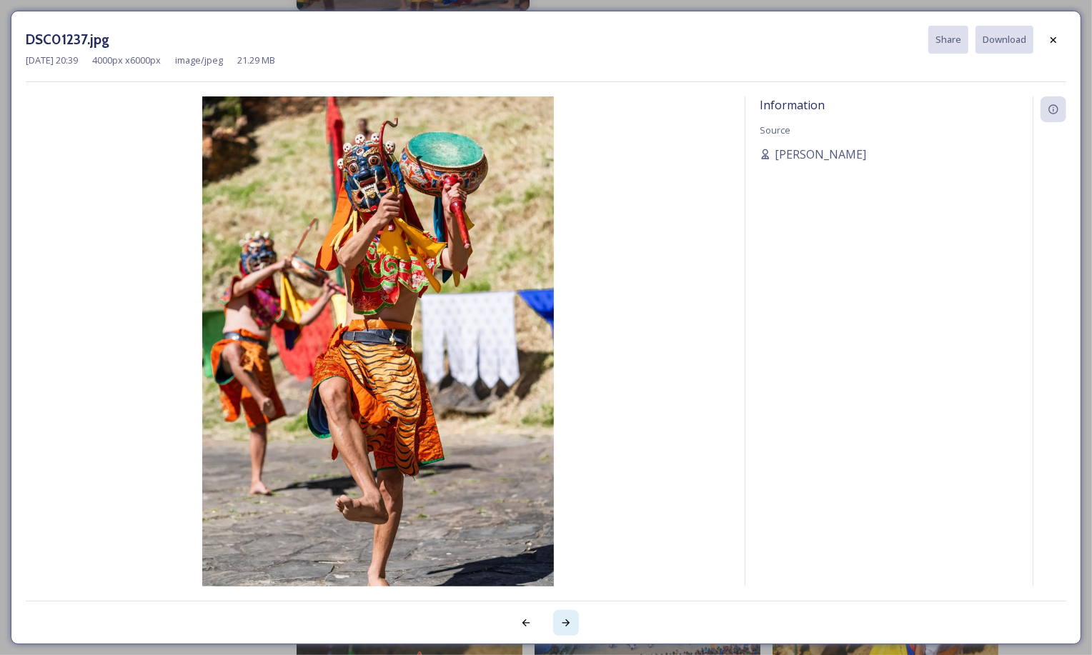
click at [565, 619] on icon at bounding box center [565, 622] width 11 height 11
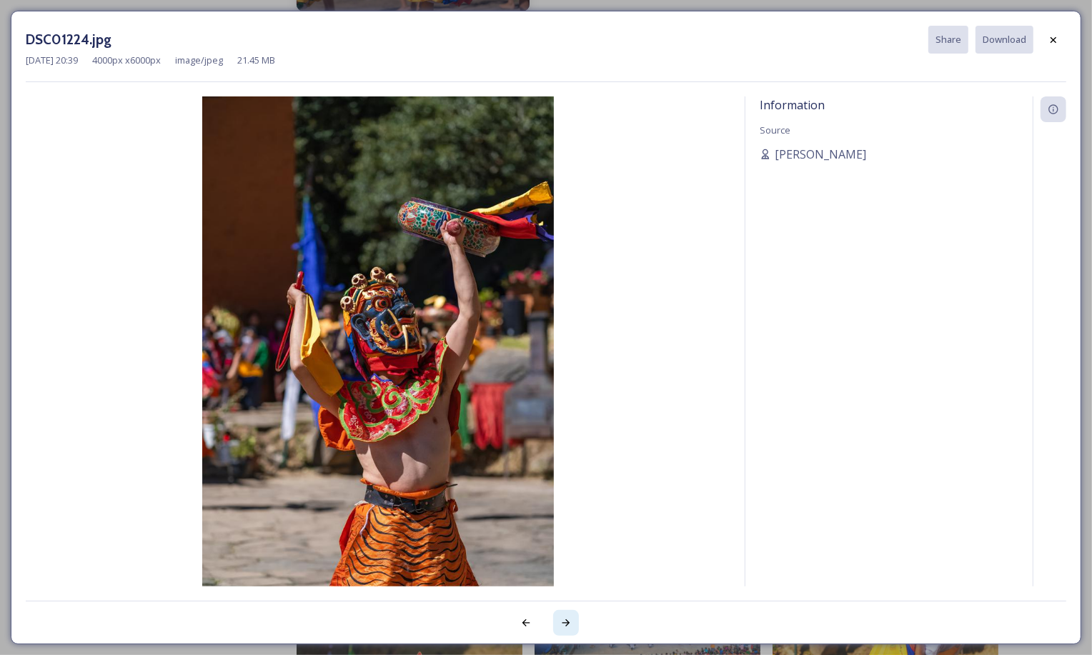
click at [565, 619] on icon at bounding box center [565, 622] width 11 height 11
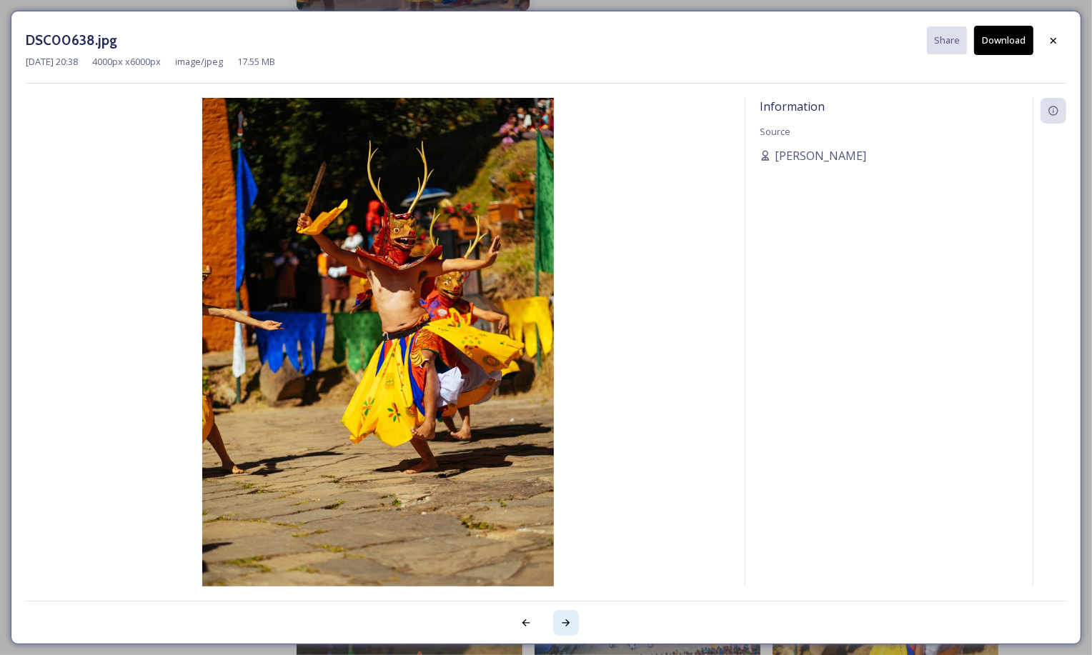
click at [565, 619] on icon at bounding box center [565, 622] width 11 height 11
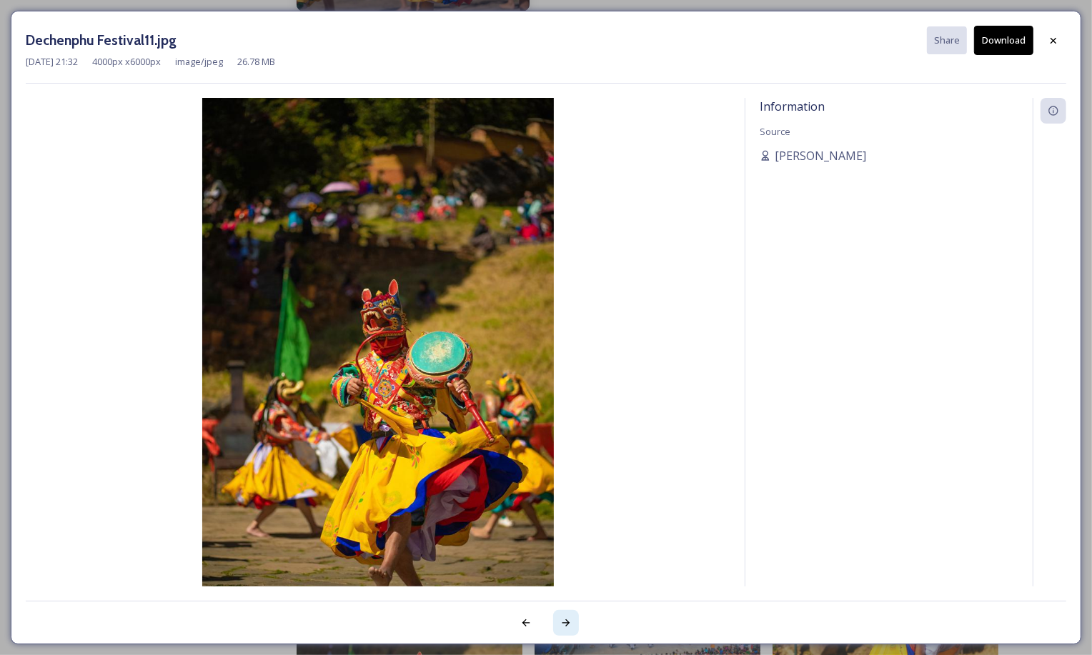
click at [560, 615] on div at bounding box center [566, 623] width 26 height 26
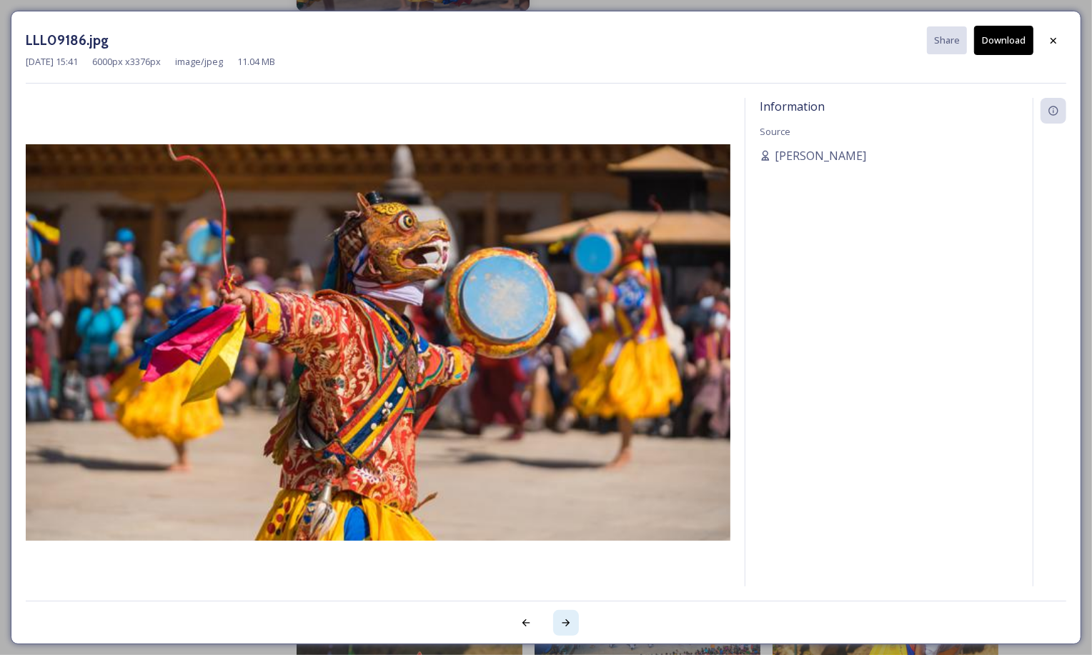
click at [560, 615] on div at bounding box center [566, 623] width 26 height 26
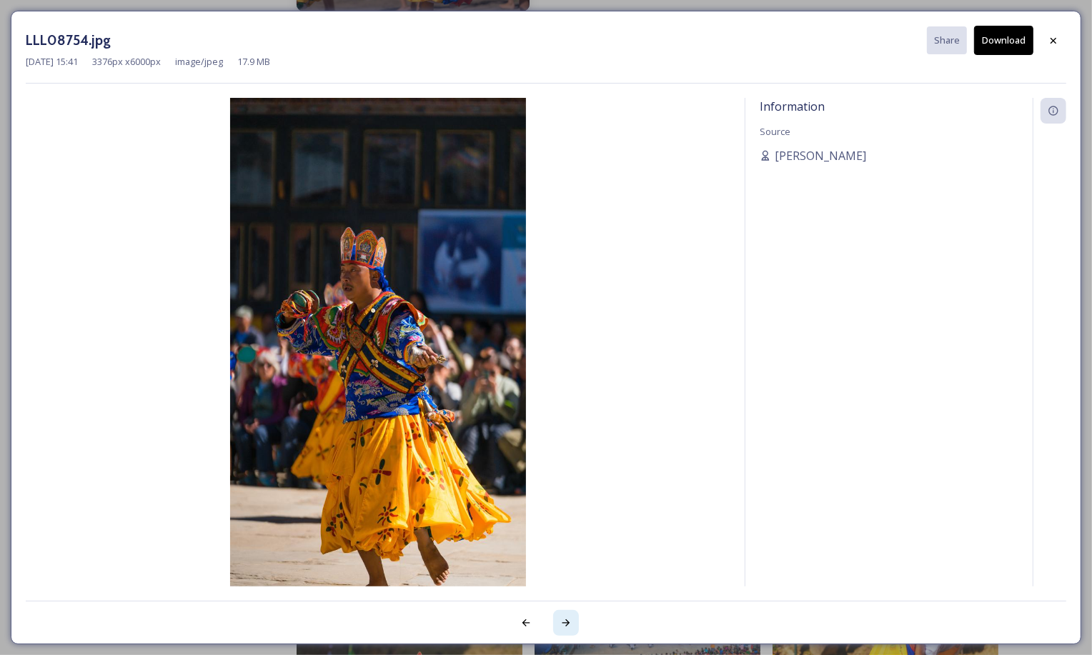
click at [560, 615] on div at bounding box center [566, 623] width 26 height 26
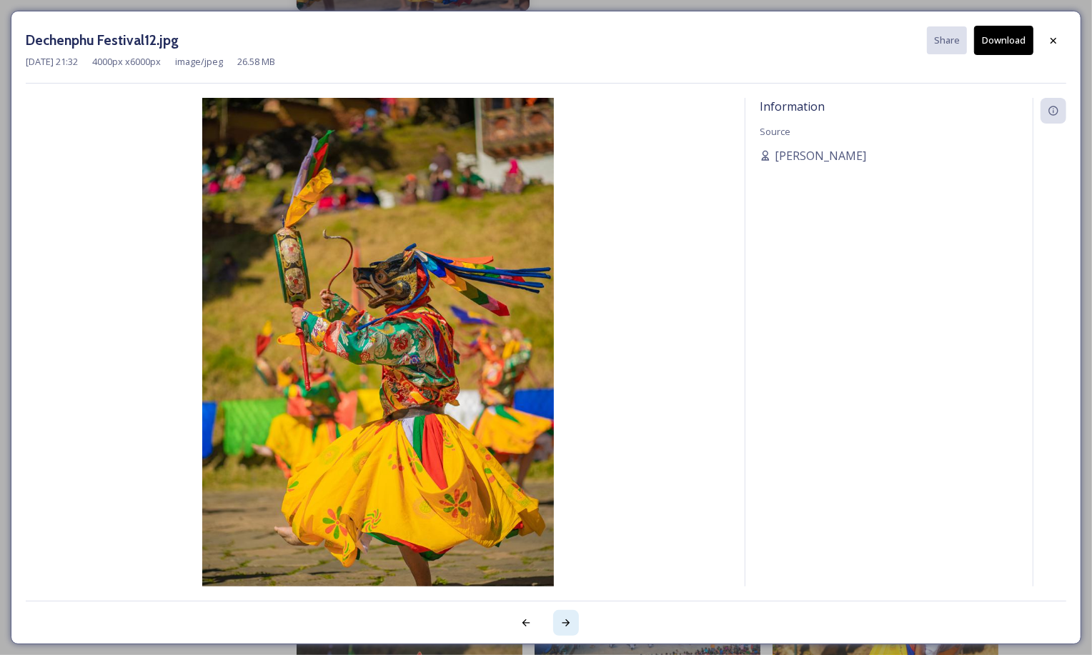
click at [560, 615] on div at bounding box center [566, 623] width 26 height 26
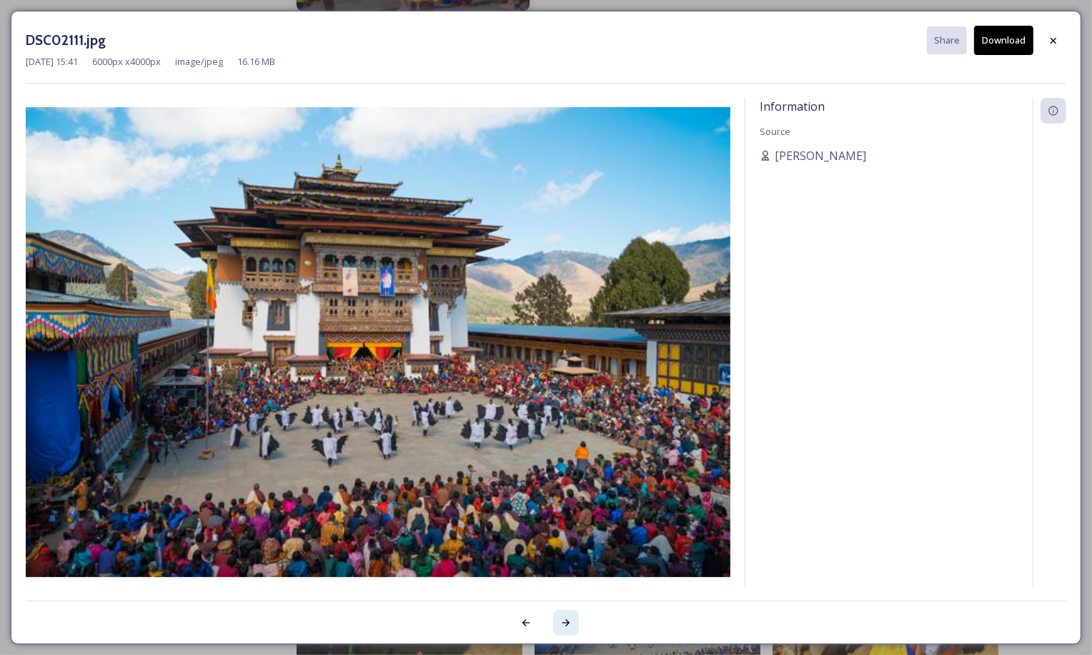
click at [560, 615] on div at bounding box center [566, 623] width 26 height 26
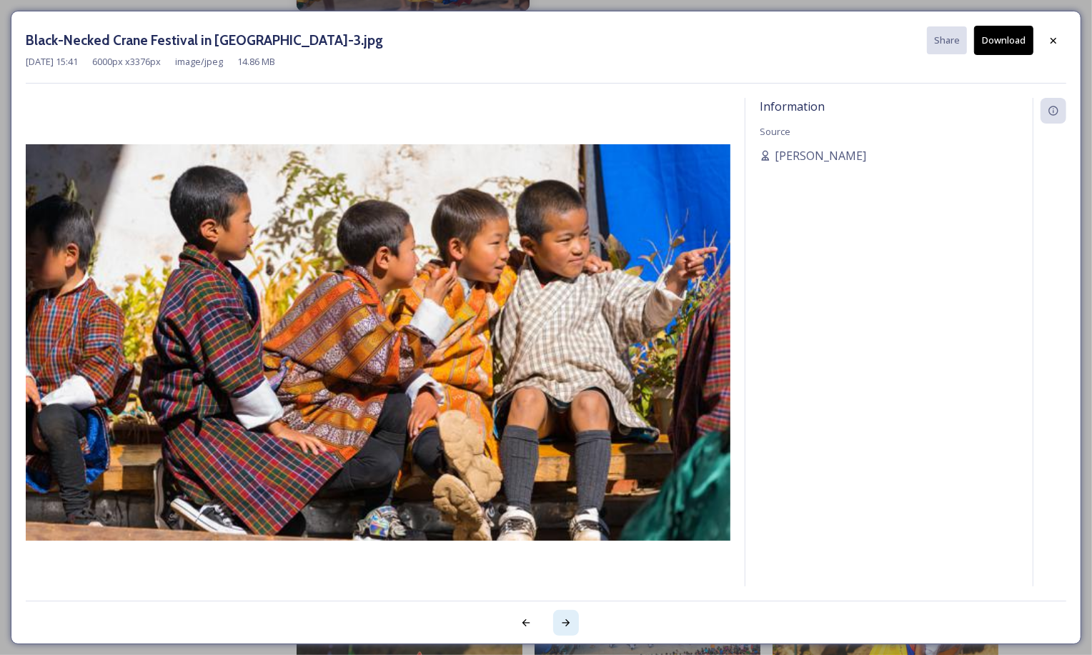
click at [560, 615] on div at bounding box center [566, 623] width 26 height 26
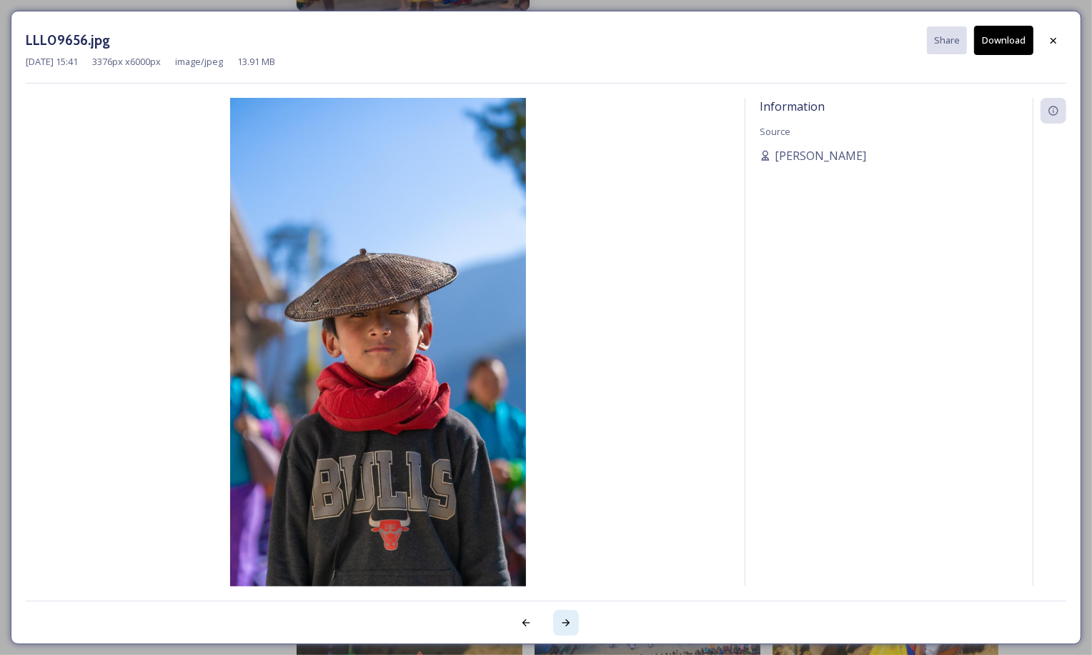
click at [560, 615] on div at bounding box center [566, 623] width 26 height 26
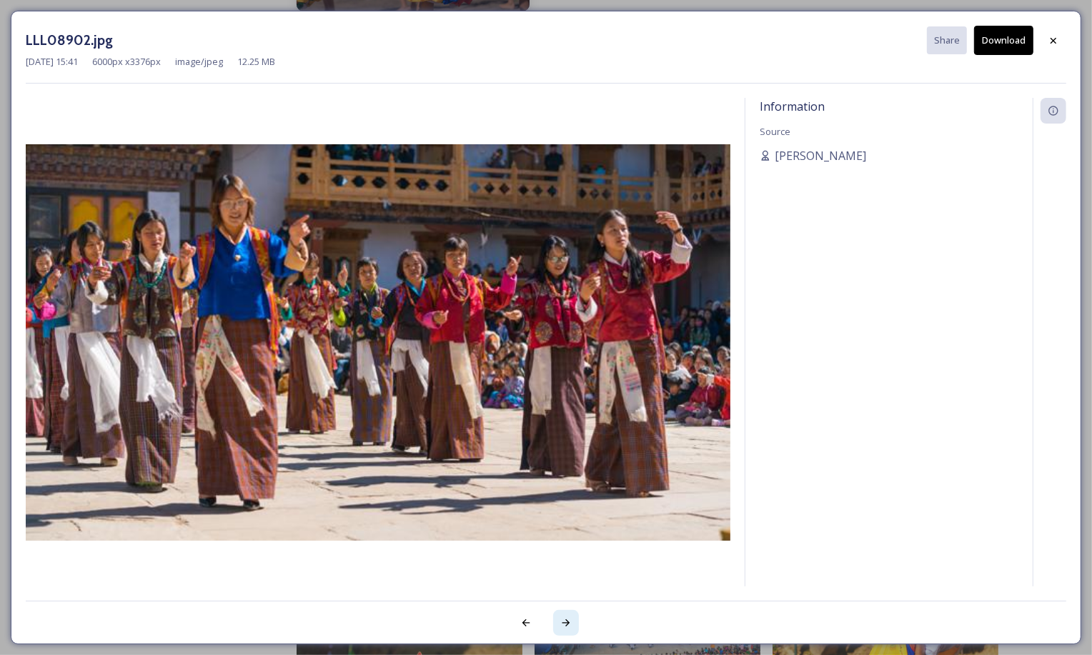
click at [560, 615] on div at bounding box center [566, 623] width 26 height 26
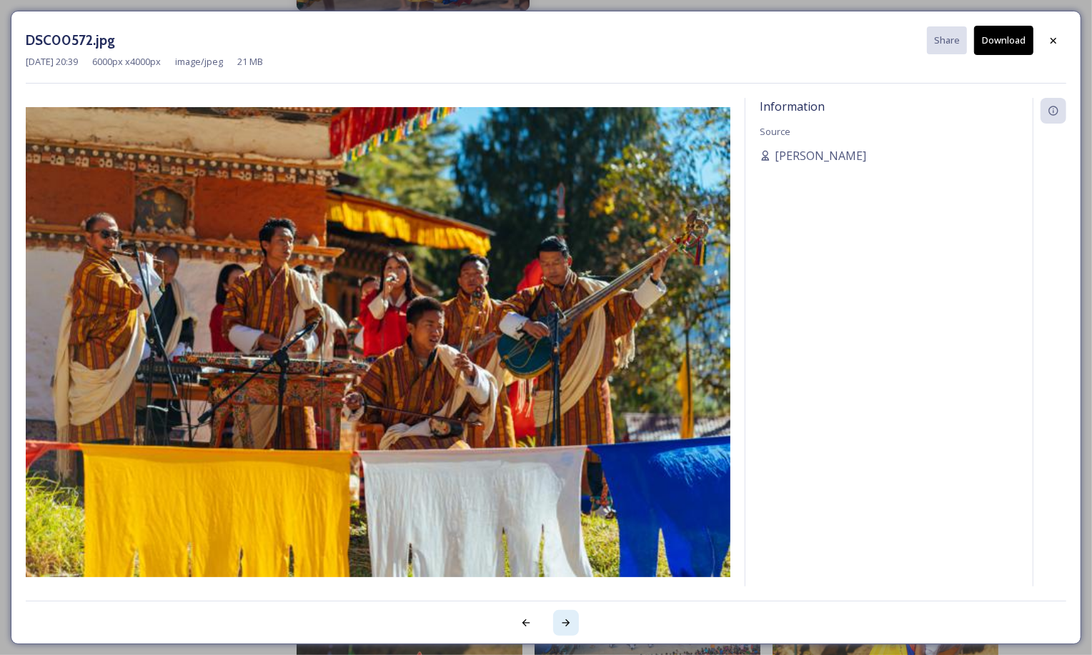
click at [560, 615] on div at bounding box center [566, 623] width 26 height 26
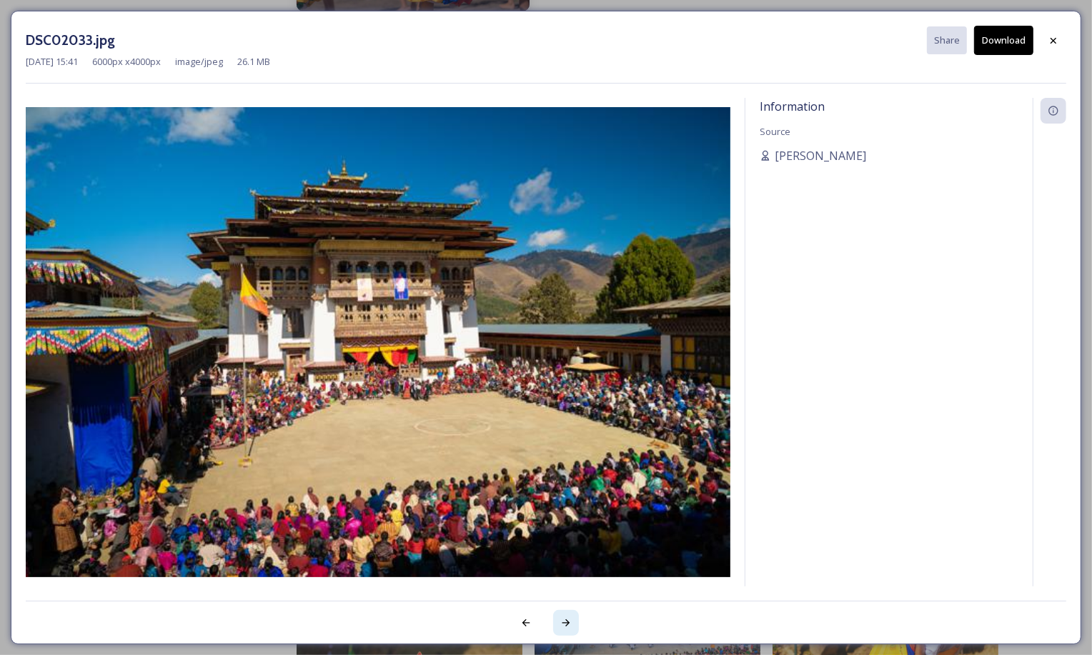
click at [560, 615] on div at bounding box center [566, 623] width 26 height 26
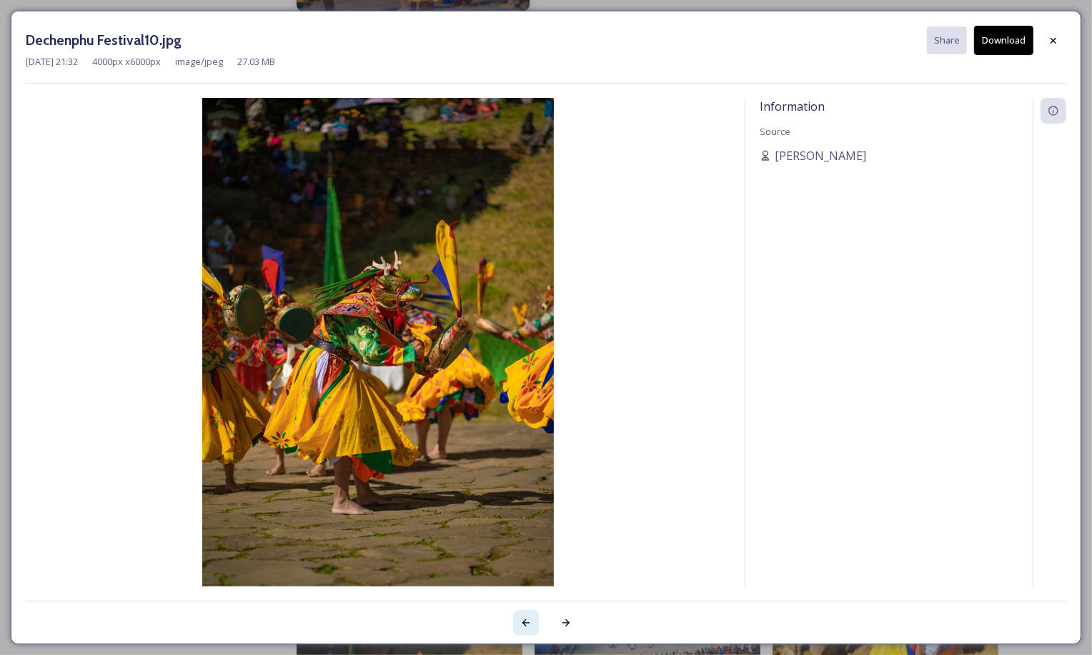
click at [526, 615] on div at bounding box center [526, 623] width 26 height 26
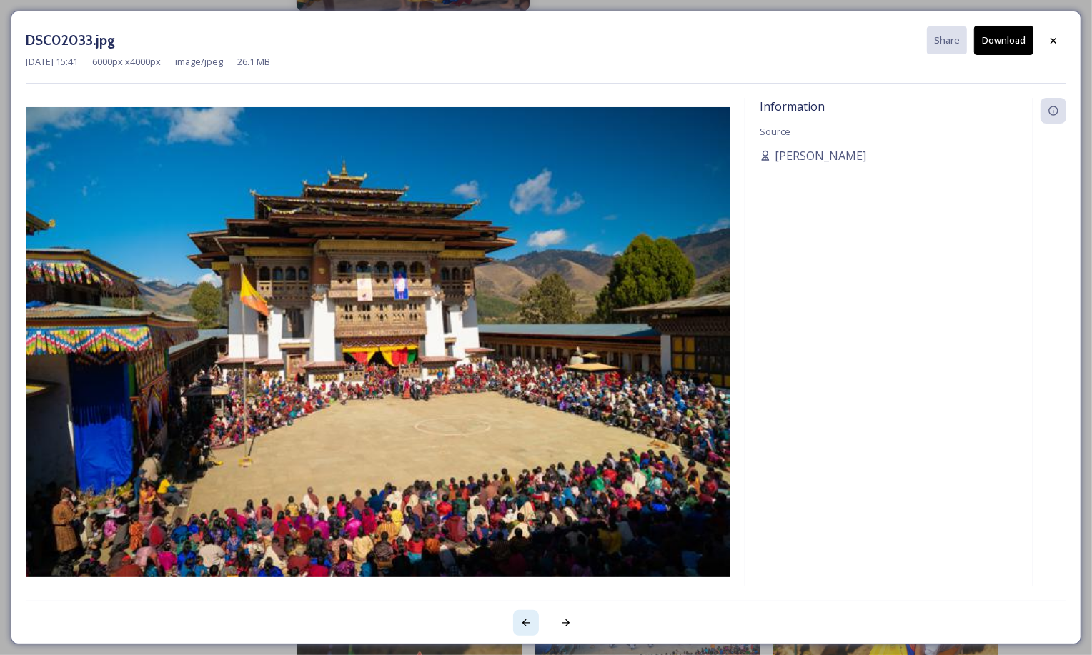
click at [526, 615] on div at bounding box center [526, 623] width 26 height 26
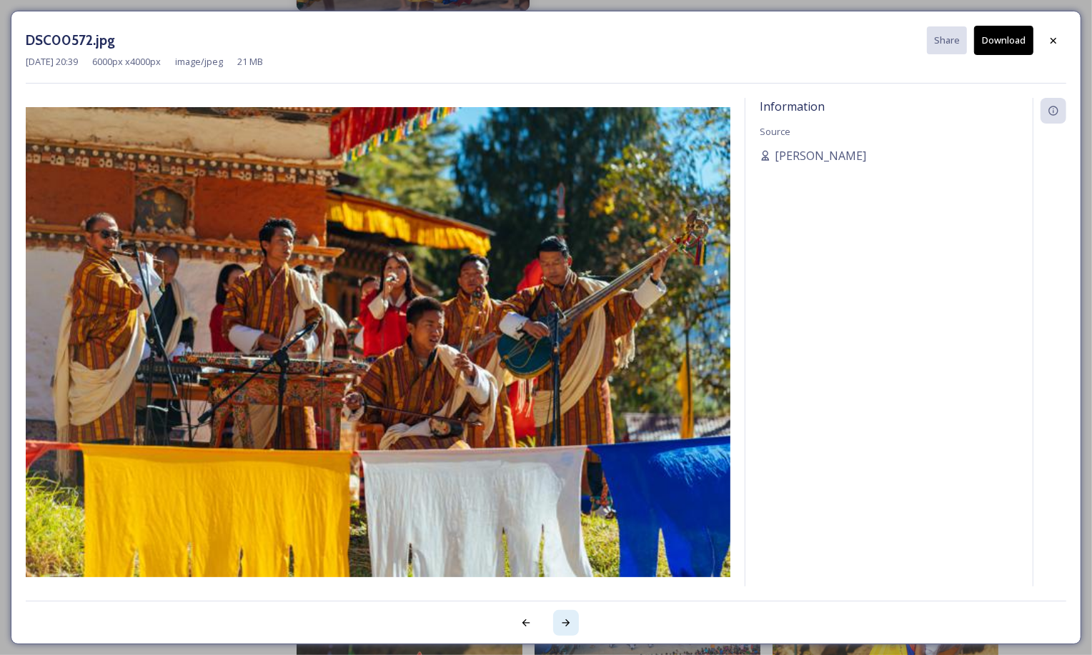
click at [568, 624] on icon at bounding box center [566, 622] width 8 height 7
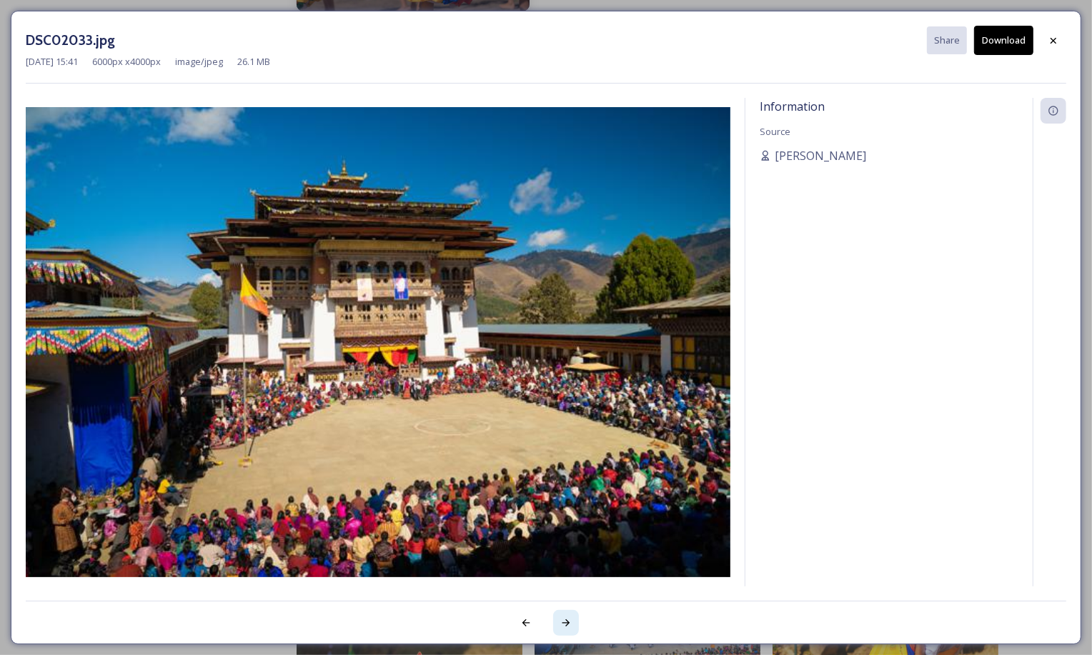
click at [568, 624] on icon at bounding box center [566, 622] width 8 height 7
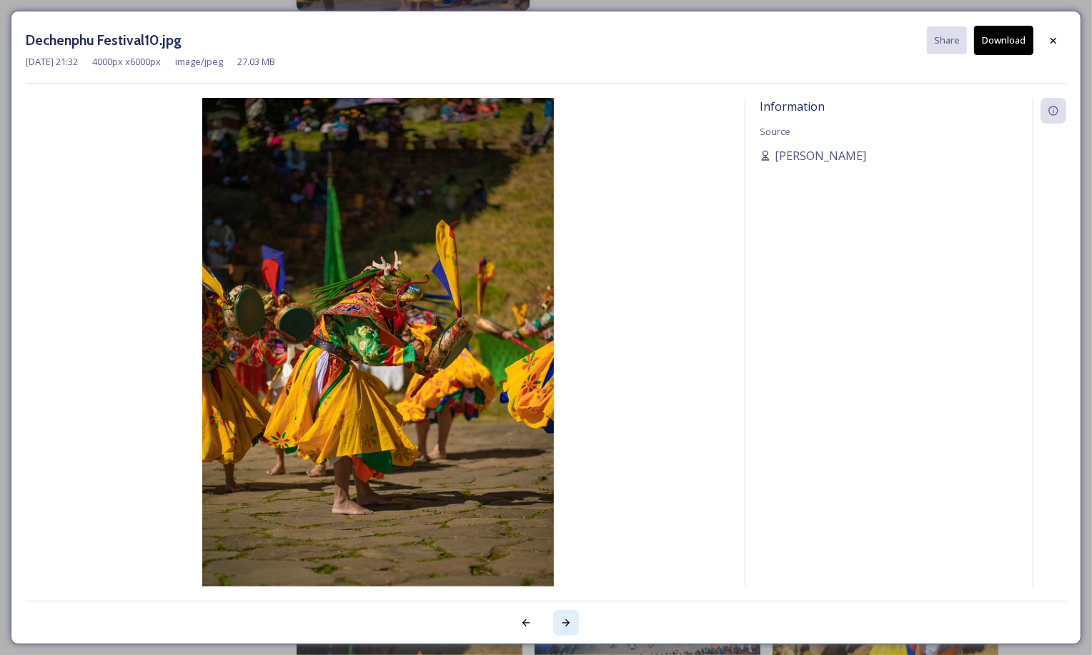
click at [568, 624] on icon at bounding box center [566, 622] width 8 height 7
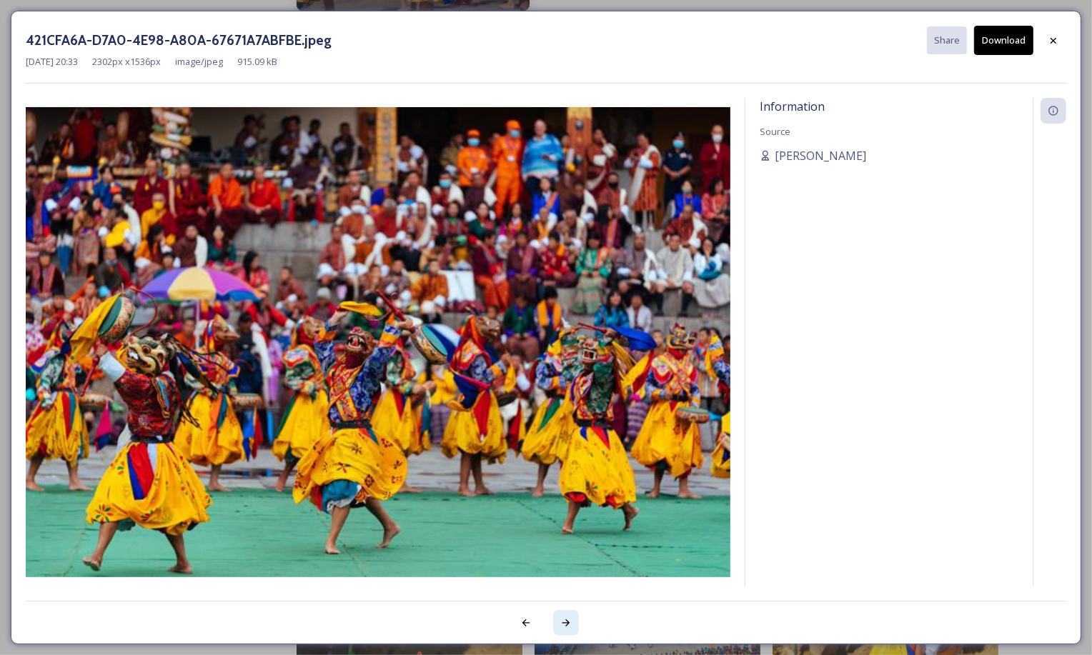
click at [568, 624] on icon at bounding box center [566, 622] width 8 height 7
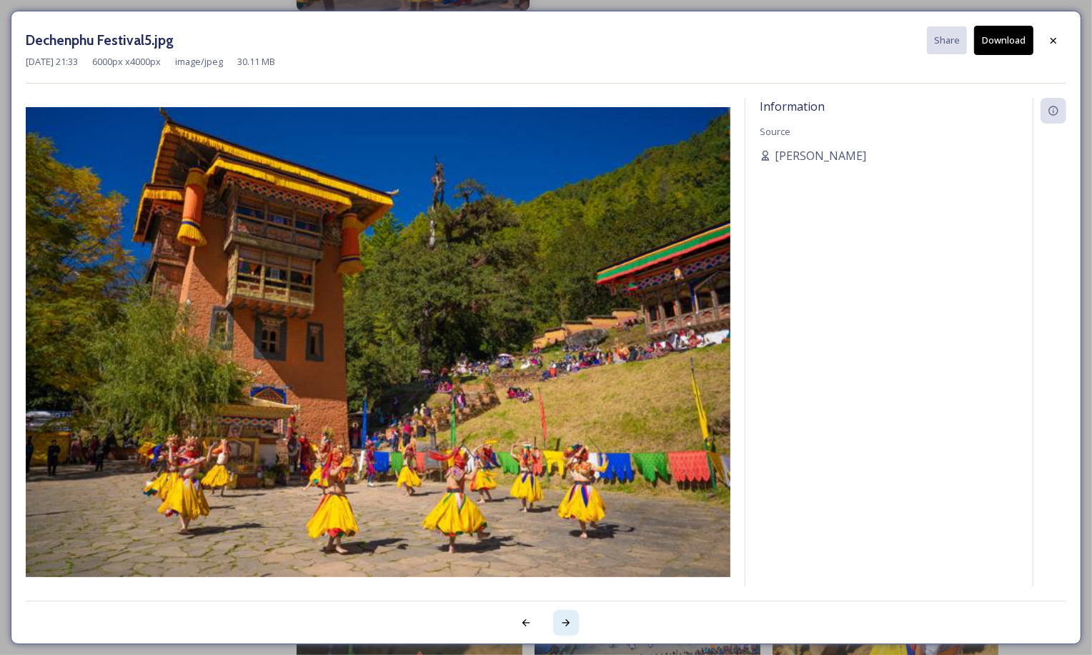
click at [569, 624] on icon at bounding box center [566, 622] width 8 height 7
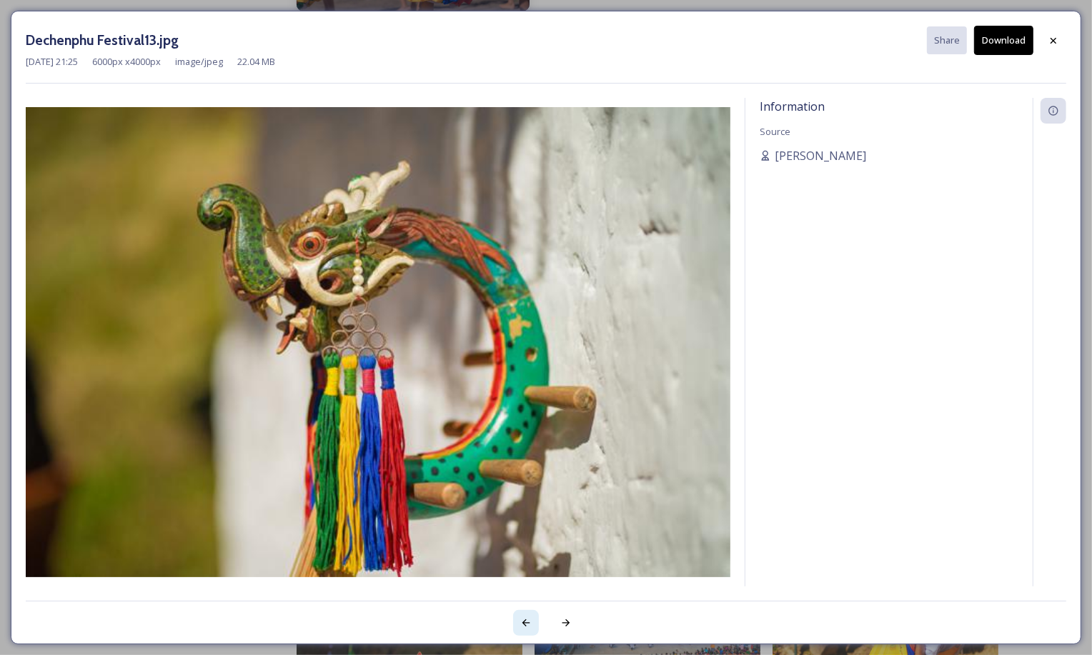
click at [527, 622] on icon at bounding box center [525, 622] width 11 height 11
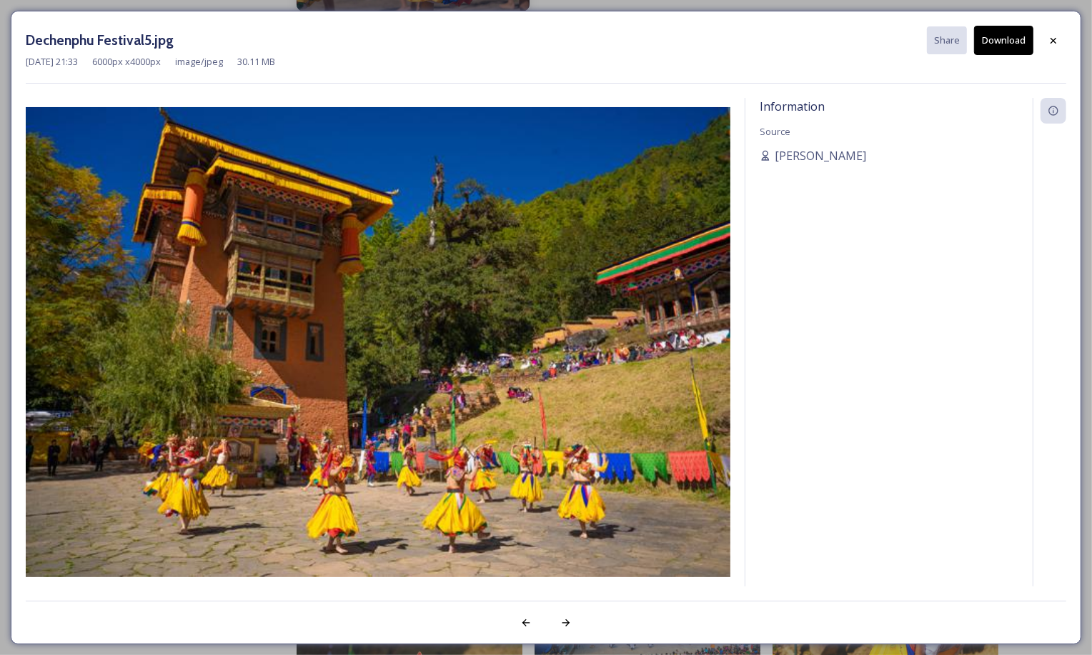
click at [985, 44] on button "Download" at bounding box center [1003, 40] width 59 height 29
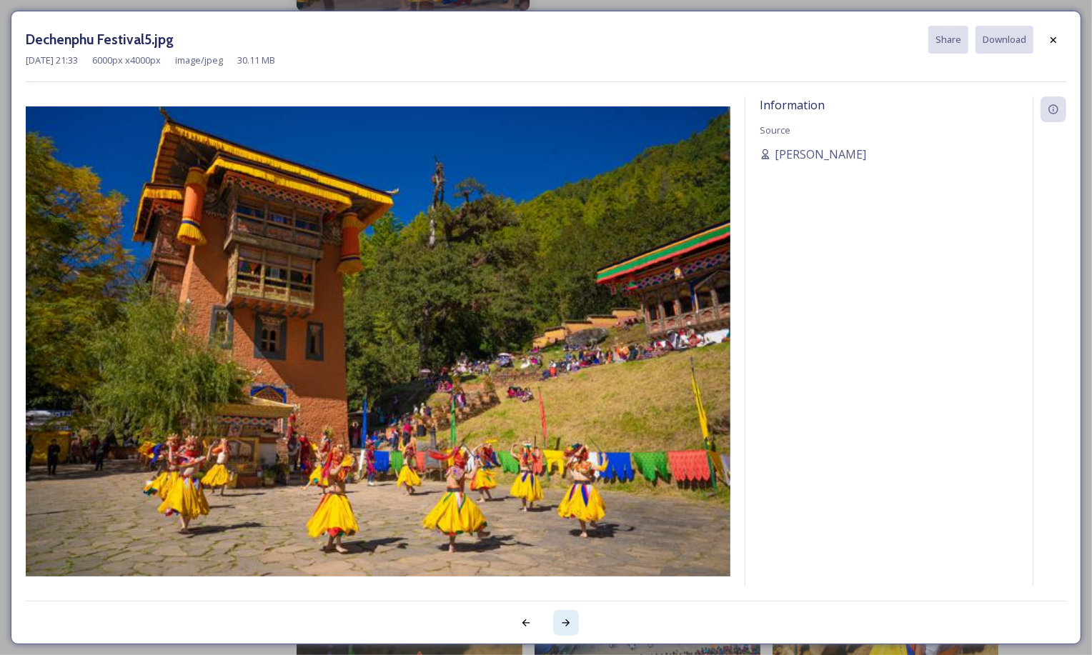
click at [567, 627] on icon at bounding box center [565, 622] width 11 height 11
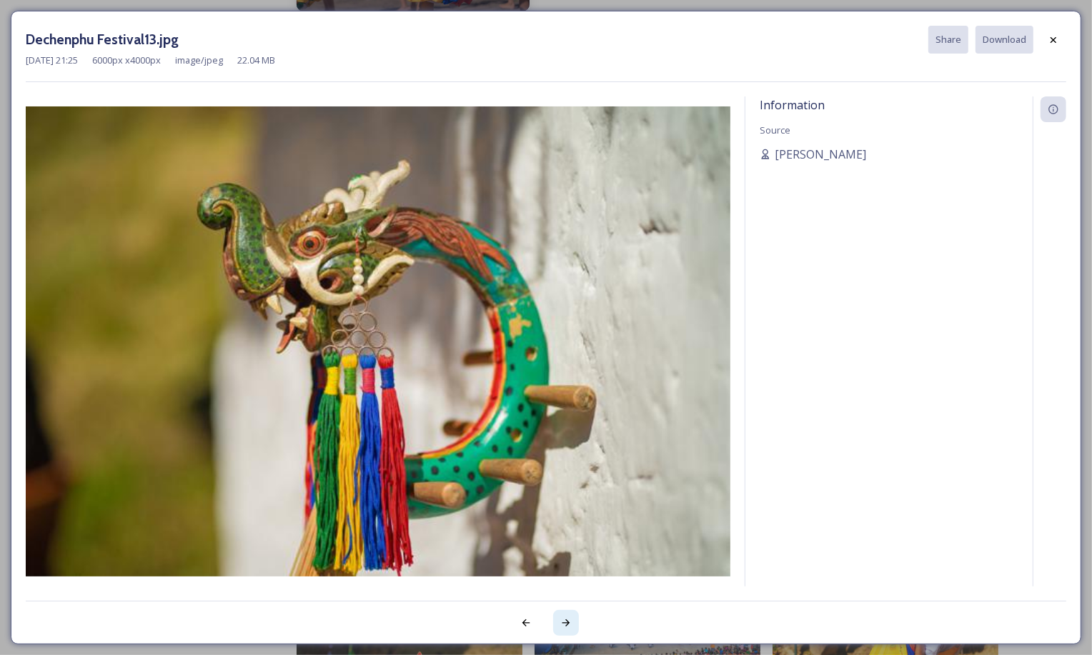
click at [566, 627] on icon at bounding box center [565, 622] width 11 height 11
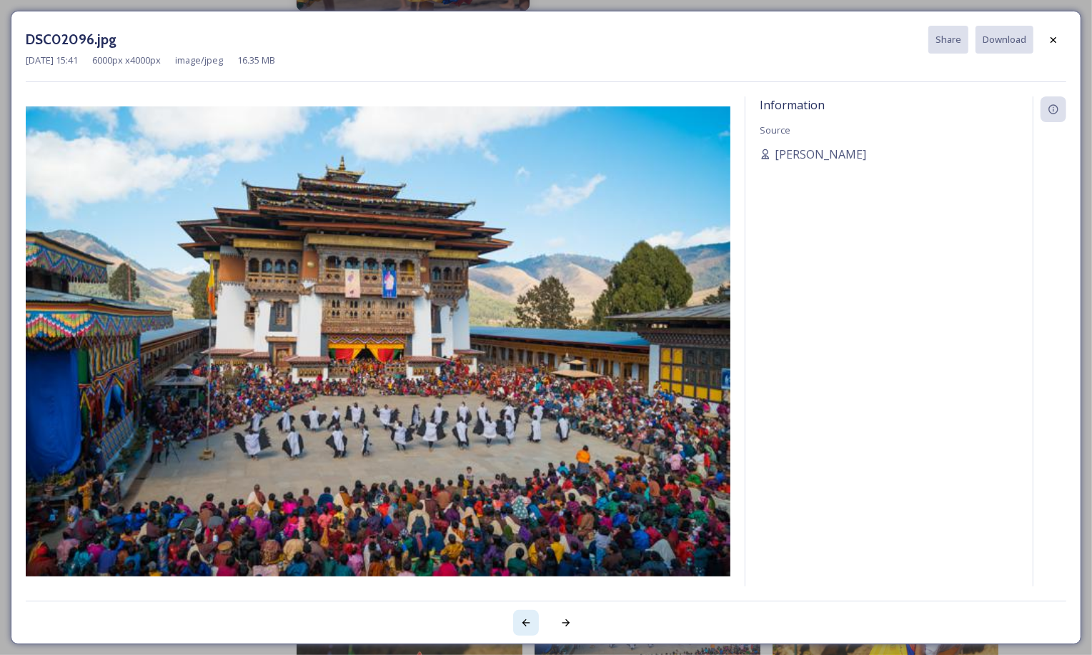
click at [526, 620] on icon at bounding box center [526, 622] width 8 height 7
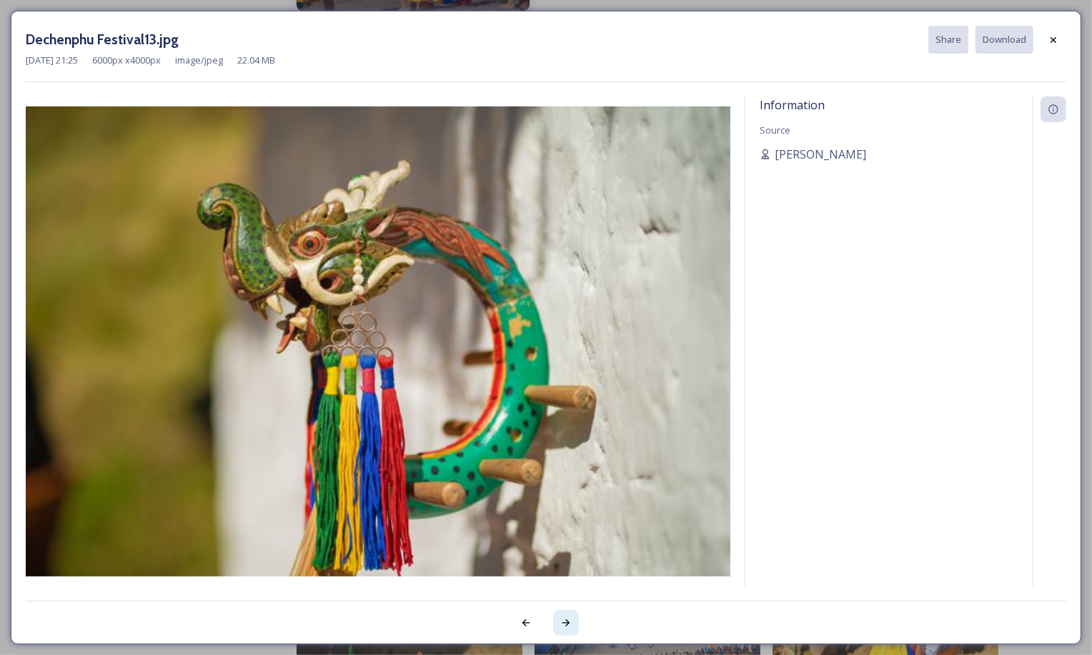
click at [568, 617] on icon at bounding box center [565, 622] width 11 height 11
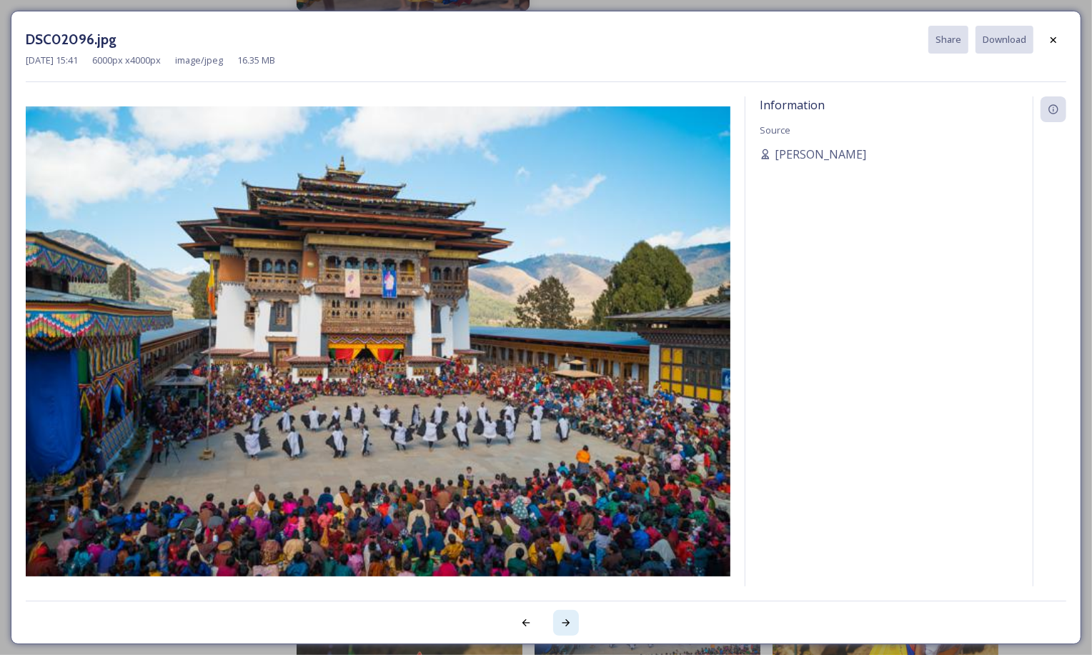
click at [568, 617] on icon at bounding box center [565, 622] width 11 height 11
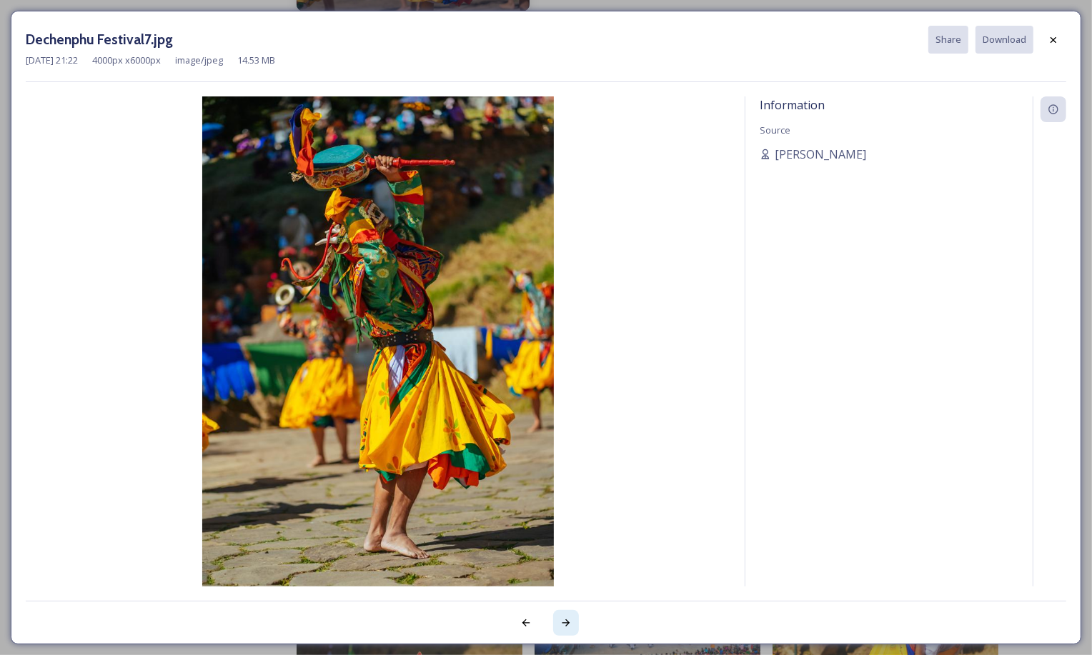
click at [569, 617] on icon at bounding box center [565, 622] width 11 height 11
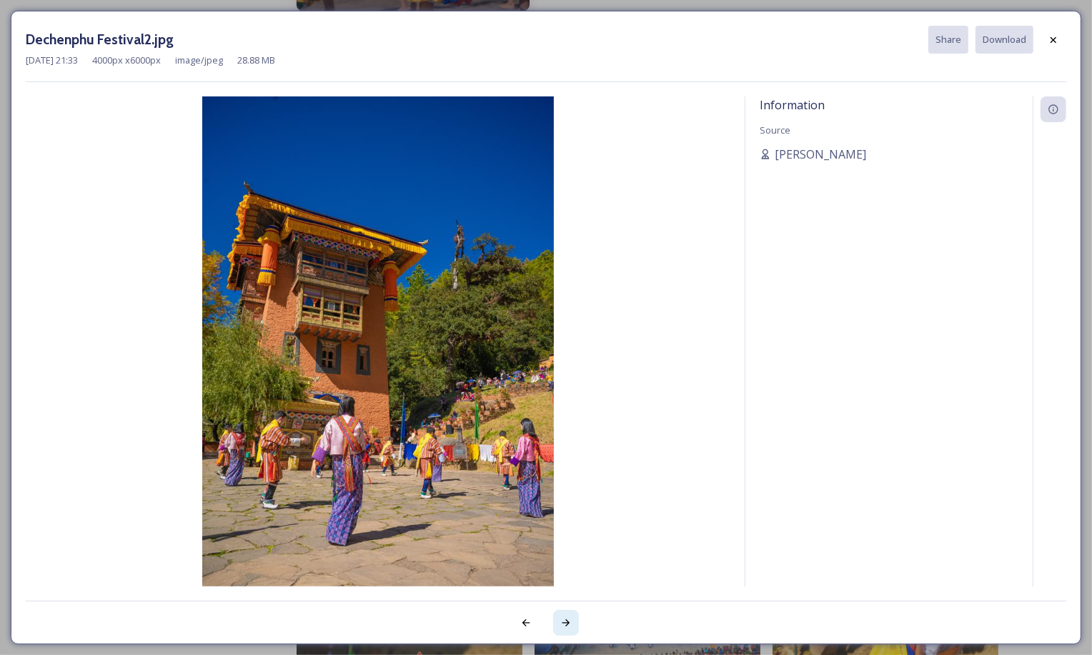
click at [569, 617] on icon at bounding box center [565, 622] width 11 height 11
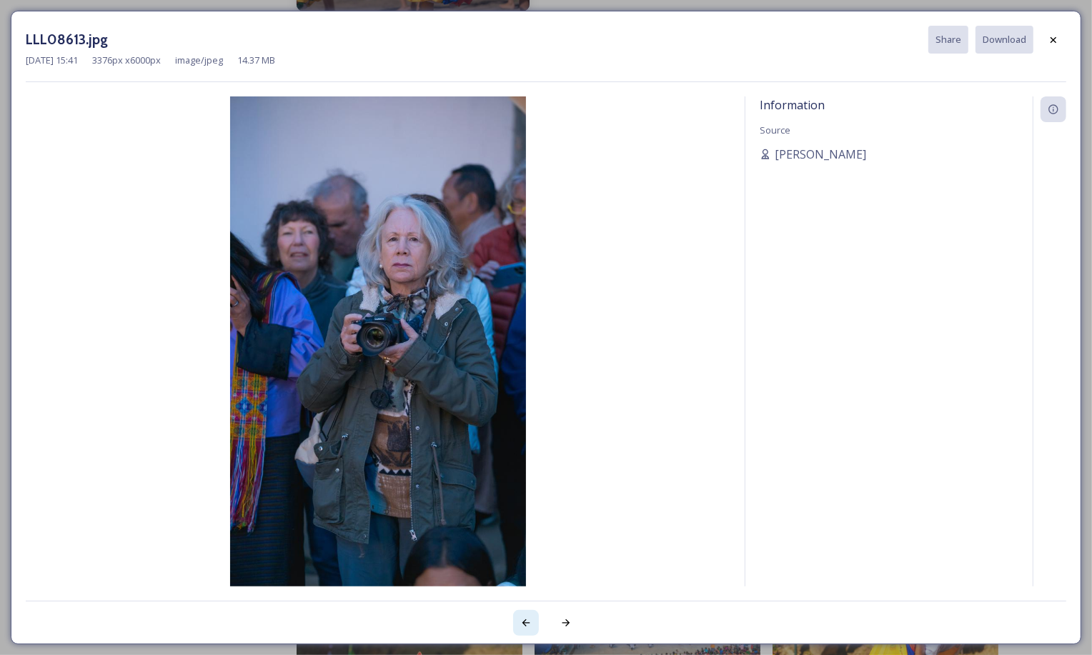
click at [529, 625] on icon at bounding box center [525, 622] width 11 height 11
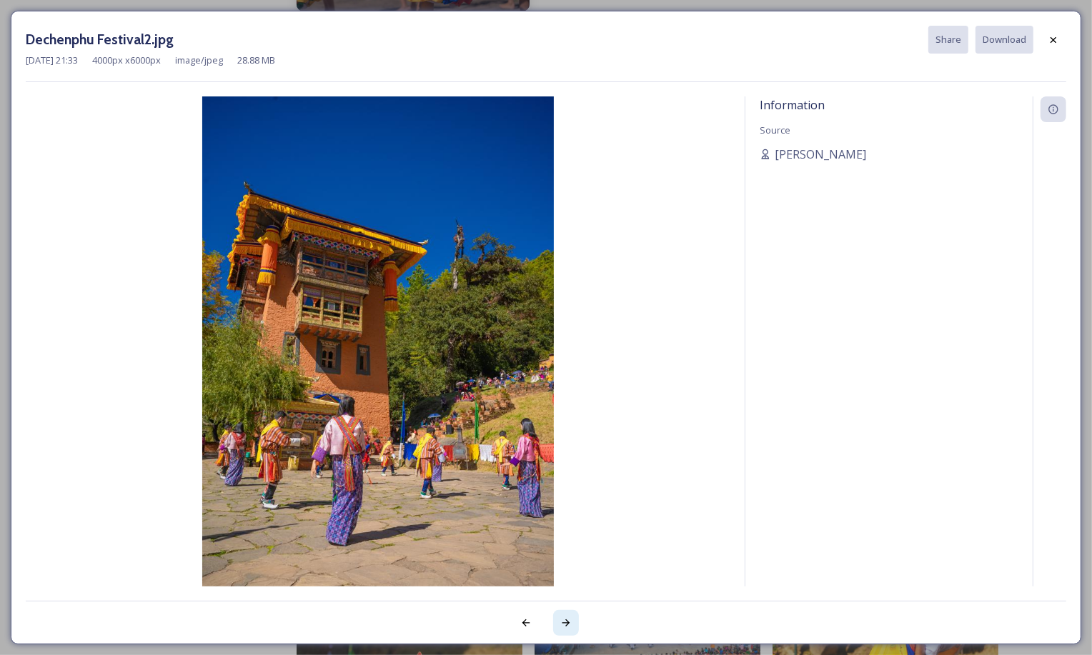
click at [566, 614] on div at bounding box center [566, 623] width 26 height 26
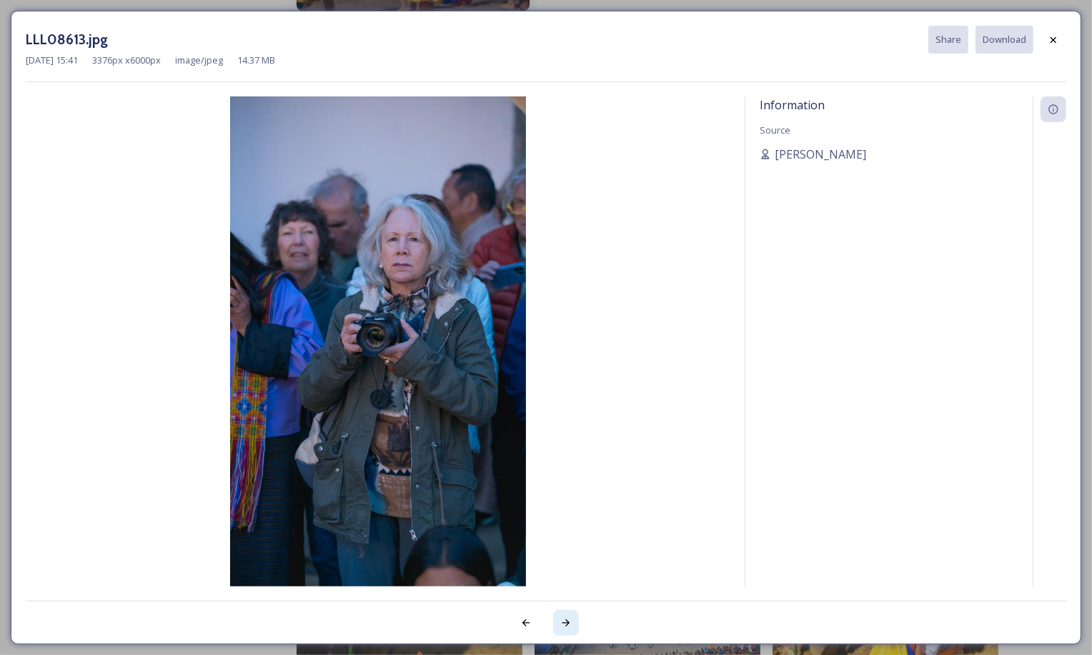
click at [566, 614] on div at bounding box center [566, 623] width 26 height 26
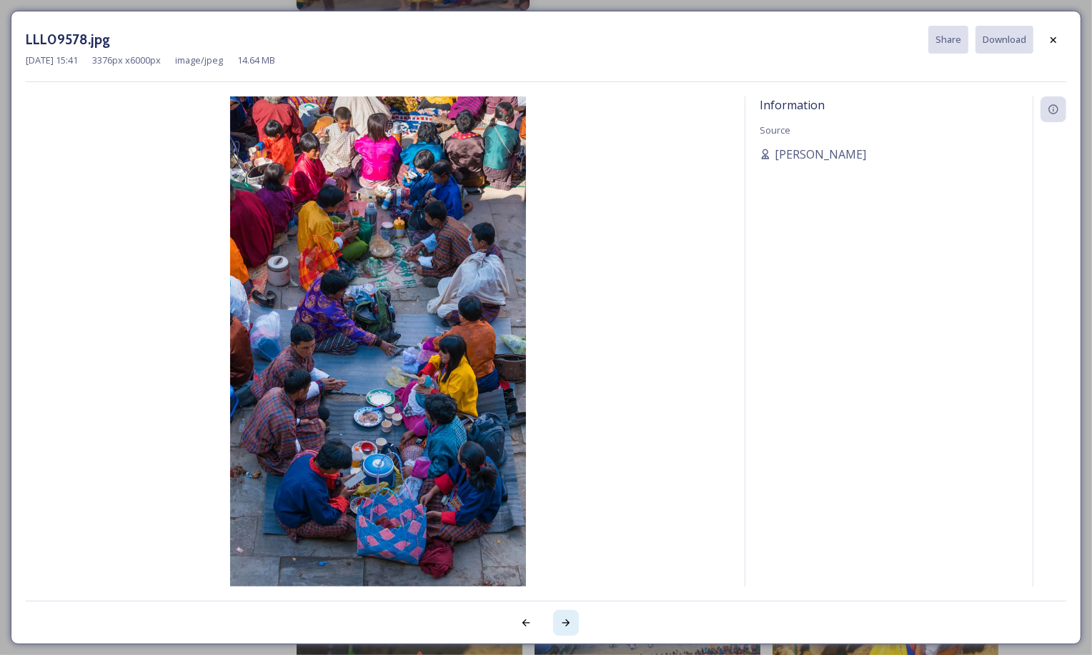
click at [566, 614] on div at bounding box center [566, 623] width 26 height 26
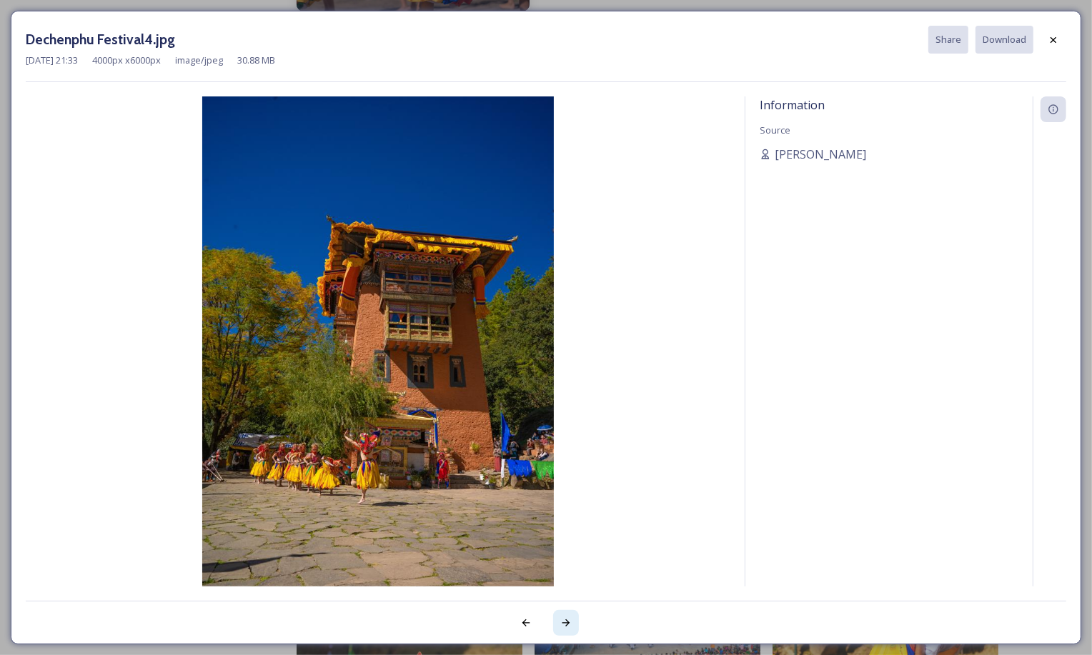
click at [566, 614] on div at bounding box center [566, 623] width 26 height 26
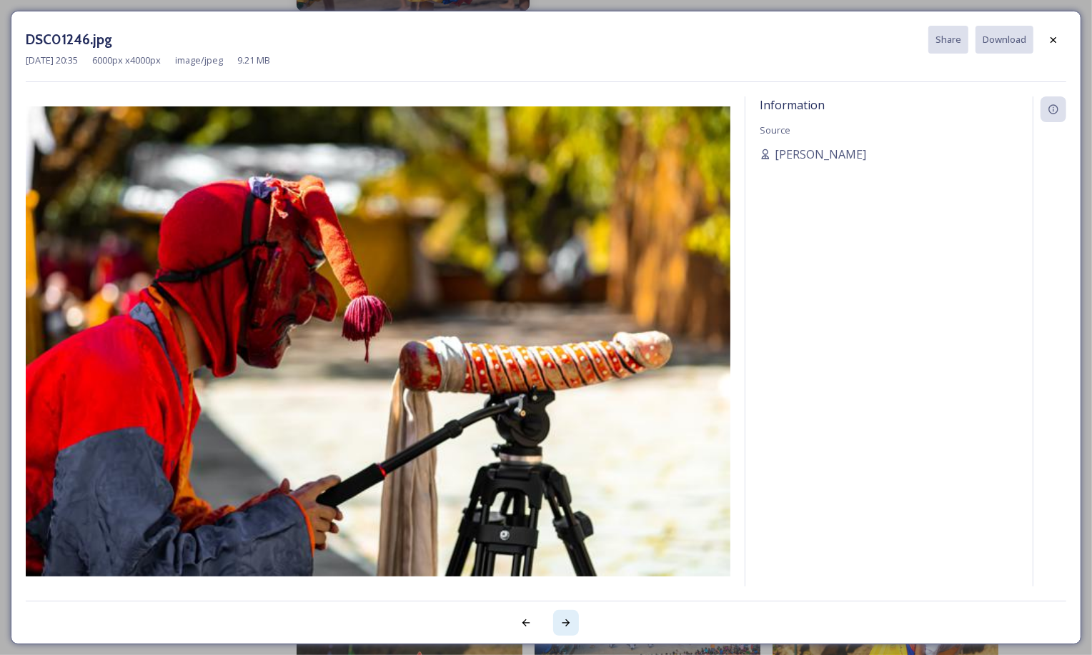
click at [567, 627] on icon at bounding box center [565, 622] width 11 height 11
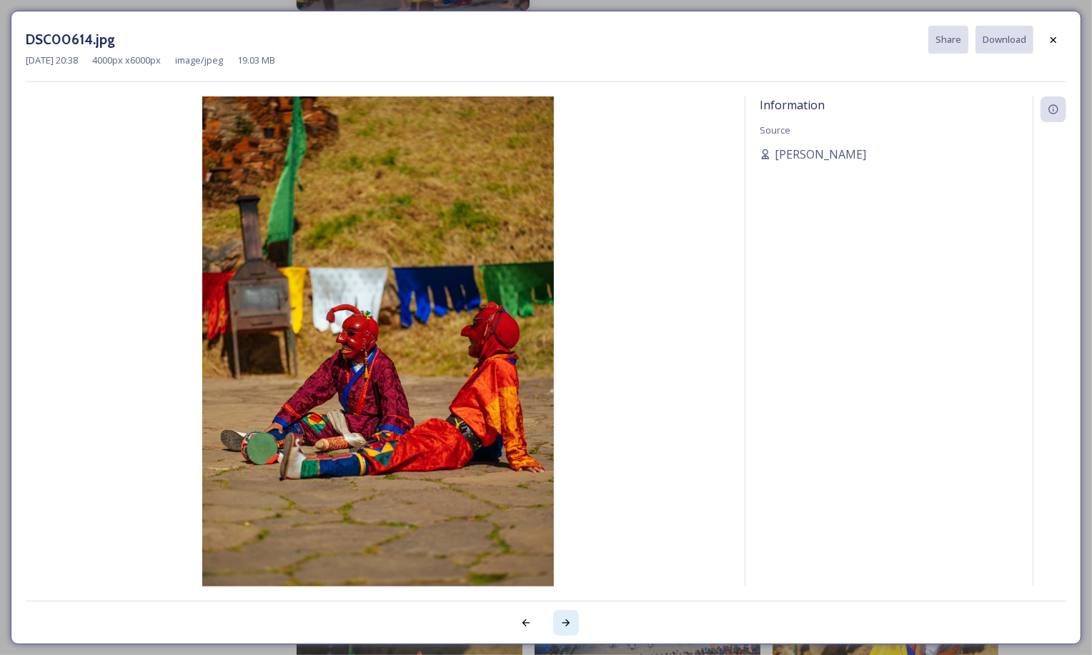
click at [563, 617] on icon at bounding box center [565, 622] width 11 height 11
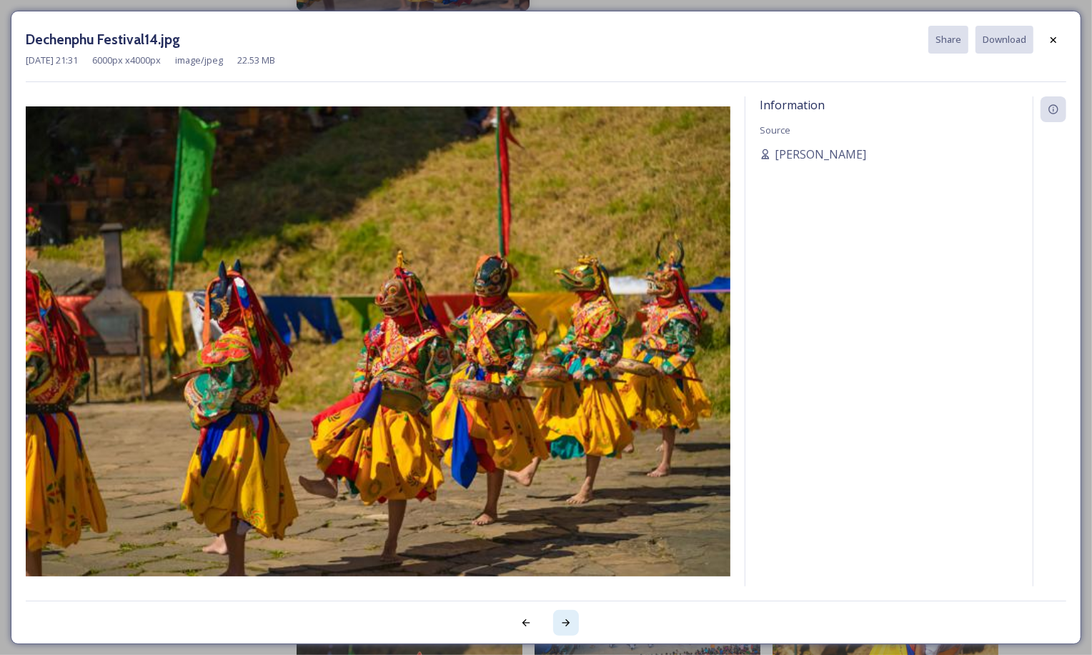
click at [564, 617] on icon at bounding box center [565, 622] width 11 height 11
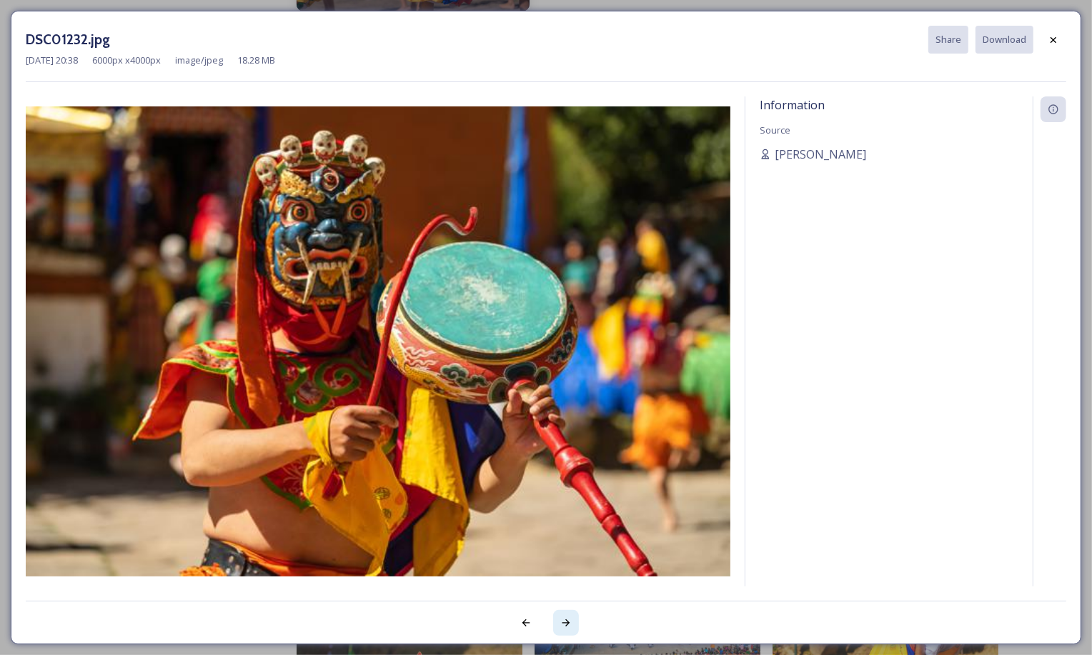
click at [565, 617] on icon at bounding box center [565, 622] width 11 height 11
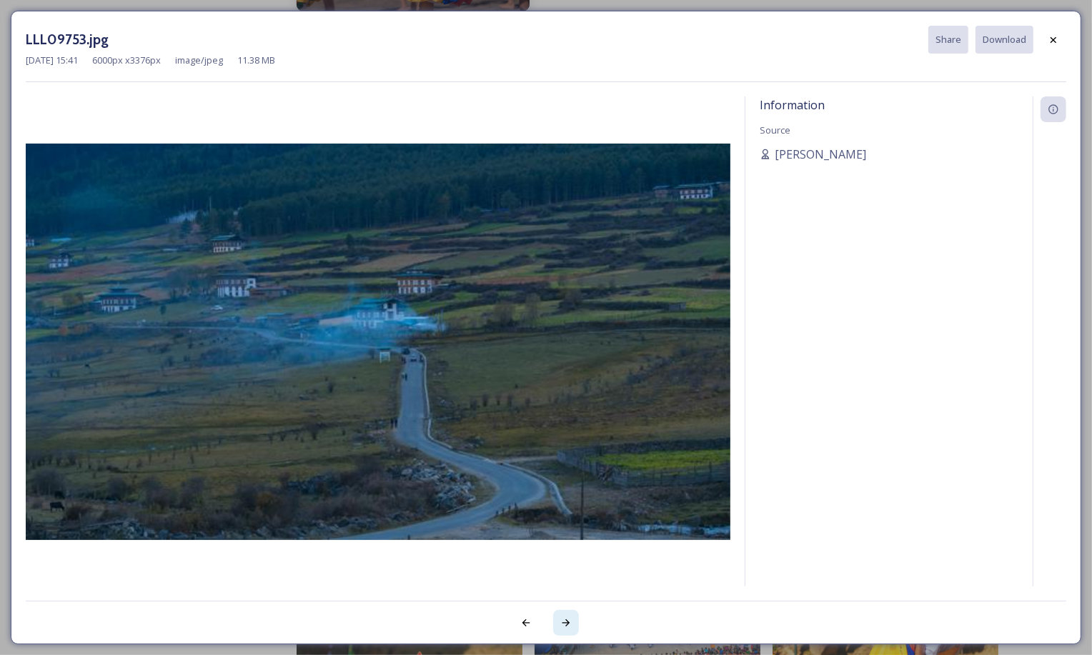
click at [565, 617] on icon at bounding box center [565, 622] width 11 height 11
